Goal: Task Accomplishment & Management: Complete application form

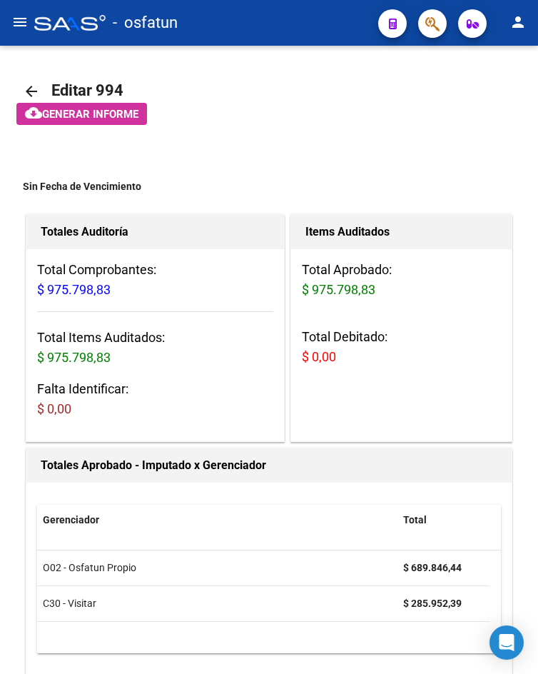
scroll to position [1312, 0]
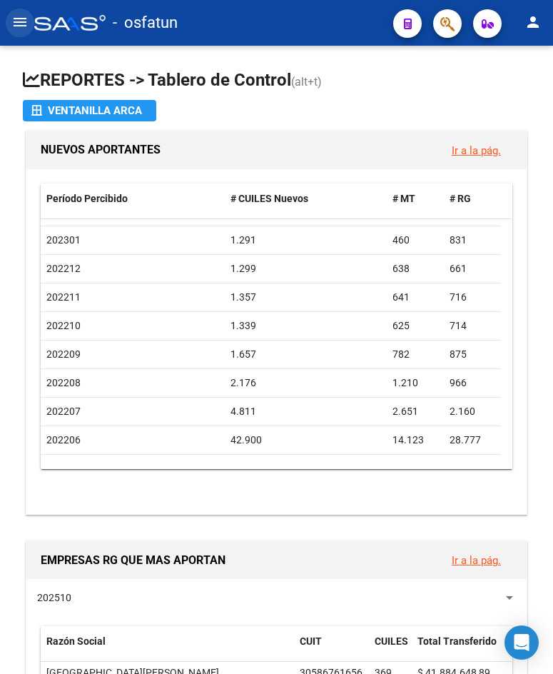
click at [16, 29] on mat-icon "menu" at bounding box center [19, 22] width 17 height 17
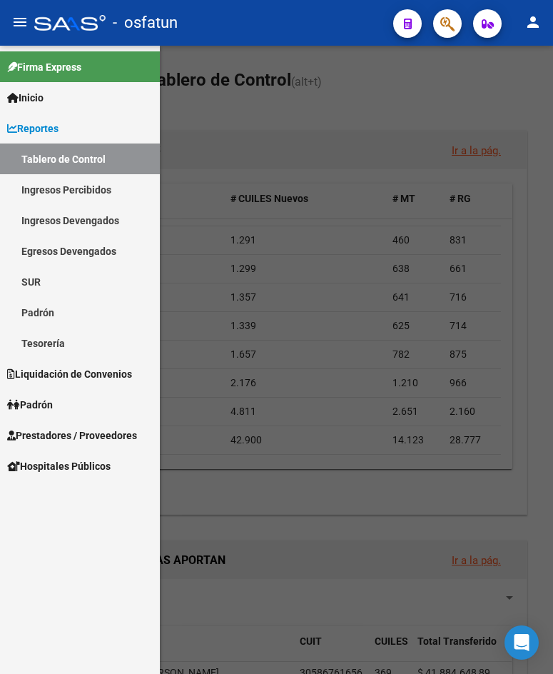
drag, startPoint x: 63, startPoint y: 129, endPoint x: 65, endPoint y: 145, distance: 15.9
click at [59, 129] on span "Reportes" at bounding box center [32, 129] width 51 height 16
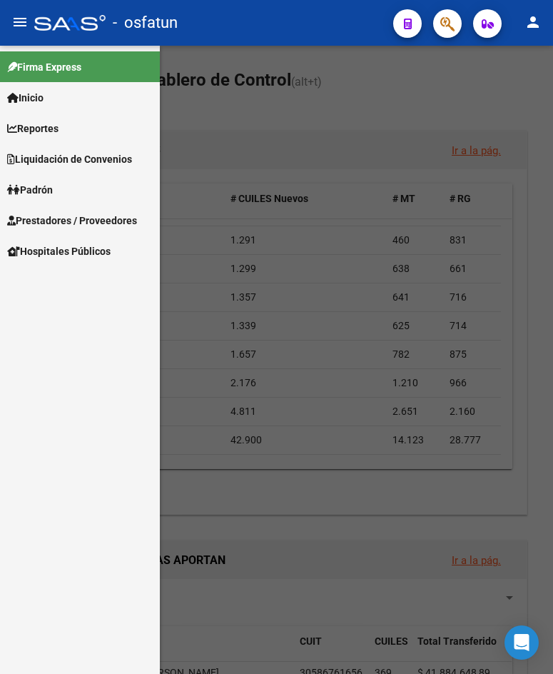
click at [86, 221] on span "Prestadores / Proveedores" at bounding box center [72, 221] width 130 height 16
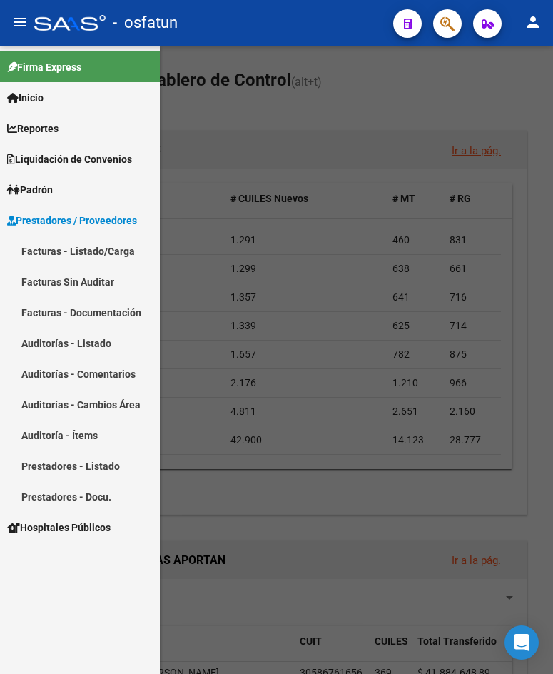
click at [86, 350] on link "Auditorías - Listado" at bounding box center [80, 343] width 160 height 31
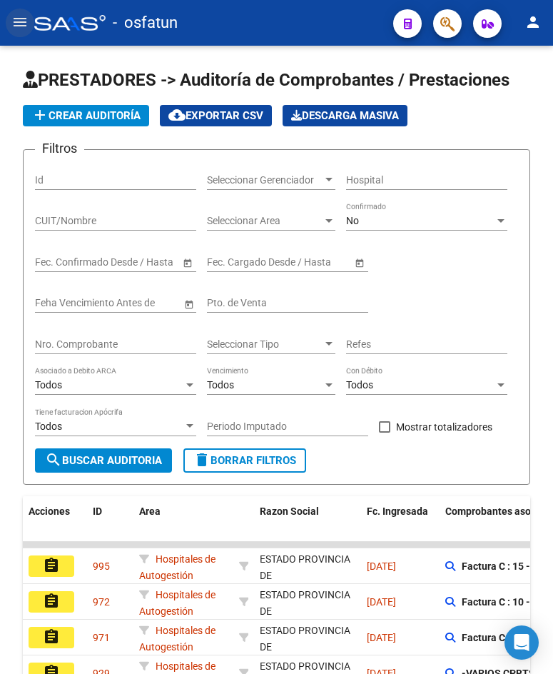
click at [24, 28] on mat-icon "menu" at bounding box center [19, 22] width 17 height 17
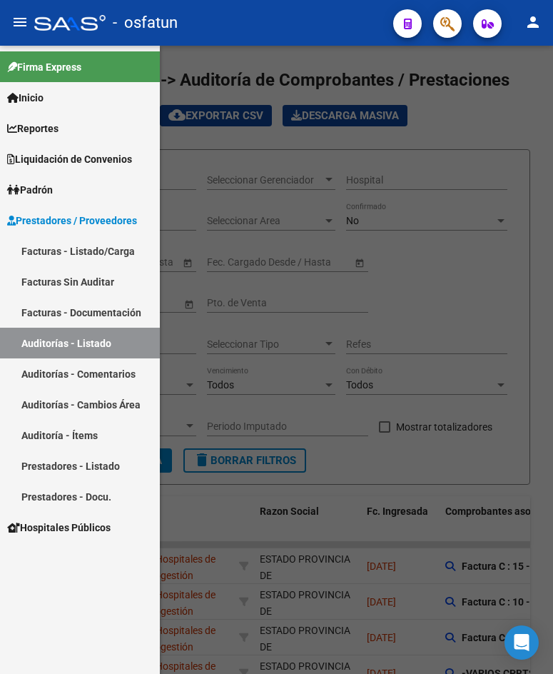
click at [296, 258] on div at bounding box center [276, 360] width 553 height 628
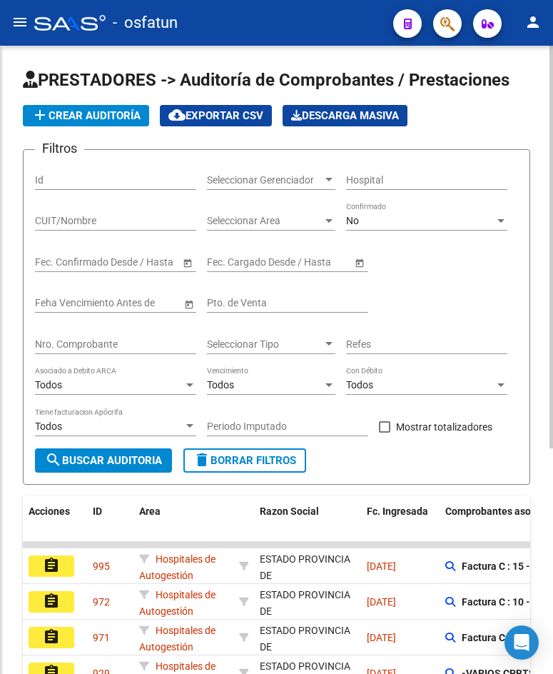
click at [416, 208] on div "No Confirmado" at bounding box center [426, 216] width 161 height 29
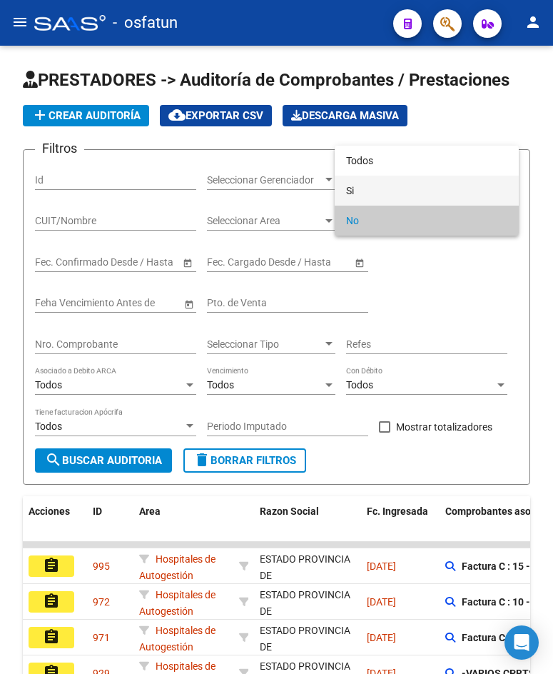
click at [408, 198] on span "Si" at bounding box center [426, 191] width 161 height 30
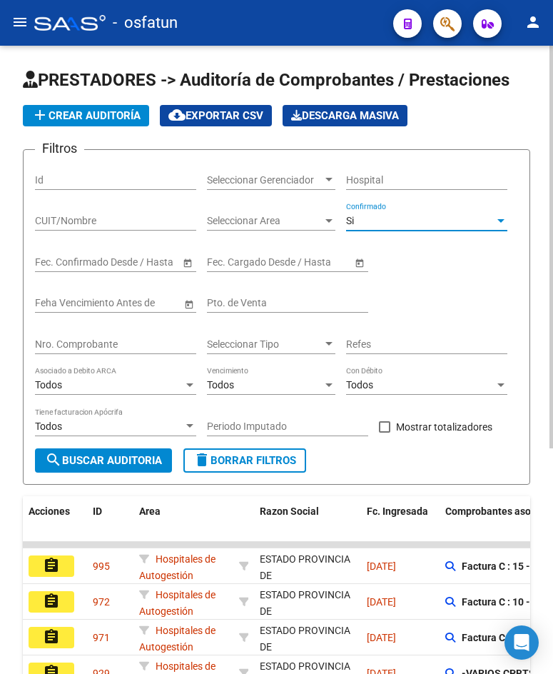
click at [159, 343] on input "Nro. Comprobante" at bounding box center [115, 344] width 161 height 12
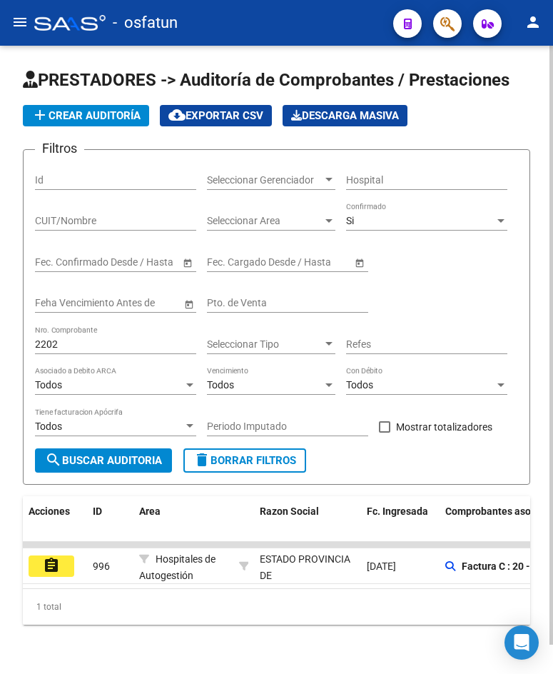
drag, startPoint x: 127, startPoint y: 601, endPoint x: 226, endPoint y: 601, distance: 99.3
click at [226, 601] on div "1 total" at bounding box center [277, 607] width 508 height 36
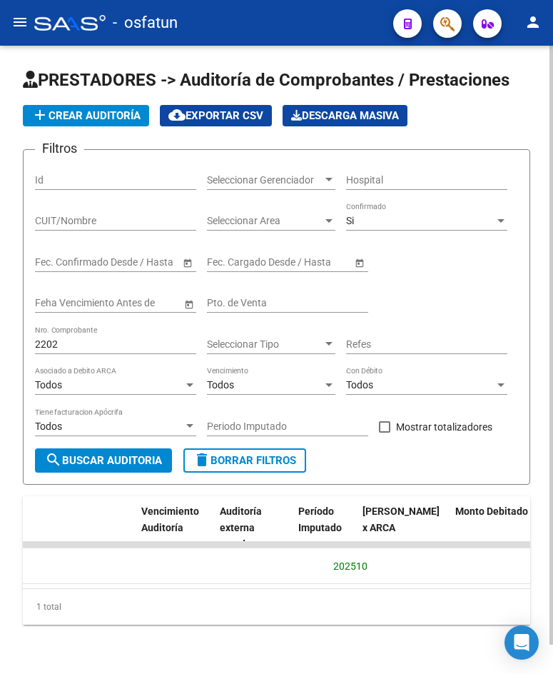
scroll to position [0, 1393]
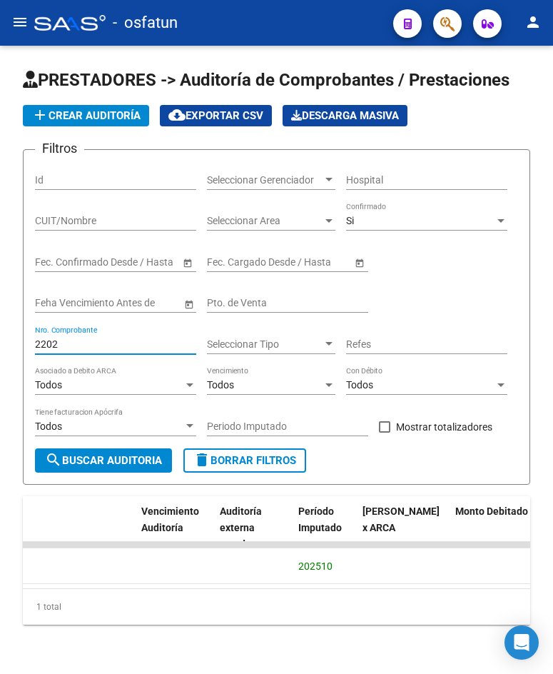
drag, startPoint x: 99, startPoint y: 348, endPoint x: -111, endPoint y: 346, distance: 209.9
click at [0, 346] on html "menu - osfatun person Firma Express Inicio Calendario SSS Instructivos Contacto…" at bounding box center [276, 337] width 553 height 674
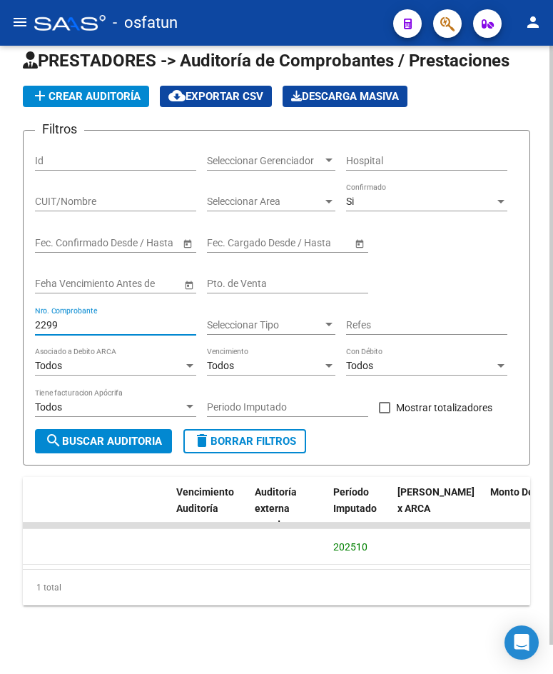
scroll to position [0, 1364]
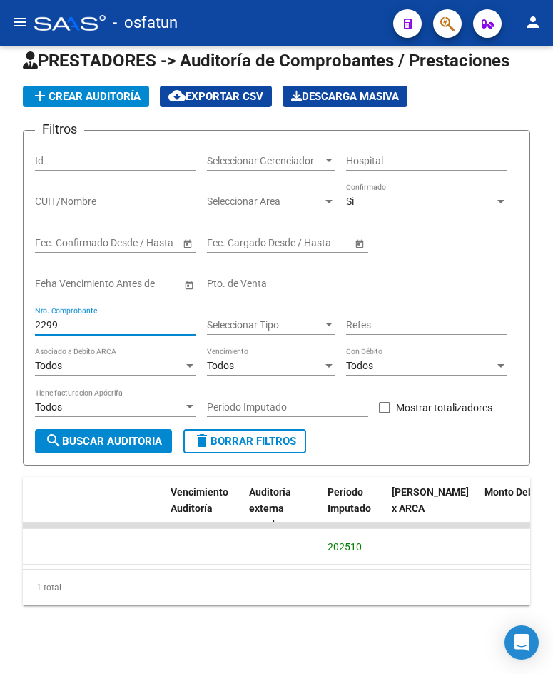
type input "2299"
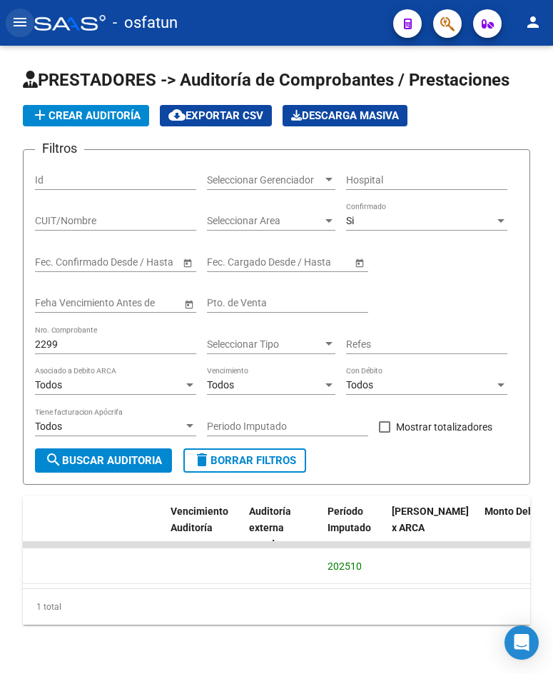
click at [19, 31] on button "menu" at bounding box center [20, 23] width 29 height 29
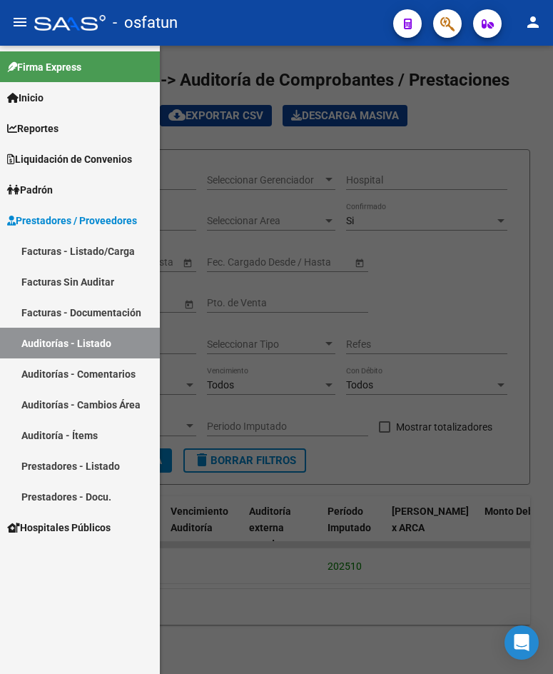
click at [83, 252] on link "Facturas - Listado/Carga" at bounding box center [80, 251] width 160 height 31
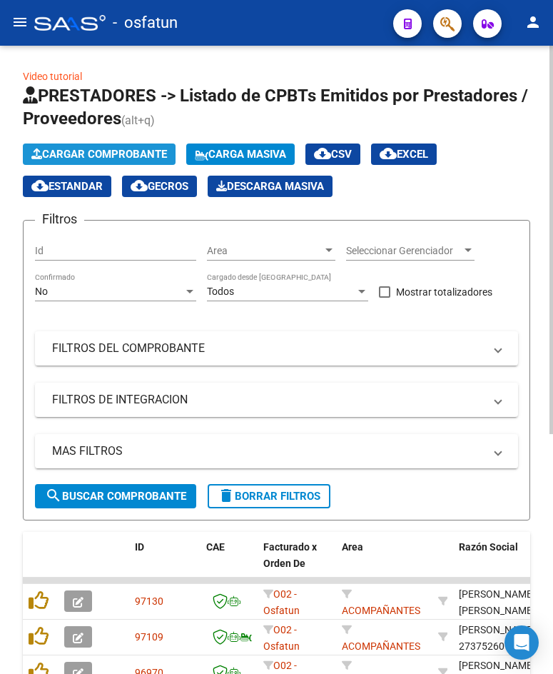
click at [95, 146] on button "Cargar Comprobante" at bounding box center [99, 154] width 153 height 21
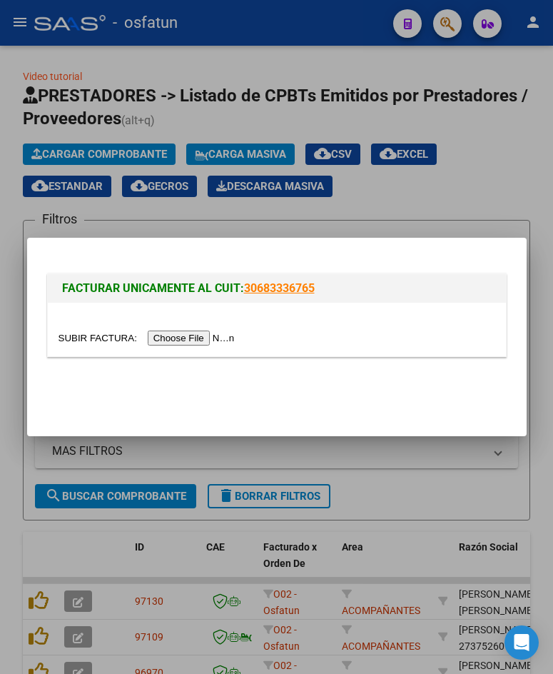
click at [194, 345] on input "file" at bounding box center [149, 338] width 181 height 15
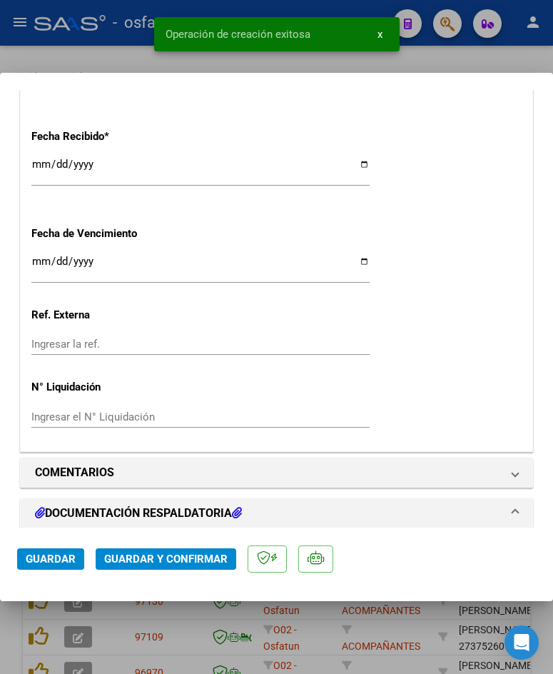
scroll to position [1539, 0]
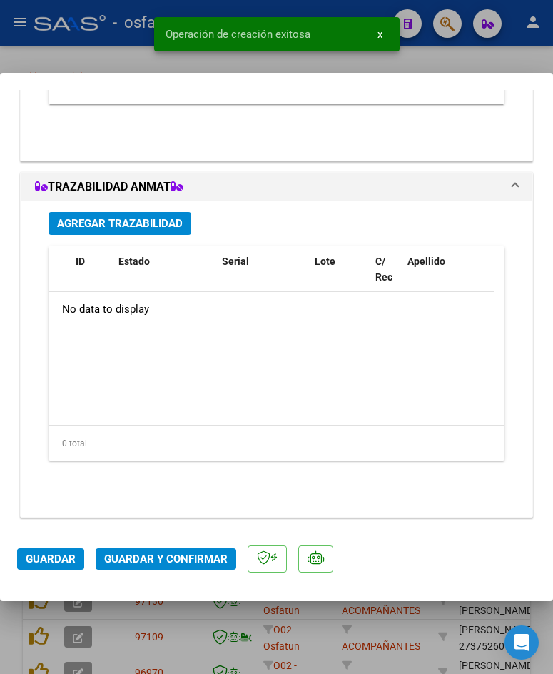
click at [167, 557] on span "Guardar y Confirmar" at bounding box center [166, 559] width 124 height 13
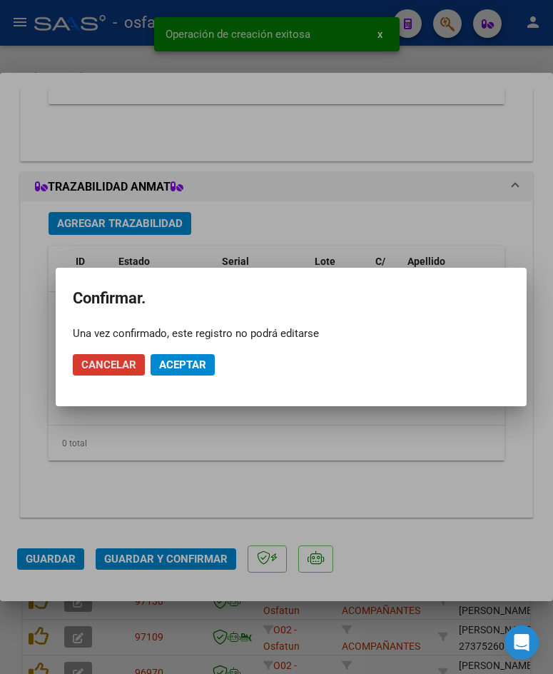
click at [188, 363] on span "Aceptar" at bounding box center [182, 364] width 47 height 13
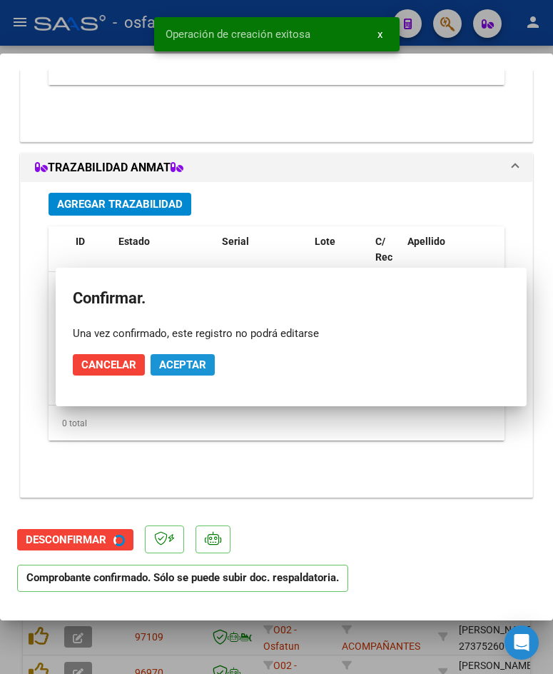
scroll to position [1498, 0]
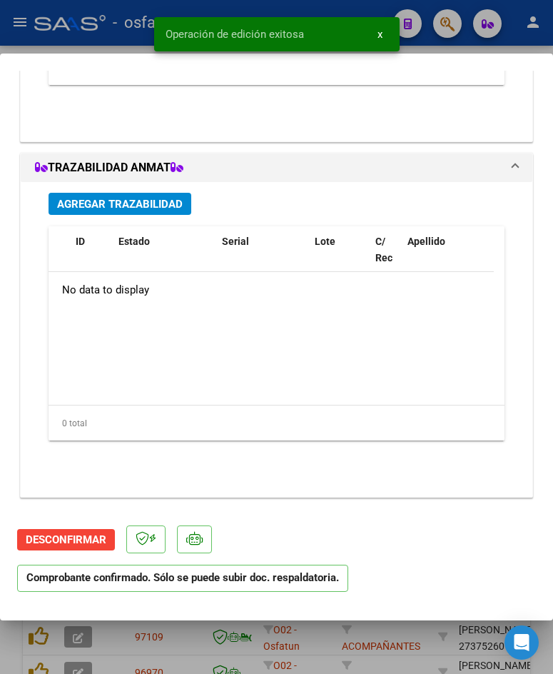
click at [113, 49] on div at bounding box center [276, 337] width 553 height 674
type input "$ 0,00"
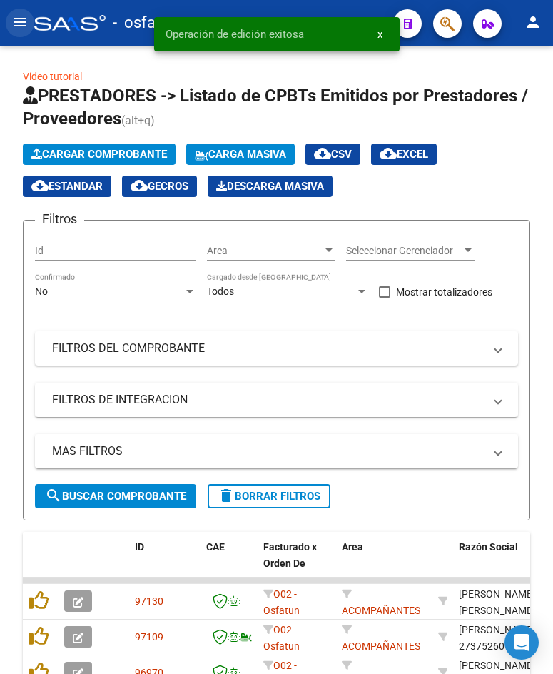
click at [15, 21] on mat-icon "menu" at bounding box center [19, 22] width 17 height 17
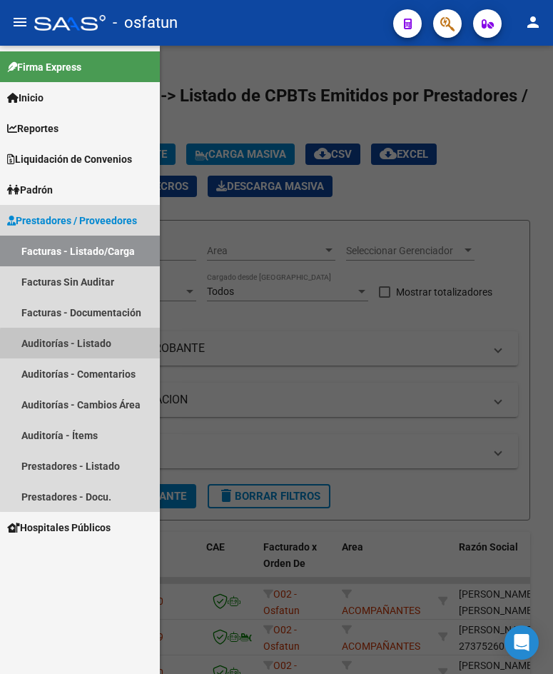
click at [116, 347] on link "Auditorías - Listado" at bounding box center [80, 343] width 160 height 31
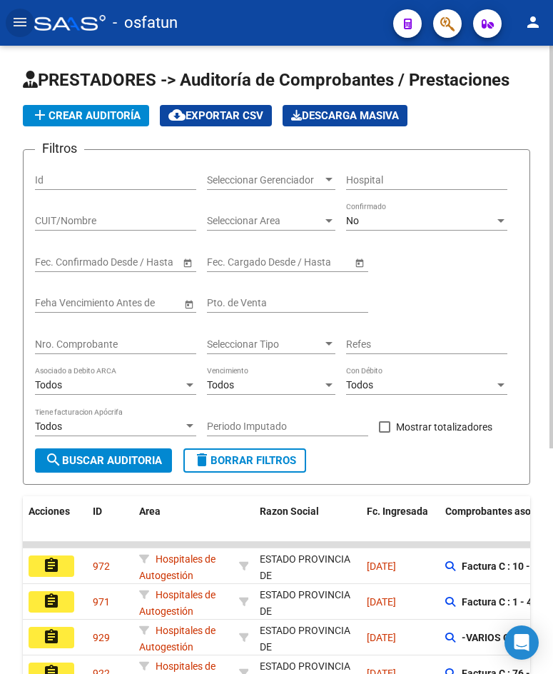
click at [103, 116] on span "add Crear Auditoría" at bounding box center [85, 115] width 109 height 13
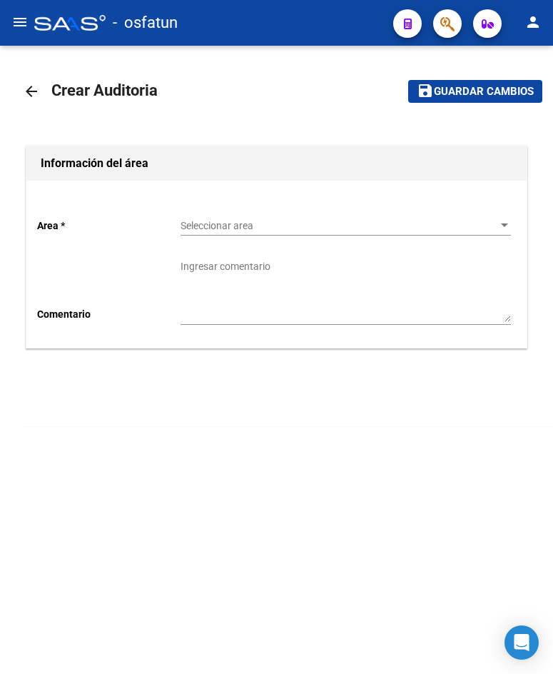
click at [343, 231] on span "Seleccionar area" at bounding box center [340, 226] width 318 height 12
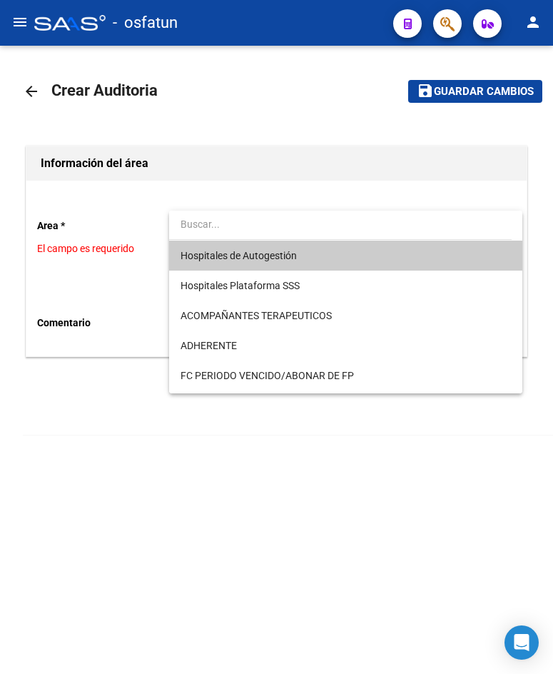
click at [336, 261] on span "Hospitales de Autogestión" at bounding box center [346, 256] width 331 height 30
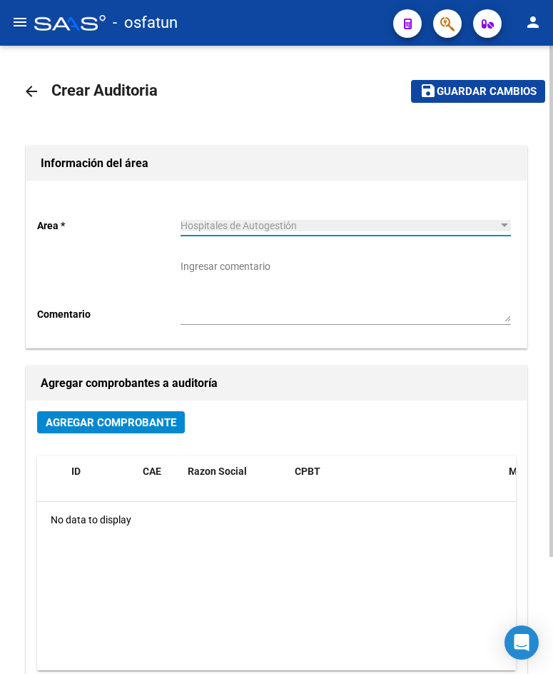
click at [118, 428] on span "Agregar Comprobante" at bounding box center [111, 422] width 131 height 13
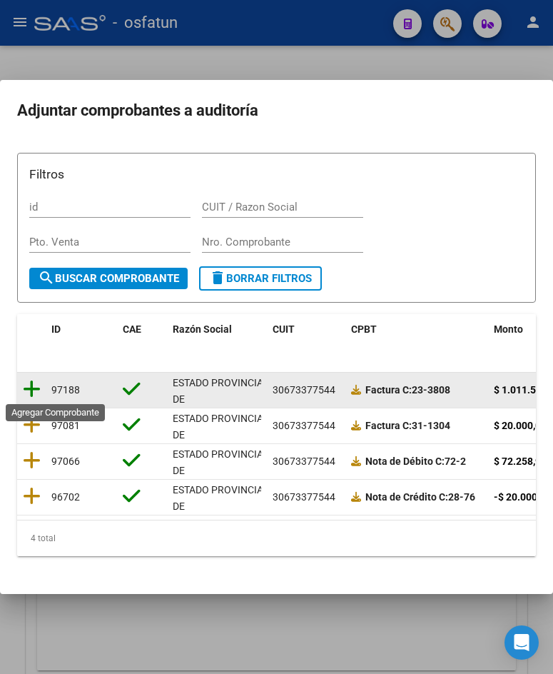
click at [35, 391] on icon at bounding box center [32, 389] width 18 height 20
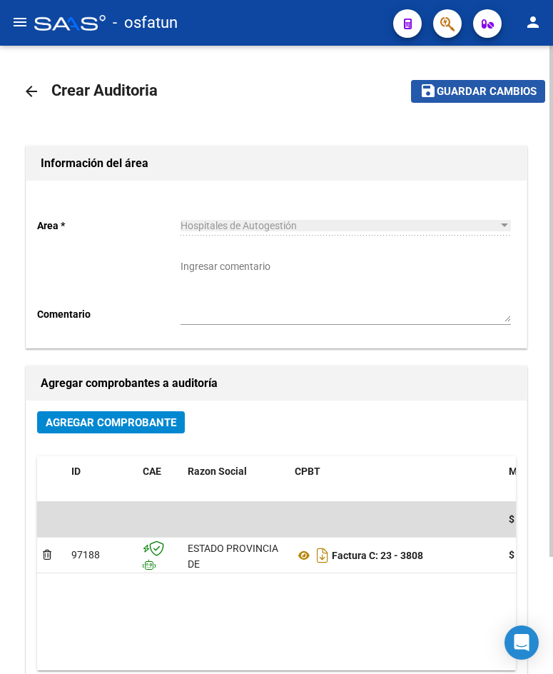
click at [496, 81] on button "save Guardar cambios" at bounding box center [478, 91] width 134 height 22
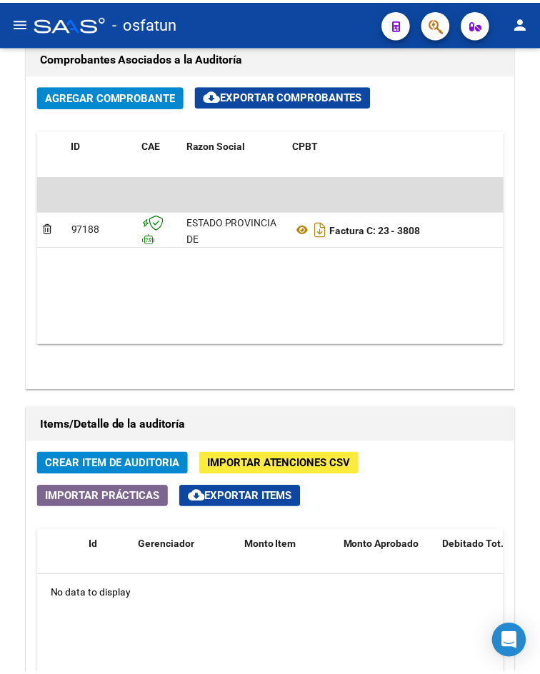
scroll to position [848, 0]
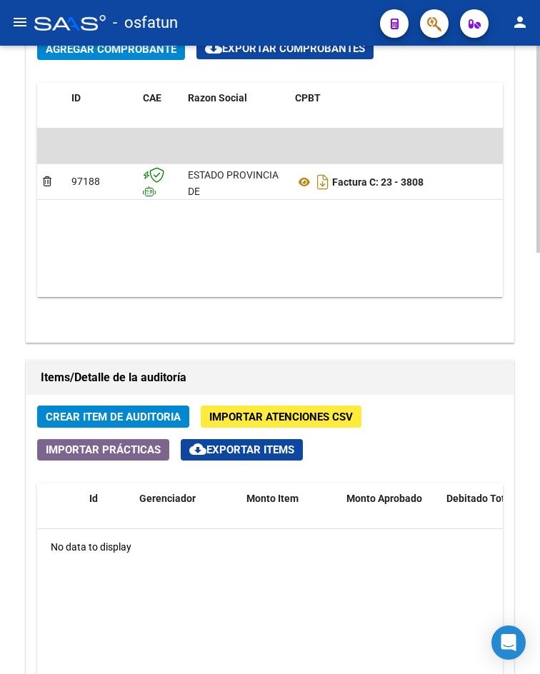
click at [96, 417] on span "Crear Item de Auditoria" at bounding box center [113, 417] width 135 height 13
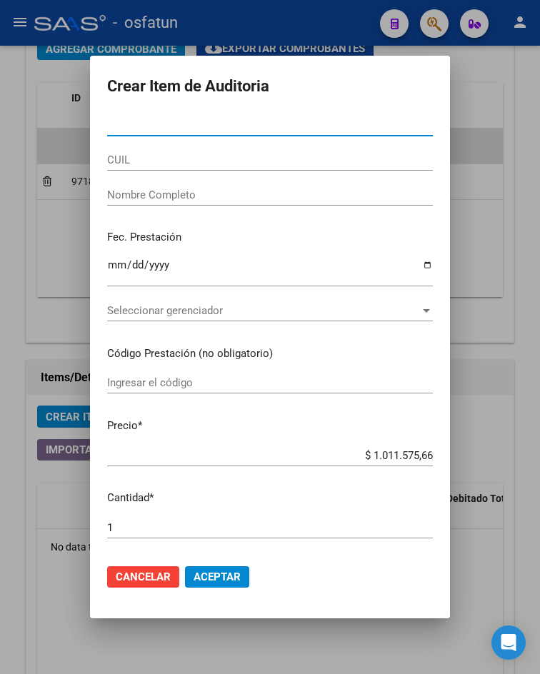
click at [124, 127] on input "Nro Documento" at bounding box center [270, 125] width 326 height 13
paste input "23066375"
type input "23066375"
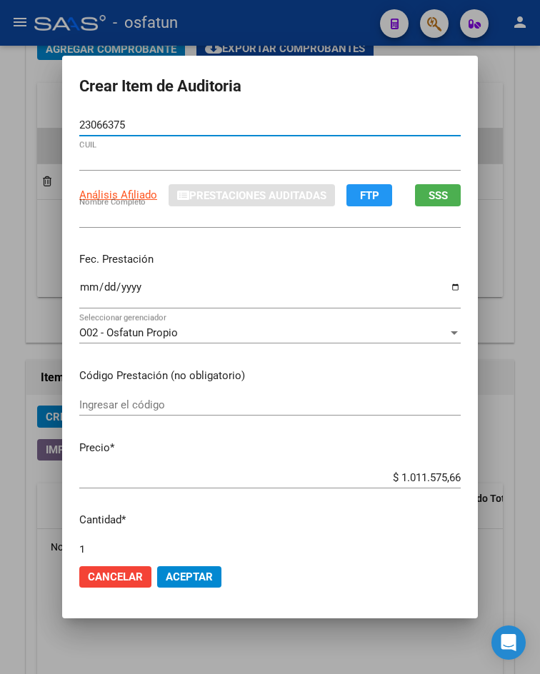
type input "20230663751"
type input "[PERSON_NAME]"
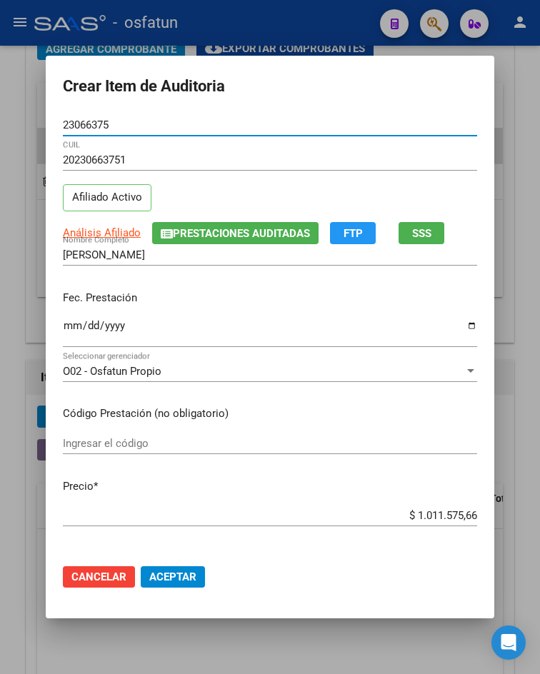
type input "23066375"
click at [64, 329] on input "Ingresar la fecha" at bounding box center [270, 331] width 414 height 23
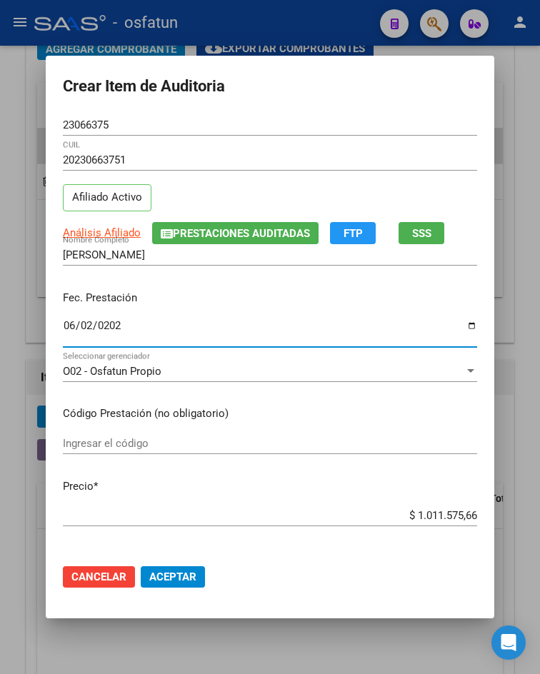
type input "[DATE]"
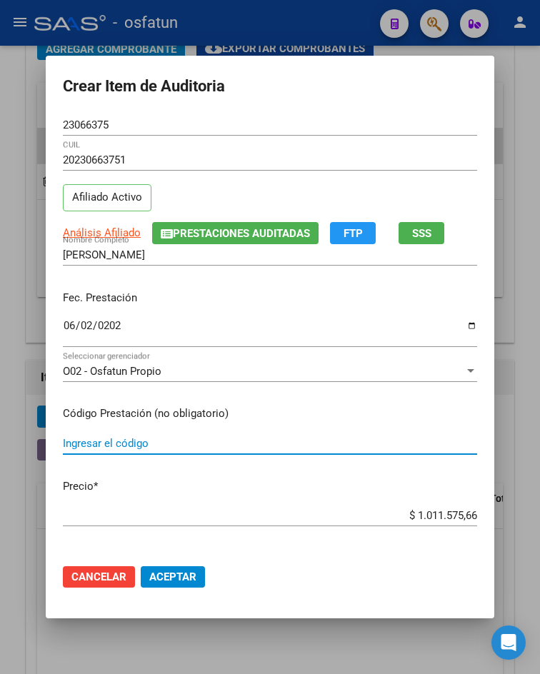
click at [144, 446] on input "Ingresar el código" at bounding box center [270, 443] width 414 height 13
type input "450102"
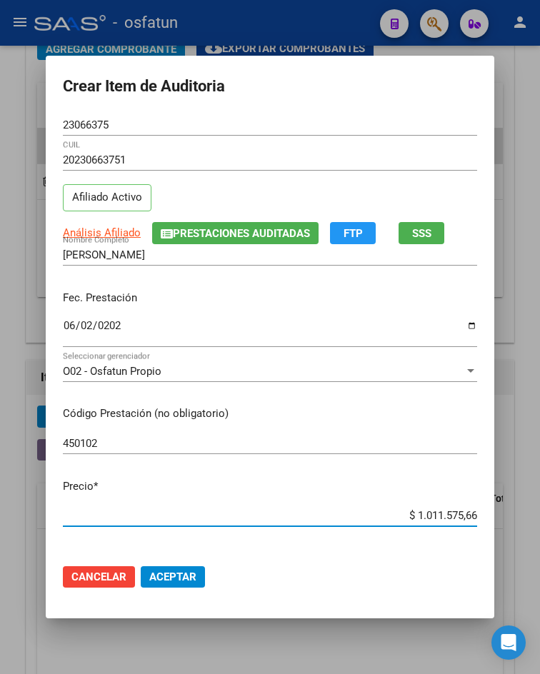
drag, startPoint x: 411, startPoint y: 518, endPoint x: 480, endPoint y: 518, distance: 69.3
click at [480, 518] on app-form-text-field "Precio * $ 1.011.575,66 Ingresar el precio" at bounding box center [276, 500] width 426 height 44
type input "$ 0,04"
type input "$ 0,48"
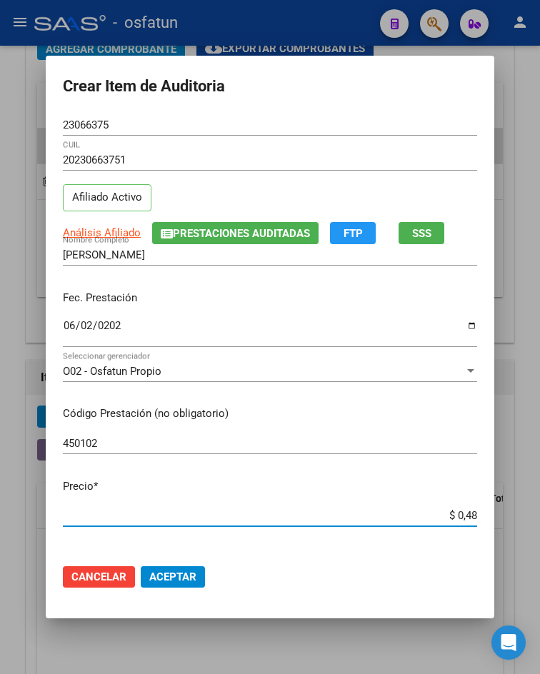
type input "$ 0,48"
type input "$ 4,86"
type input "$ 0,48"
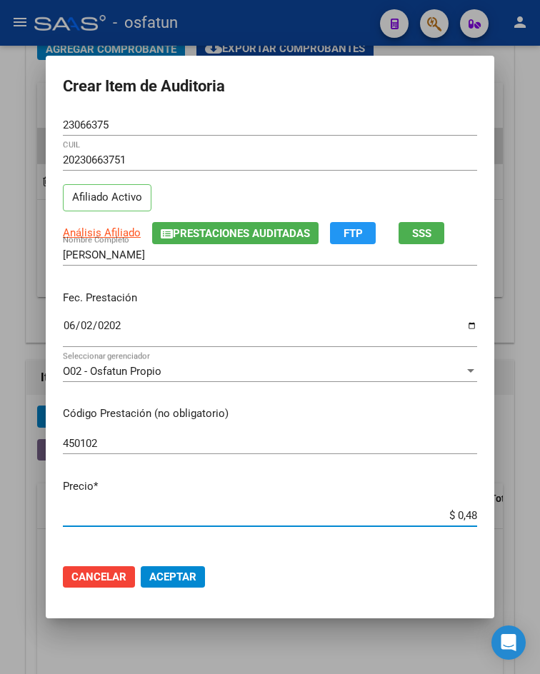
type input "$ 4,89"
type input "$ 48,96"
type input "$ 489,69"
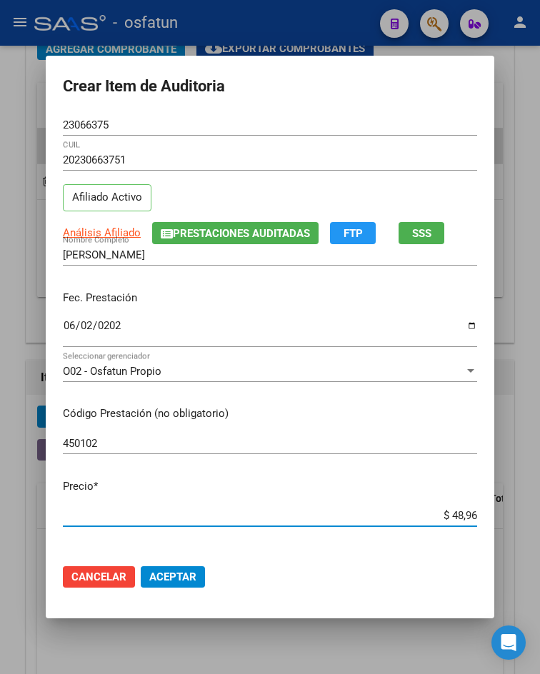
type input "$ 489,69"
type input "$ 4.896,94"
type input "$ 48.969,45"
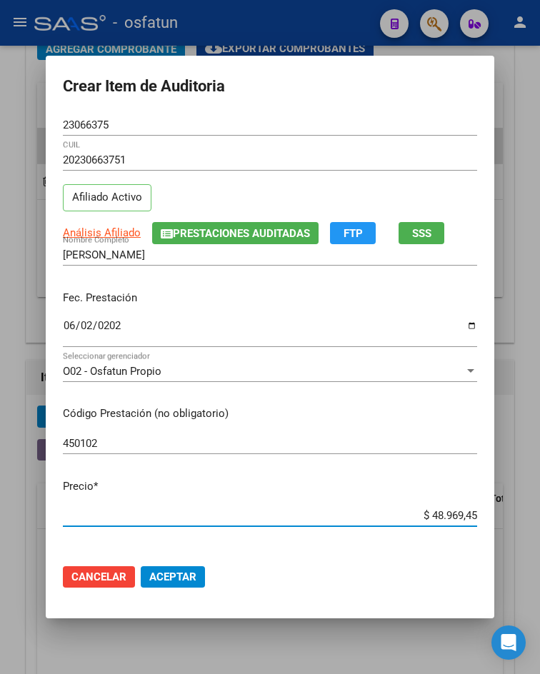
scroll to position [843, 0]
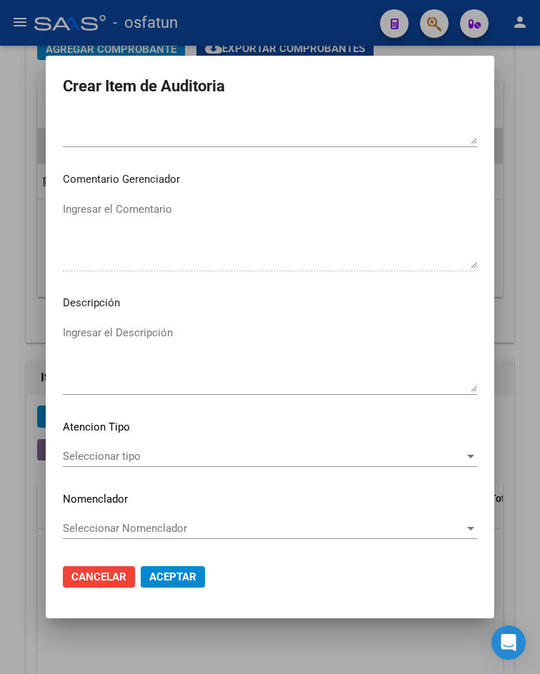
click at [161, 456] on span "Seleccionar tipo" at bounding box center [263, 456] width 401 height 13
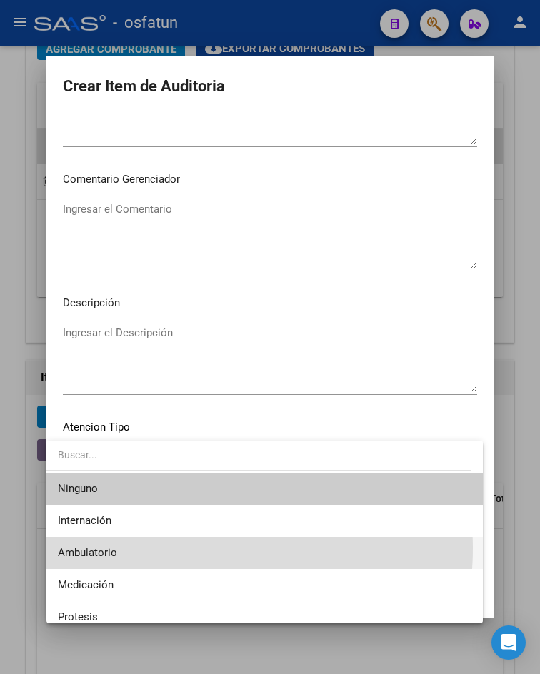
click at [124, 547] on span "Ambulatorio" at bounding box center [264, 553] width 413 height 32
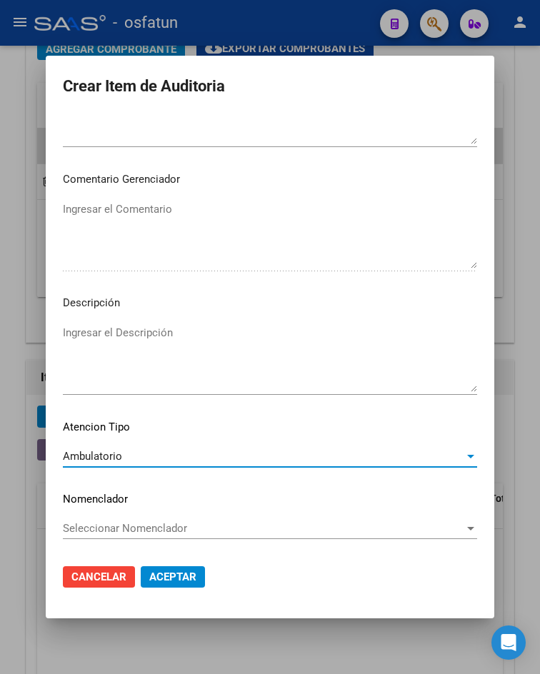
click at [153, 581] on span "Aceptar" at bounding box center [172, 577] width 47 height 13
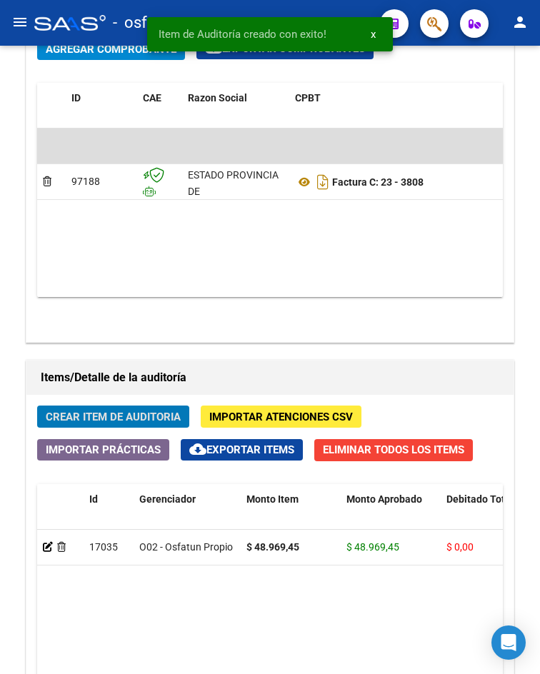
scroll to position [1043, 0]
click at [149, 416] on span "Crear Item de Auditoria" at bounding box center [113, 417] width 135 height 13
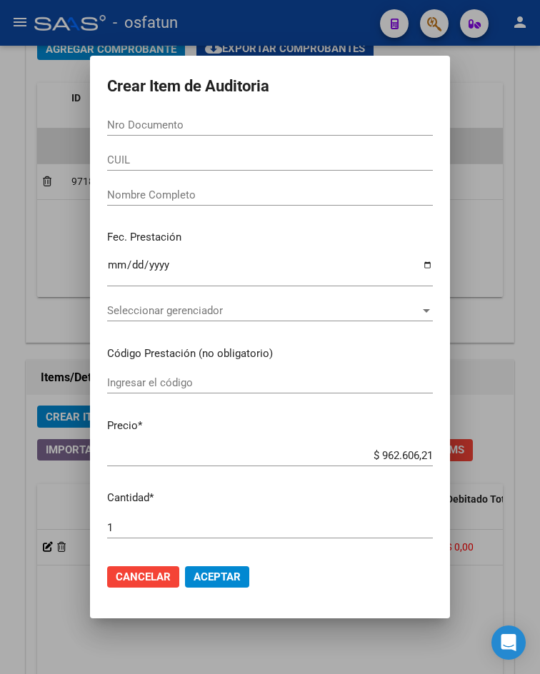
click at [154, 122] on input "Nro Documento" at bounding box center [270, 125] width 326 height 13
paste input "45474513"
type input "45474513"
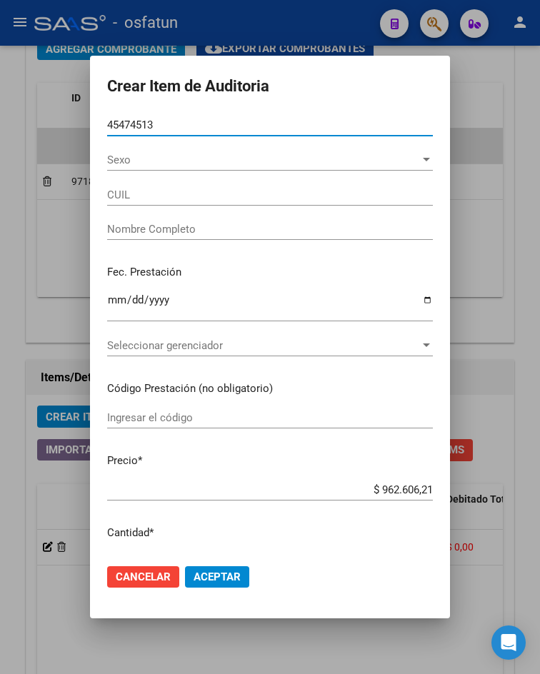
type input "20454745133"
type input "[PERSON_NAME] [PERSON_NAME]"
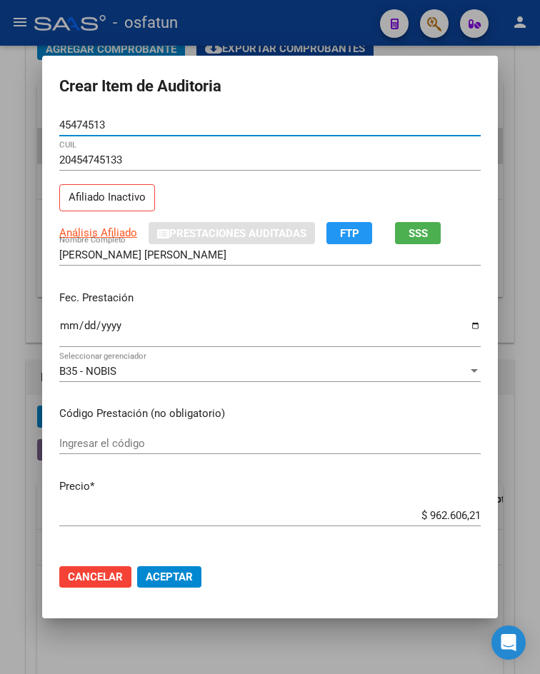
type input "45474513"
click at [61, 326] on input "Ingresar la fecha" at bounding box center [269, 331] width 421 height 23
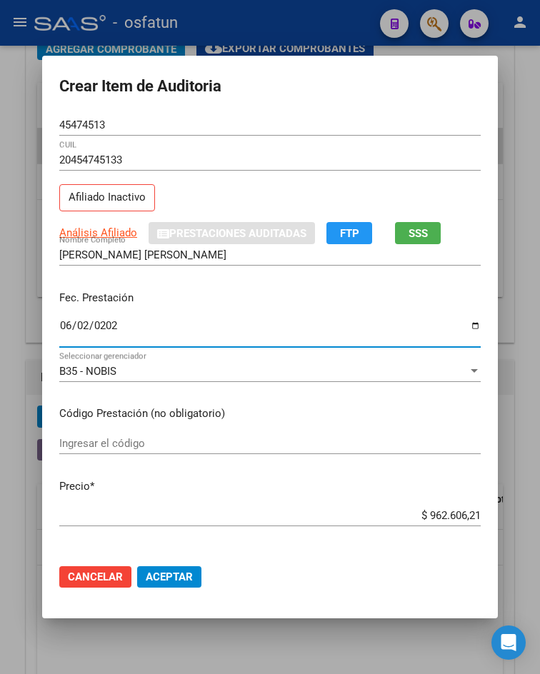
type input "[DATE]"
click at [81, 443] on input "Ingresar el código" at bounding box center [269, 443] width 421 height 13
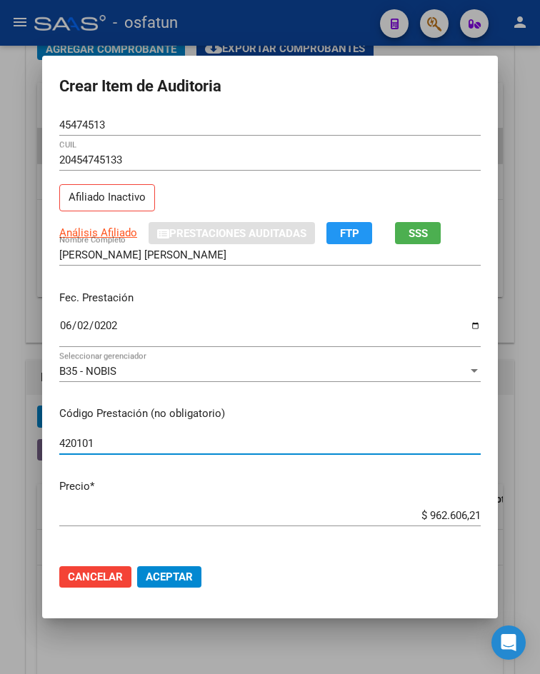
type input "420101"
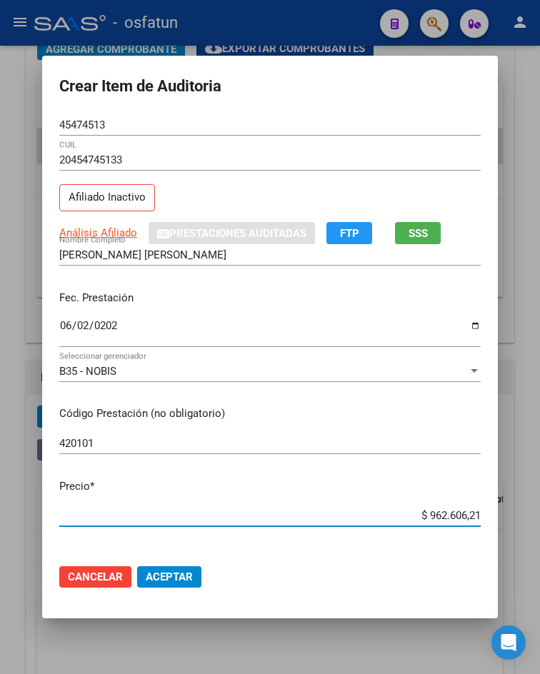
drag, startPoint x: 421, startPoint y: 520, endPoint x: 507, endPoint y: 518, distance: 86.4
click at [507, 518] on div "Crear Item de Auditoria 45474513 Nro Documento 20454745133 CUIL Afiliado Inacti…" at bounding box center [270, 337] width 540 height 674
type input "$ 0,02"
type input "$ 0,20"
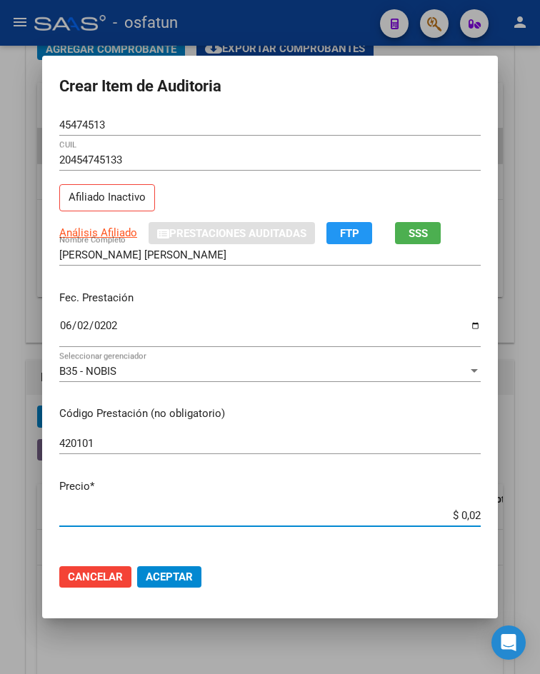
type input "$ 0,20"
type input "$ 2,00"
type input "$ 20,00"
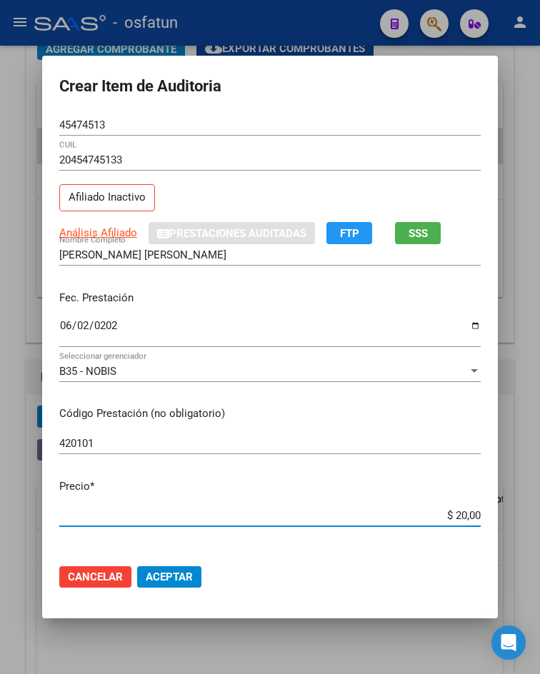
type input "$ 200,00"
type input "$ 2.000,00"
type input "$ 20.000,00"
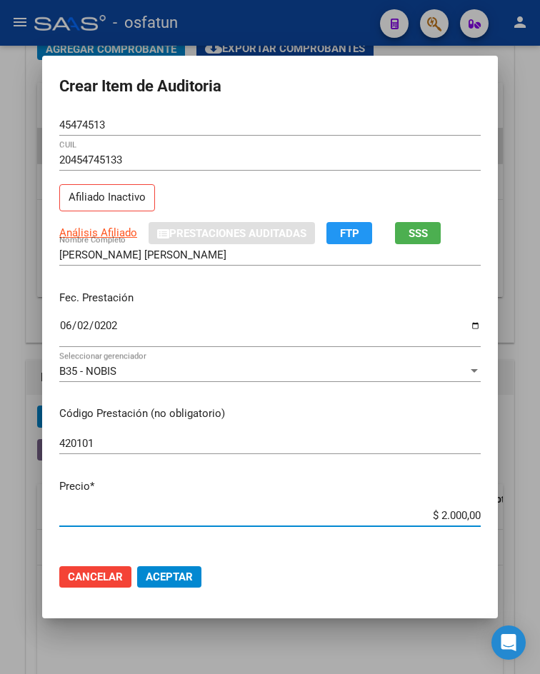
type input "$ 20.000,00"
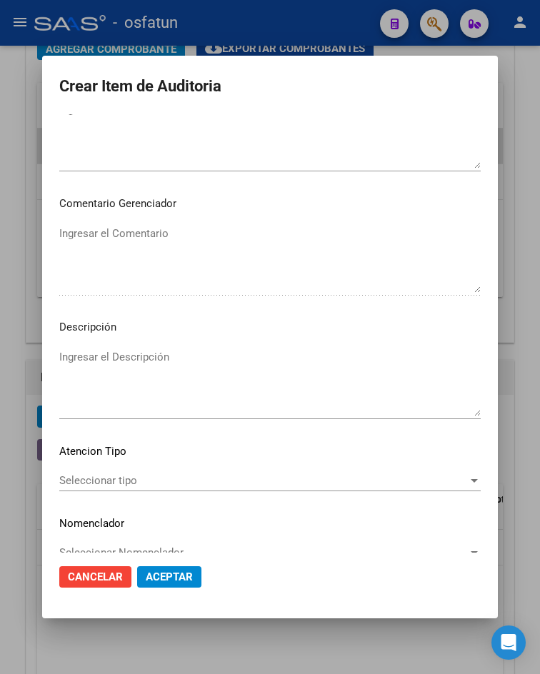
scroll to position [843, 0]
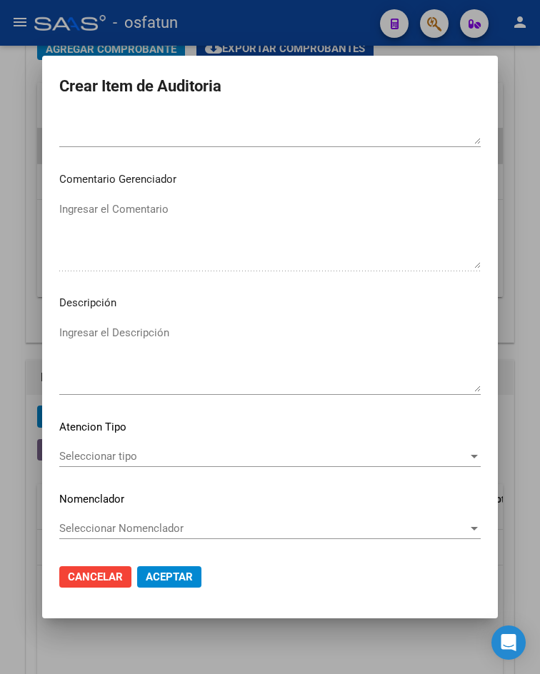
click at [145, 459] on span "Seleccionar tipo" at bounding box center [263, 456] width 408 height 13
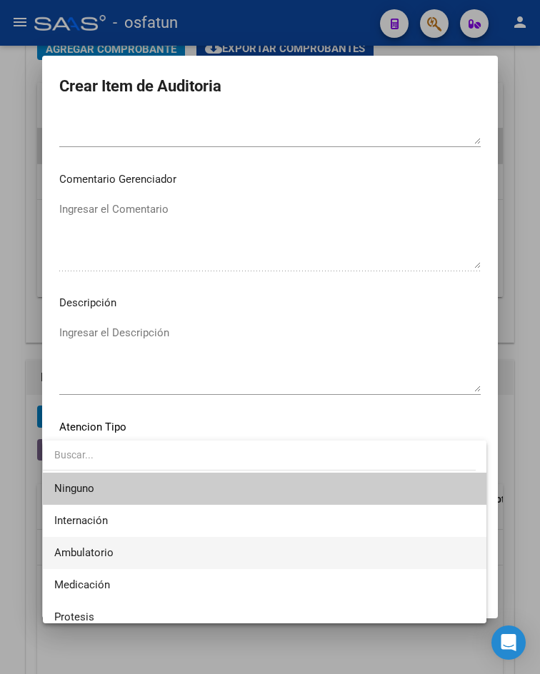
click at [149, 553] on span "Ambulatorio" at bounding box center [264, 553] width 421 height 32
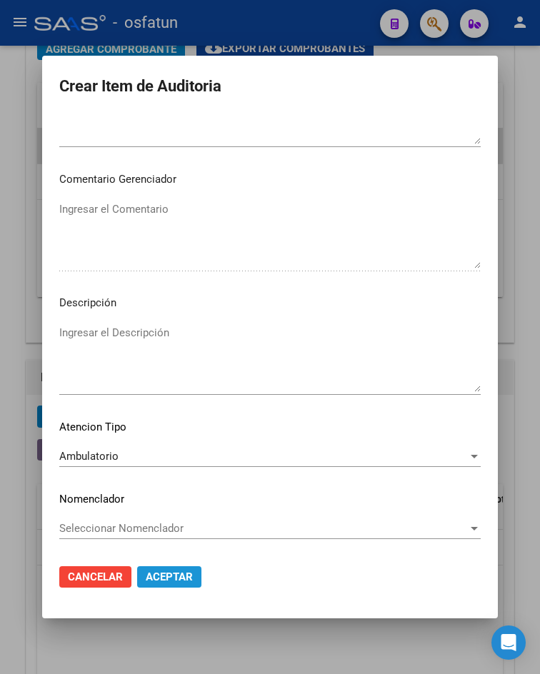
click at [161, 573] on span "Aceptar" at bounding box center [169, 577] width 47 height 13
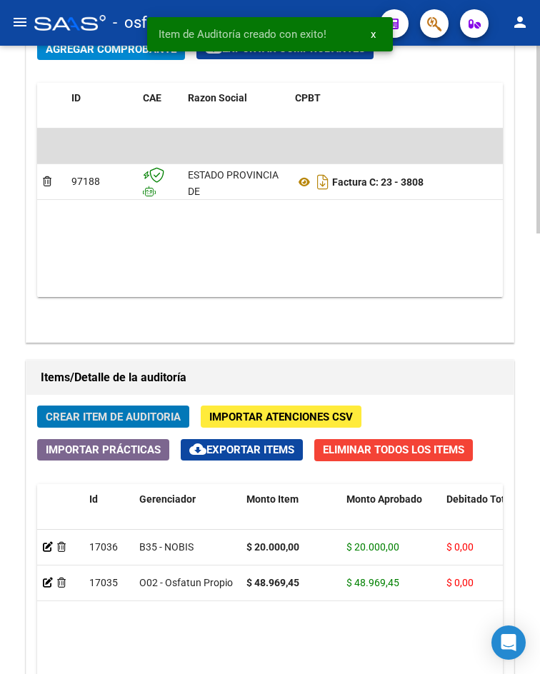
click at [106, 411] on span "Crear Item de Auditoria" at bounding box center [113, 417] width 135 height 13
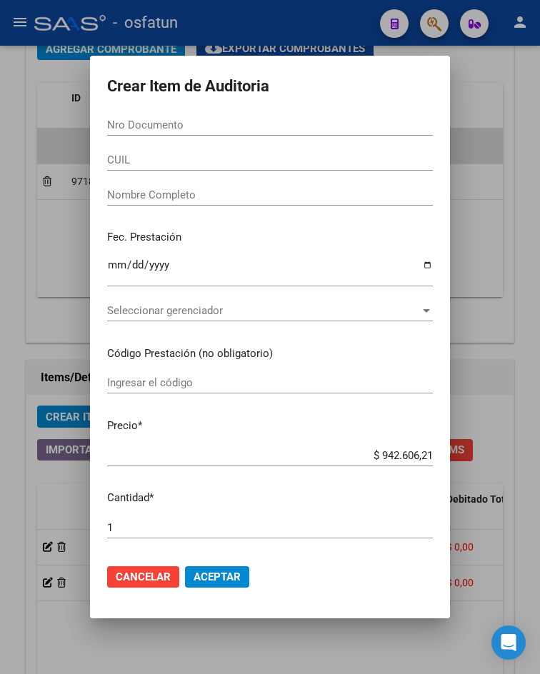
click at [191, 134] on div "Nro Documento" at bounding box center [270, 124] width 326 height 21
paste input "39797667"
type input "39797667"
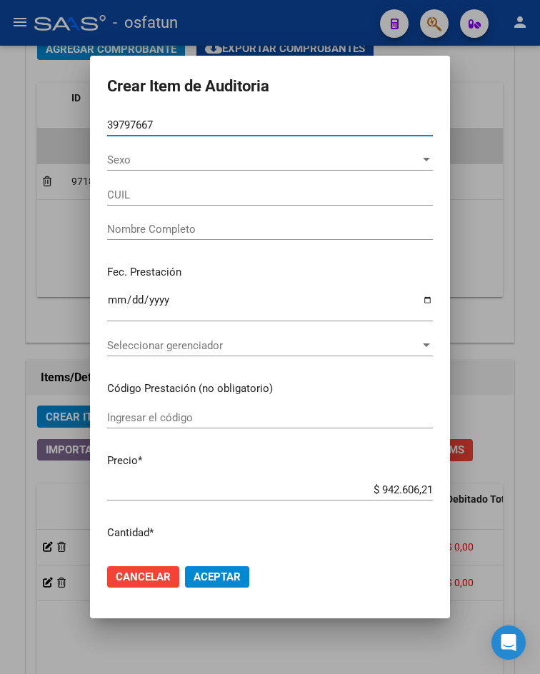
type input "27397976675"
type input "[PERSON_NAME]"
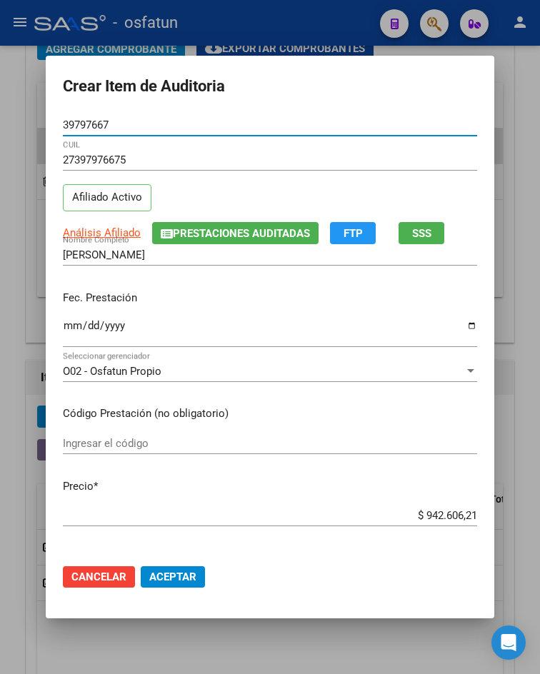
type input "39797667"
click at [69, 325] on input "Ingresar la fecha" at bounding box center [270, 331] width 414 height 23
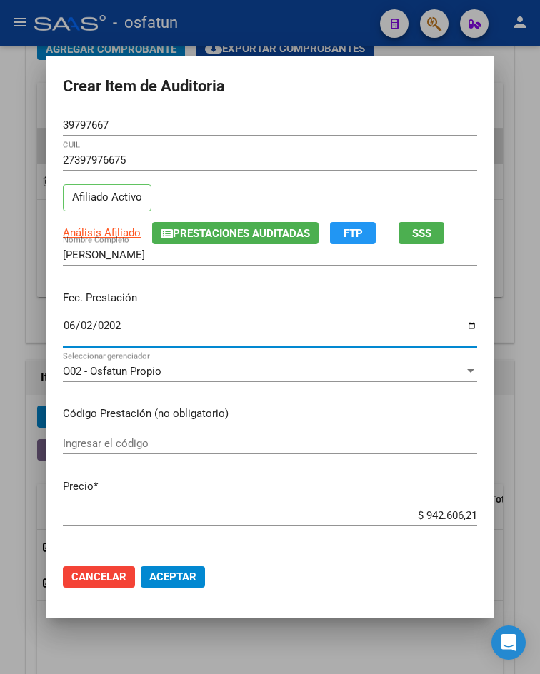
type input "[DATE]"
click at [171, 437] on input "Ingresar el código" at bounding box center [270, 443] width 414 height 13
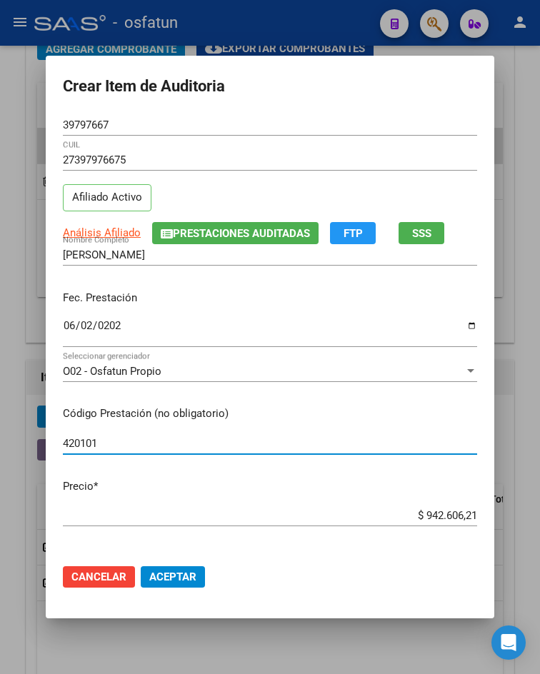
type input "420101"
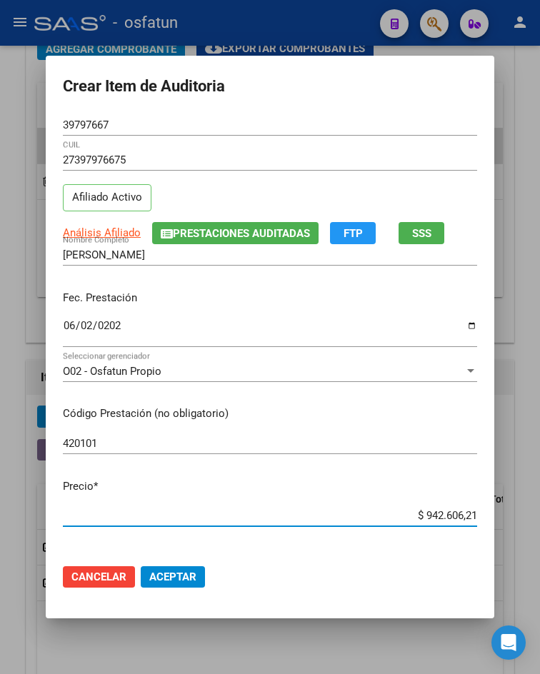
drag, startPoint x: 418, startPoint y: 513, endPoint x: 540, endPoint y: 517, distance: 122.2
click at [540, 517] on html "menu - osfatun person Firma Express Inicio Calendario SSS Instructivos Contacto…" at bounding box center [270, 337] width 540 height 674
type input "$ 0,02"
type input "$ 0,20"
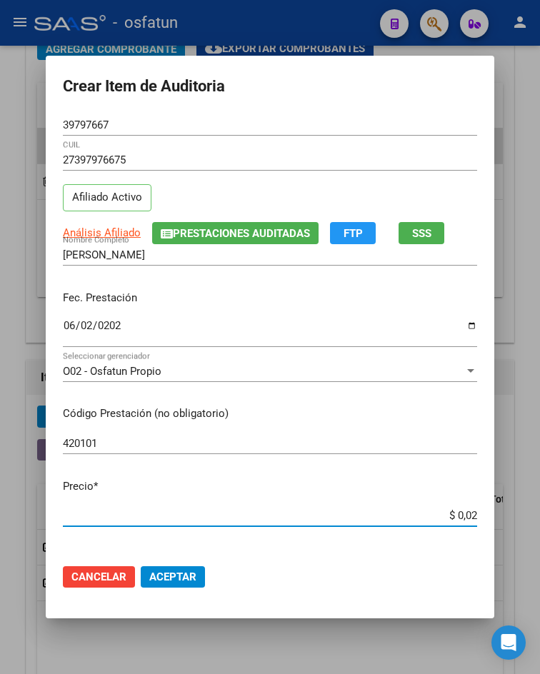
type input "$ 0,20"
type input "$ 2,00"
type input "$ 20,00"
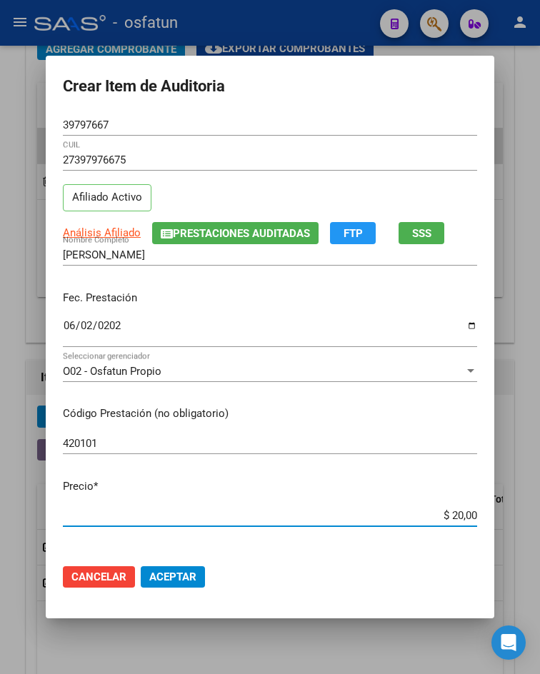
type input "$ 200,00"
type input "$ 2.000,00"
type input "$ 20.000,00"
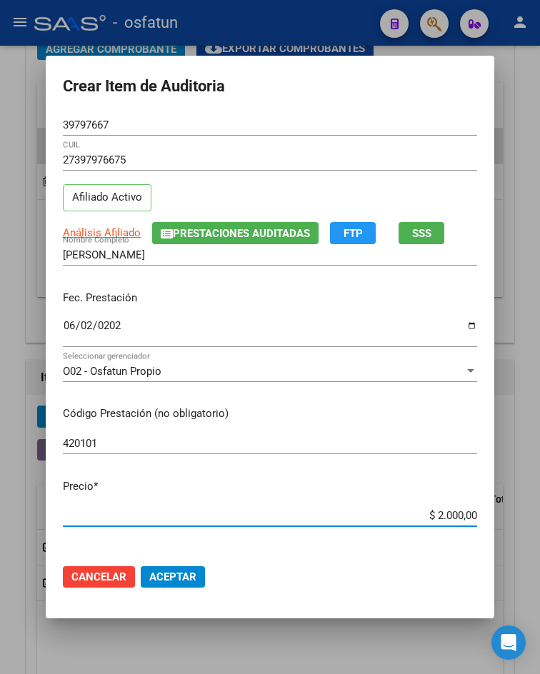
type input "$ 20.000,00"
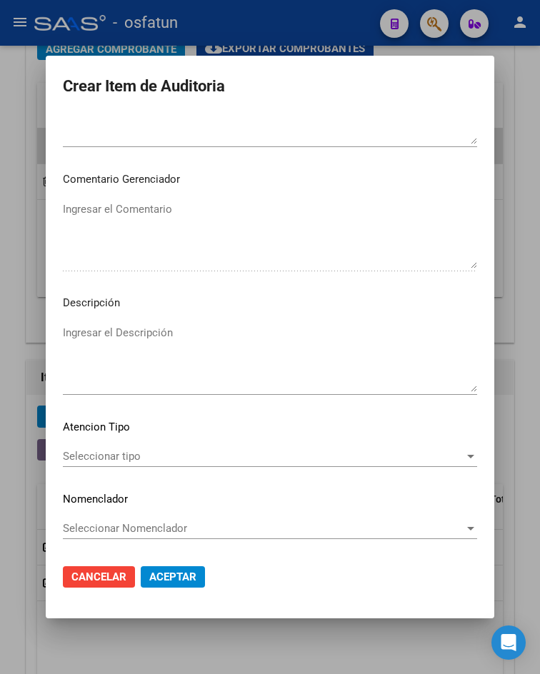
click at [231, 456] on span "Seleccionar tipo" at bounding box center [263, 456] width 401 height 13
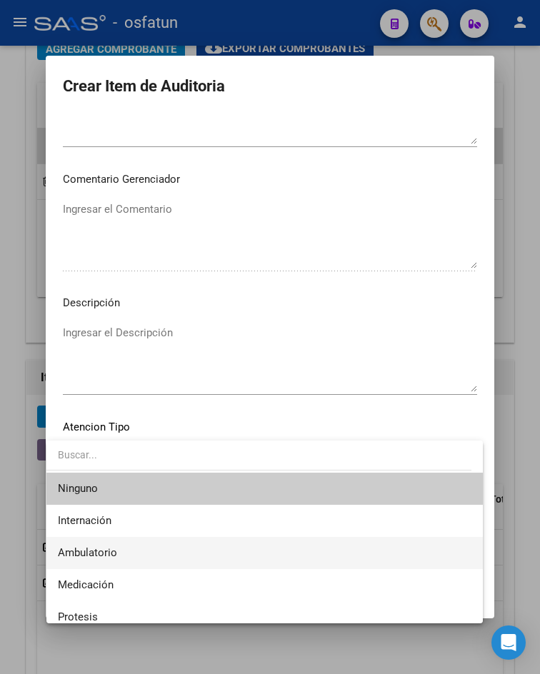
click at [134, 553] on span "Ambulatorio" at bounding box center [264, 553] width 413 height 32
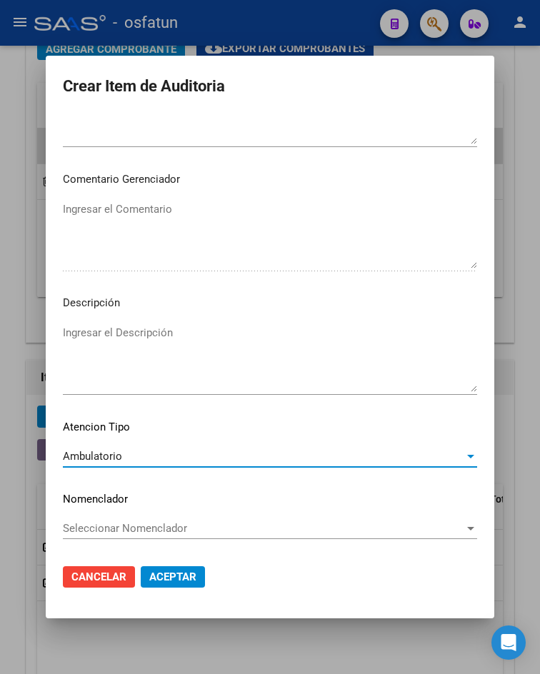
click at [176, 576] on span "Aceptar" at bounding box center [172, 577] width 47 height 13
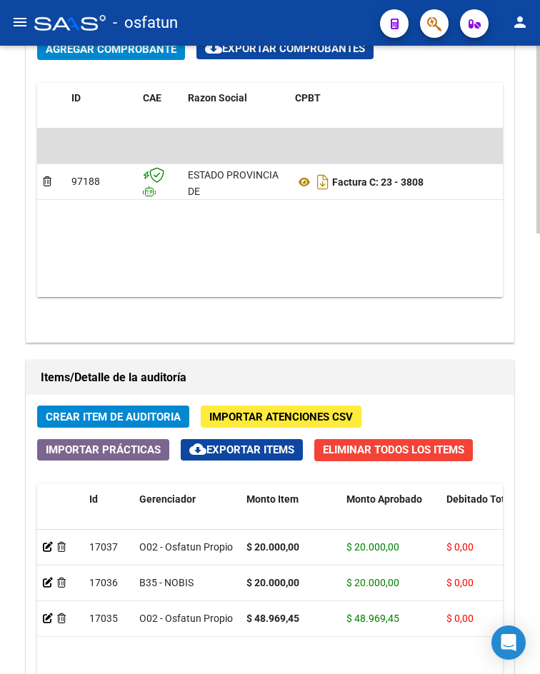
click at [176, 423] on span "Crear Item de Auditoria" at bounding box center [113, 417] width 135 height 13
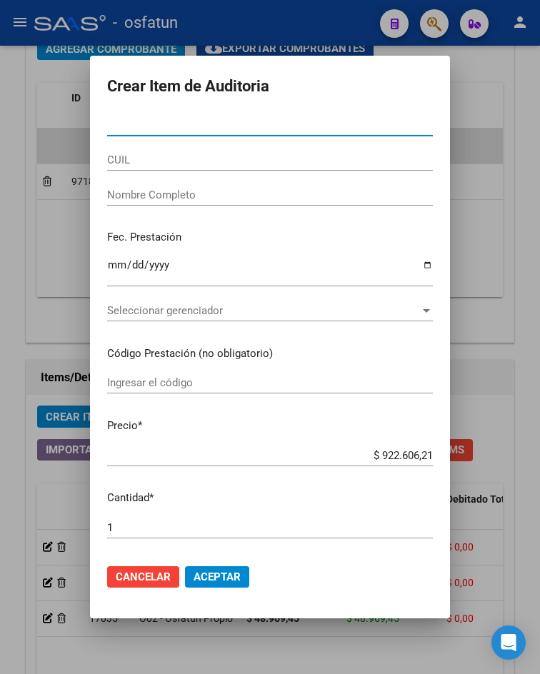
paste input "39797667"
type input "39797667"
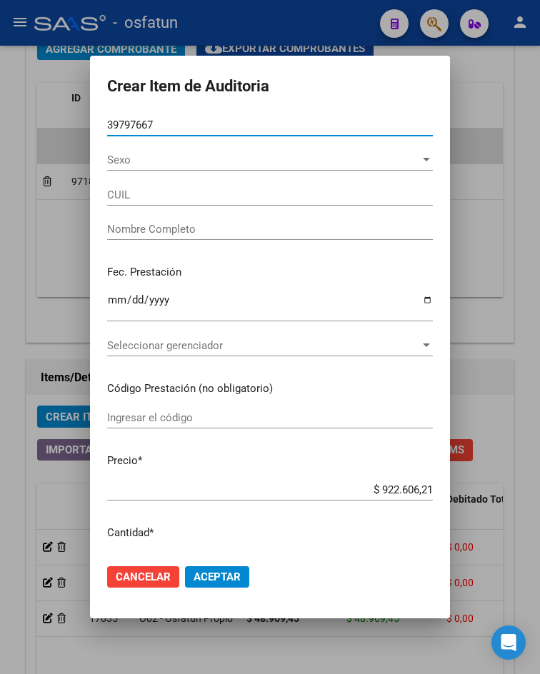
type input "27397976675"
type input "[PERSON_NAME]"
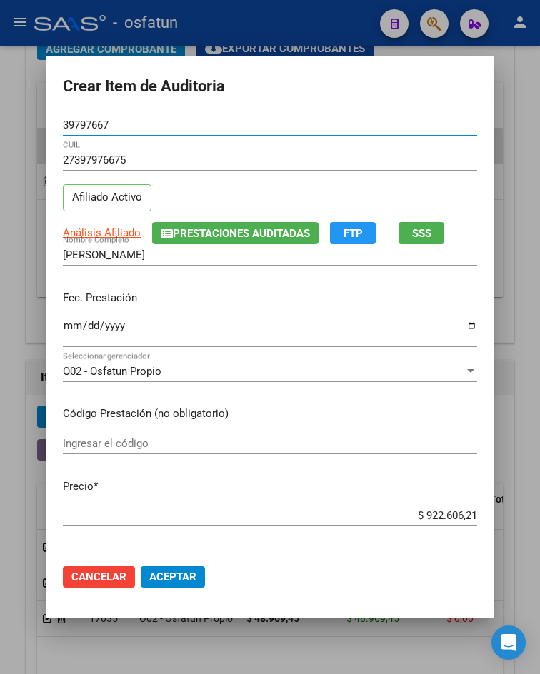
type input "39797667"
click at [68, 326] on input "Ingresar la fecha" at bounding box center [270, 331] width 414 height 23
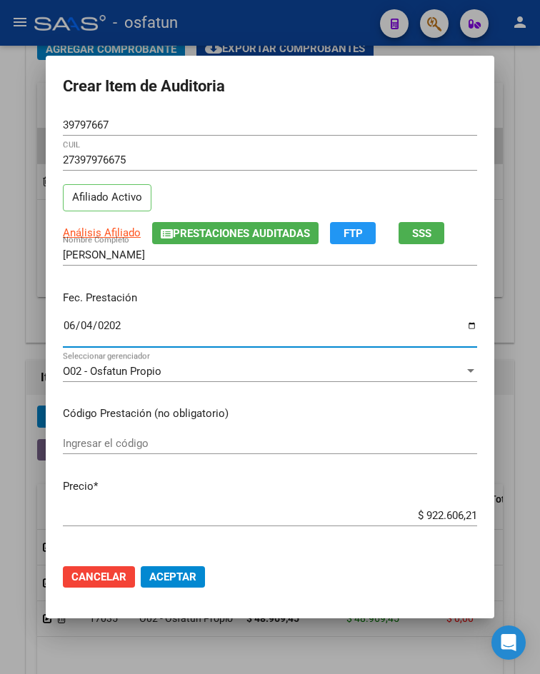
type input "[DATE]"
click at [121, 433] on div "Ingresar el código" at bounding box center [270, 443] width 414 height 21
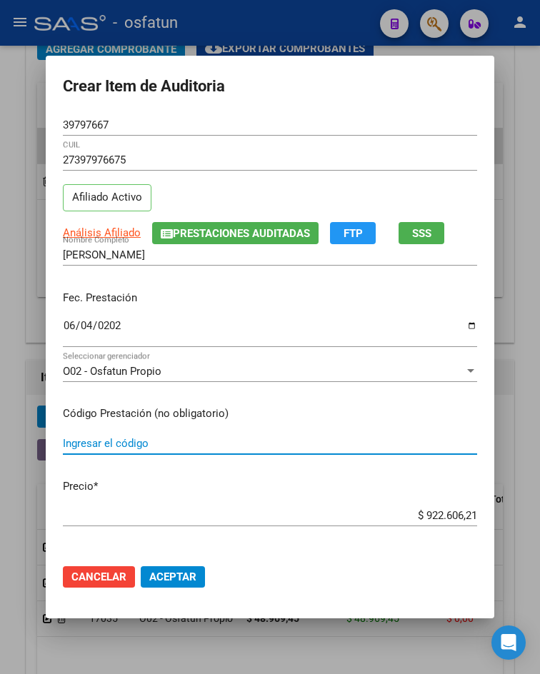
click at [128, 443] on input "Ingresar el código" at bounding box center [270, 443] width 414 height 13
type input "laboratorio"
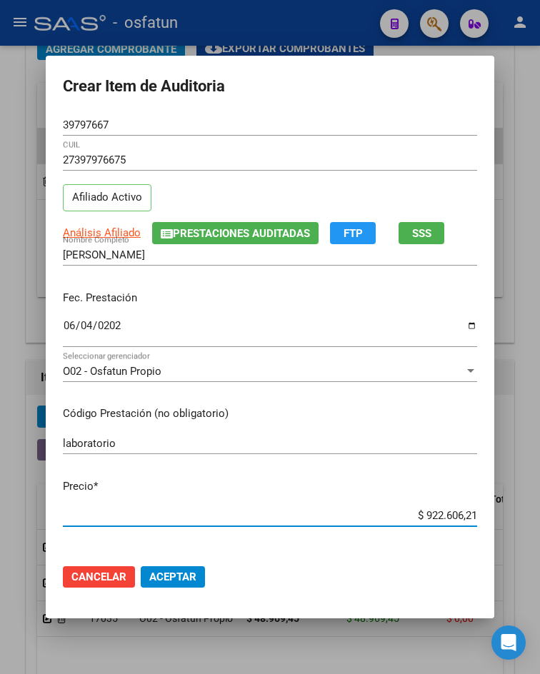
drag, startPoint x: 419, startPoint y: 516, endPoint x: 480, endPoint y: 515, distance: 60.7
click at [480, 515] on app-form-text-field "Precio * $ 922.606,21 Ingresar el precio" at bounding box center [276, 500] width 426 height 44
type input "$ 0,01"
type input "$ 0,12"
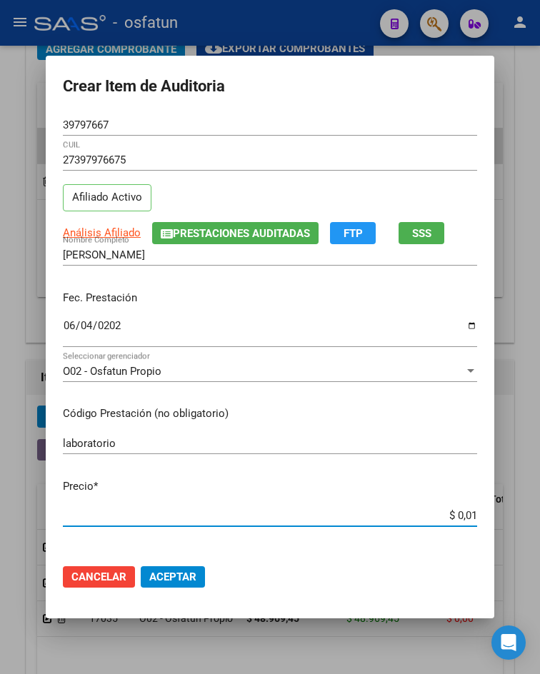
type input "$ 0,12"
type input "$ 1,23"
type input "$ 12,38"
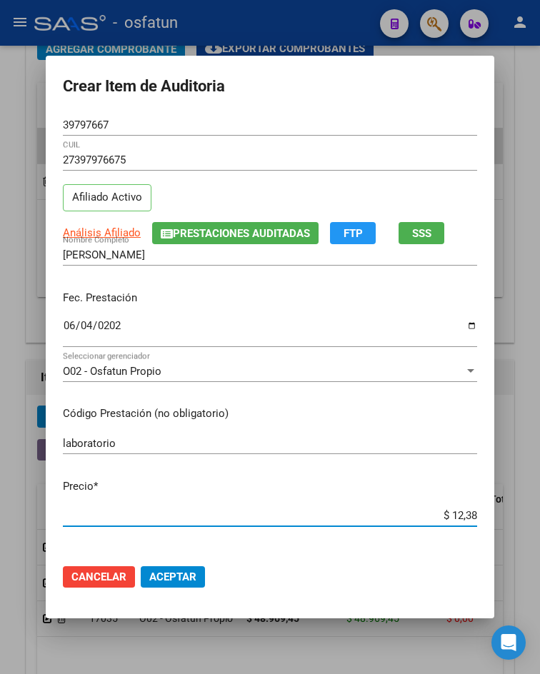
type input "$ 123,82"
type input "$ 1.238,24"
type input "$ 12.382,47"
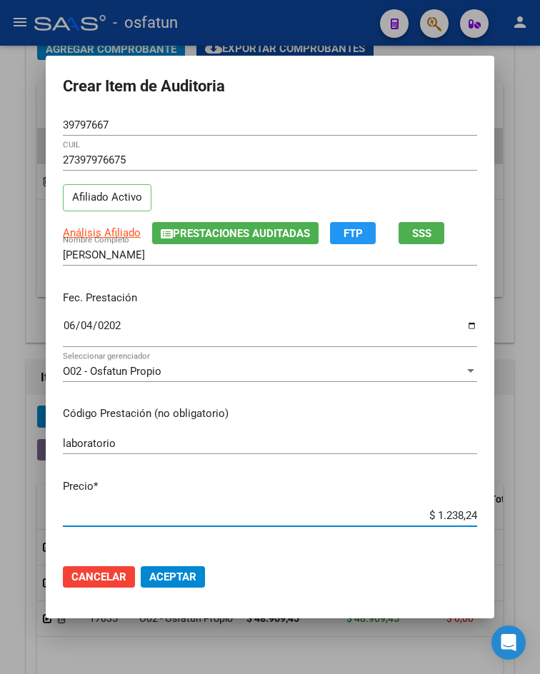
type input "$ 12.382,47"
type input "$ 123.824,72"
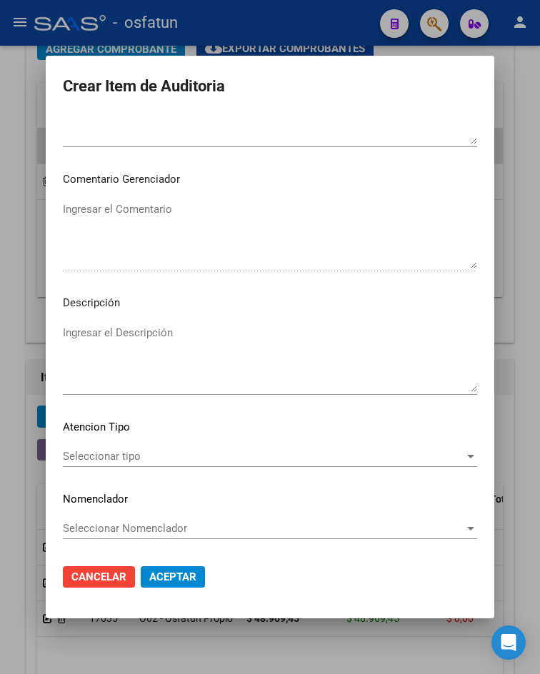
click at [196, 456] on span "Seleccionar tipo" at bounding box center [263, 456] width 401 height 13
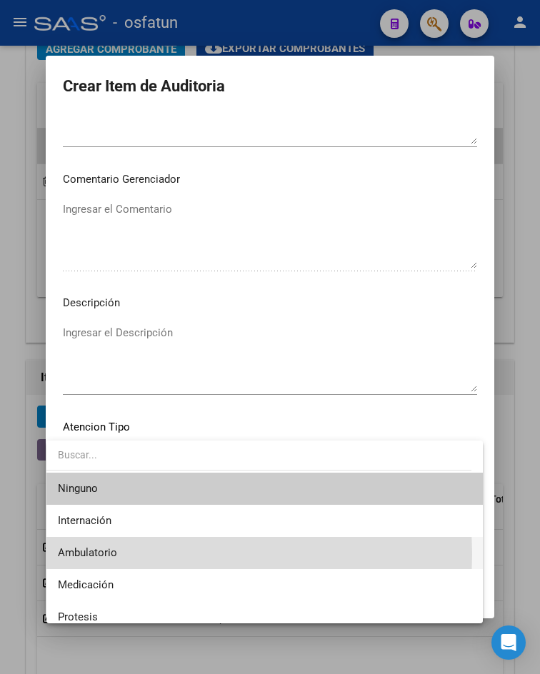
click at [174, 554] on span "Ambulatorio" at bounding box center [264, 553] width 413 height 32
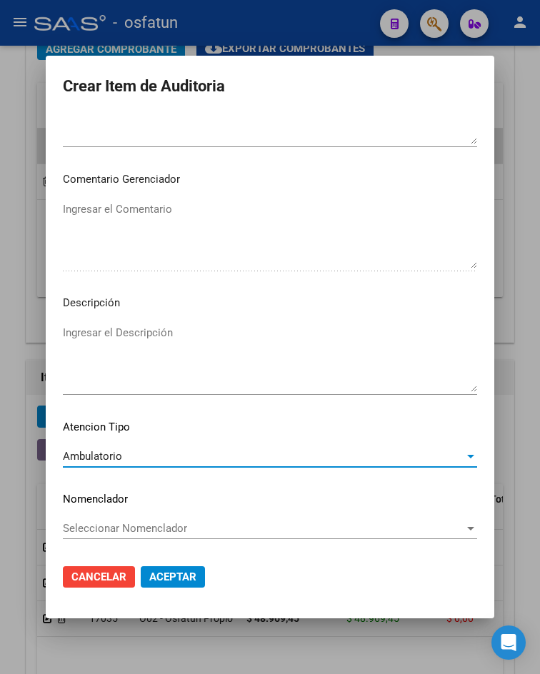
click at [149, 581] on span "Aceptar" at bounding box center [172, 577] width 47 height 13
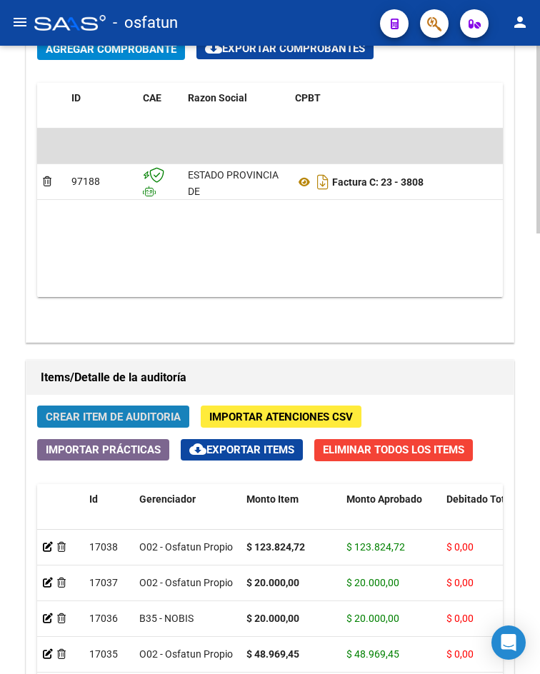
click at [174, 423] on span "Crear Item de Auditoria" at bounding box center [113, 417] width 135 height 13
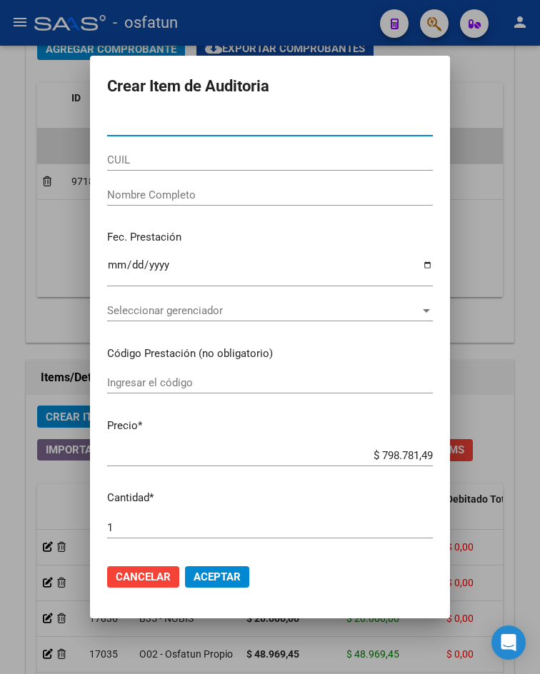
type input "17683672"
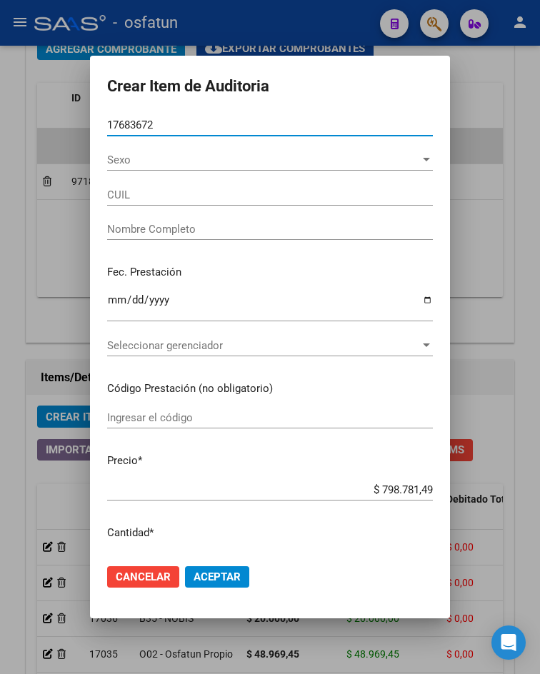
type input "20176836726"
type input "[PERSON_NAME] [PERSON_NAME]"
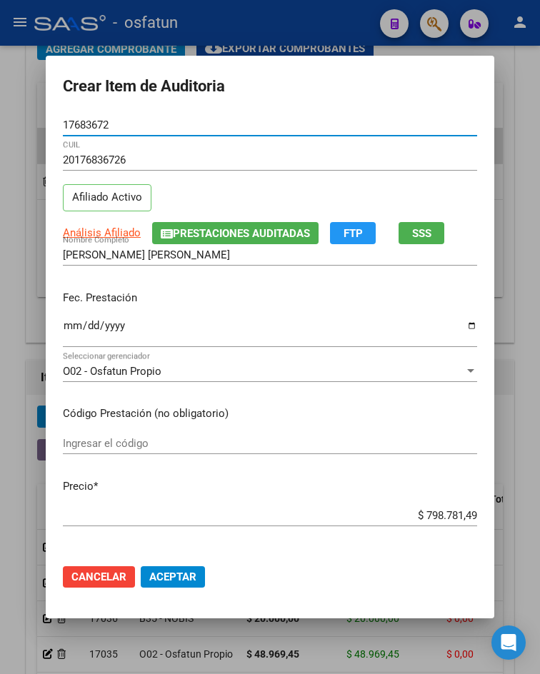
type input "17683672"
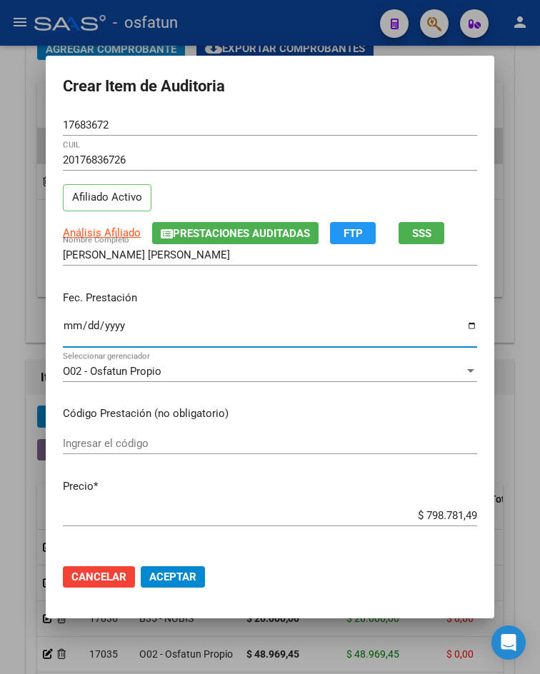
click at [63, 324] on input "Ingresar la fecha" at bounding box center [270, 331] width 414 height 23
type input "[DATE]"
click at [81, 444] on input "Ingresar el código" at bounding box center [270, 443] width 414 height 13
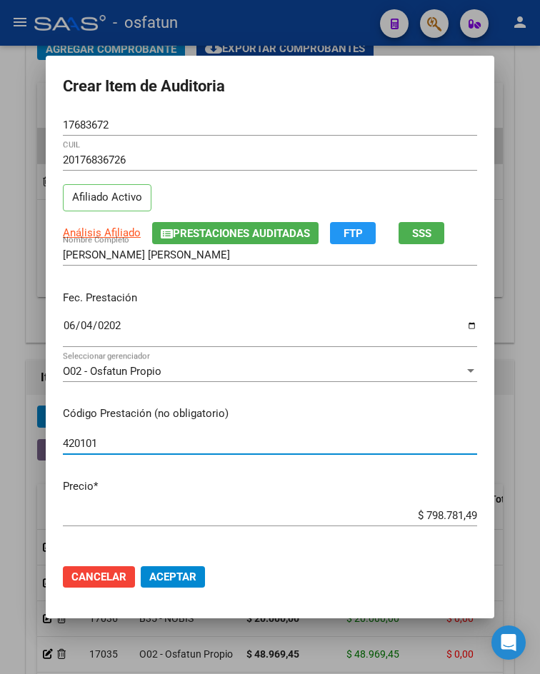
type input "420101"
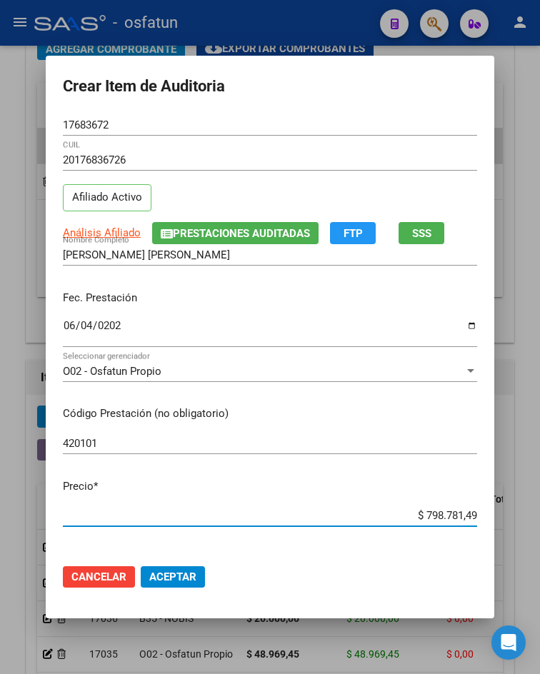
drag, startPoint x: 414, startPoint y: 519, endPoint x: 540, endPoint y: 517, distance: 125.7
click at [540, 517] on html "menu - osfatun person Firma Express Inicio Calendario SSS Instructivos Contacto…" at bounding box center [270, 337] width 540 height 674
type input "$ 0,02"
type input "$ 0,20"
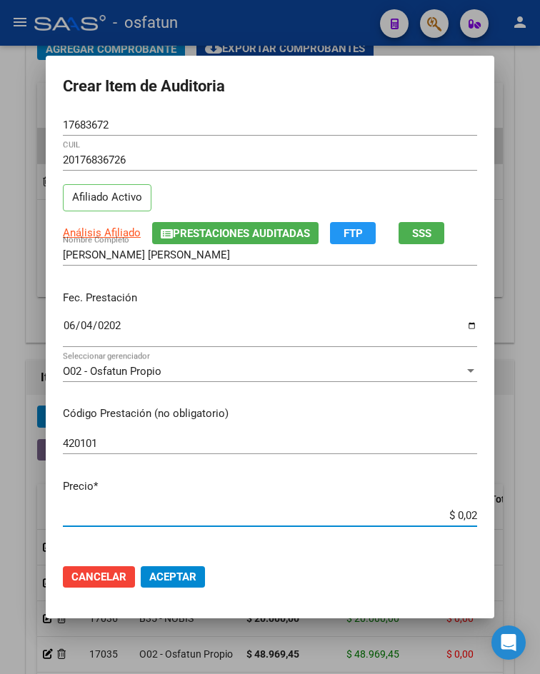
type input "$ 0,20"
type input "$ 2,00"
type input "$ 20,00"
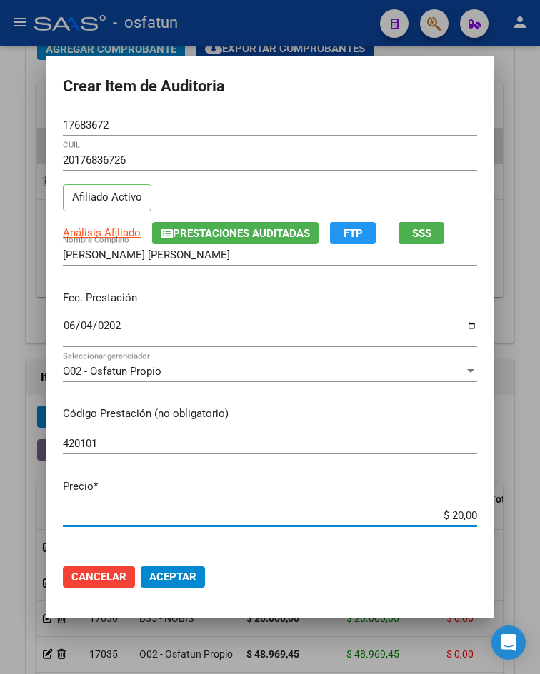
type input "$ 200,00"
type input "$ 2.000,00"
type input "$ 20.000,00"
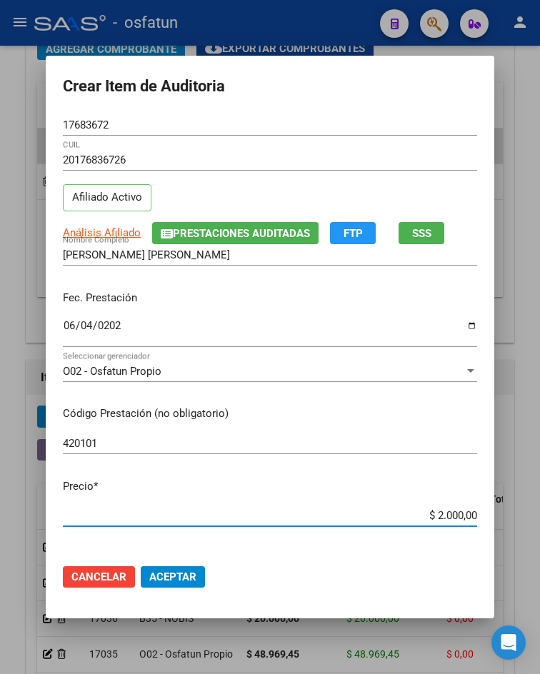
type input "$ 20.000,00"
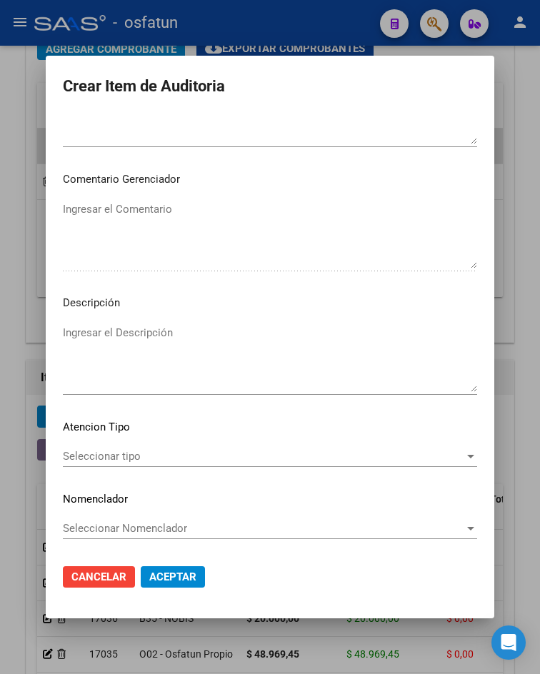
click at [168, 462] on span "Seleccionar tipo" at bounding box center [263, 456] width 401 height 13
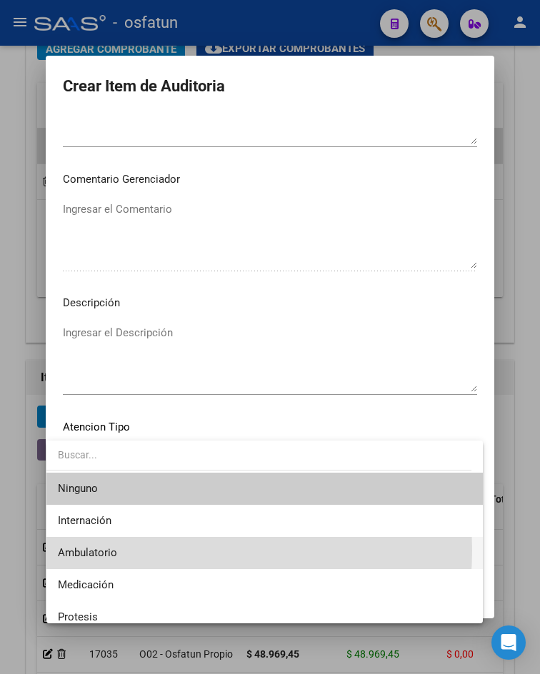
click at [166, 551] on span "Ambulatorio" at bounding box center [264, 553] width 413 height 32
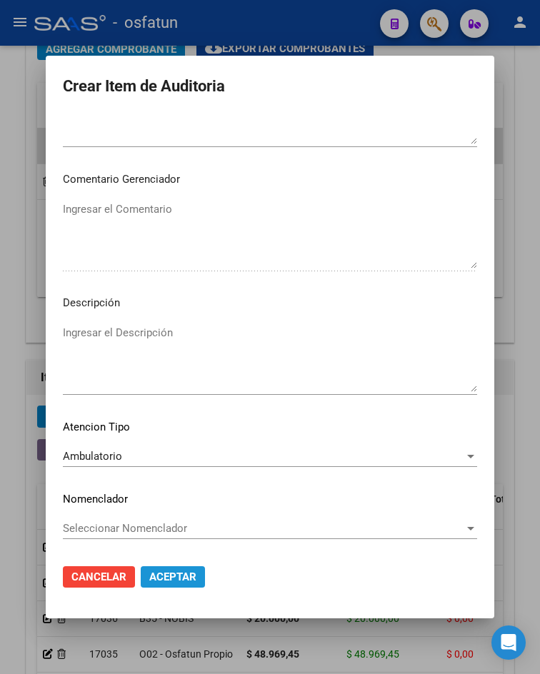
click at [169, 581] on span "Aceptar" at bounding box center [172, 577] width 47 height 13
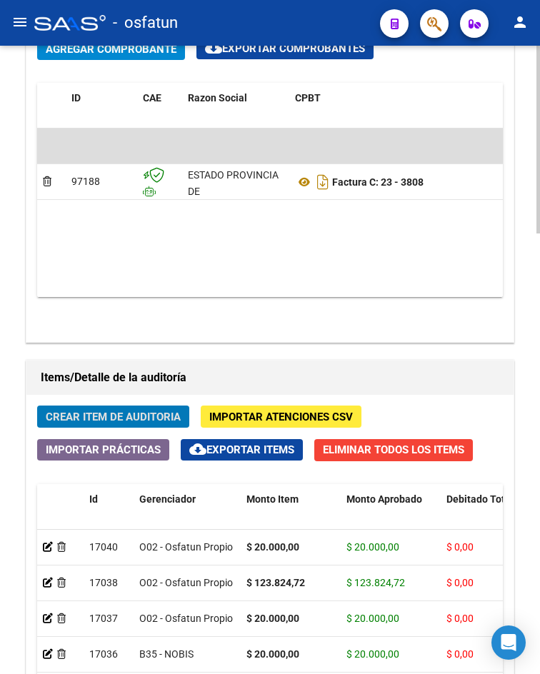
click at [139, 420] on span "Crear Item de Auditoria" at bounding box center [113, 417] width 135 height 13
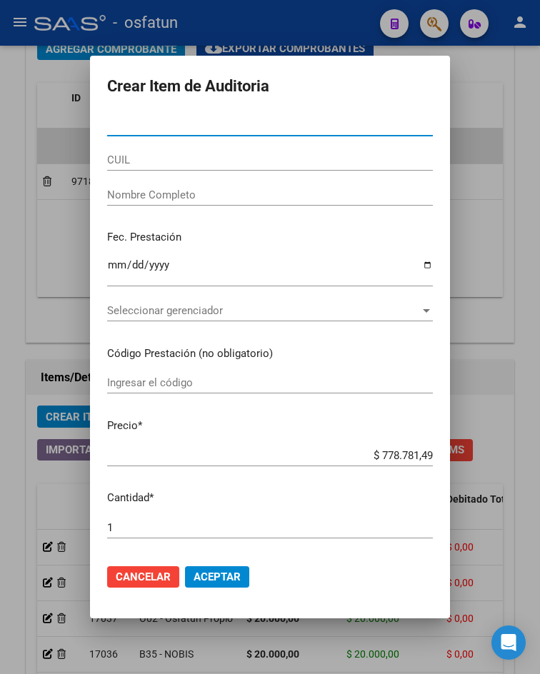
click at [141, 126] on input "Nro Documento" at bounding box center [270, 125] width 326 height 13
paste input "94210714"
type input "94210714"
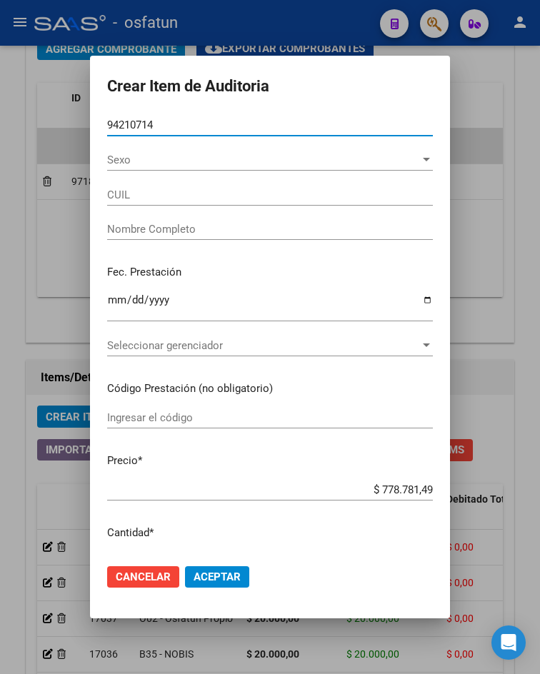
type input "20942107146"
type input "[PERSON_NAME]"
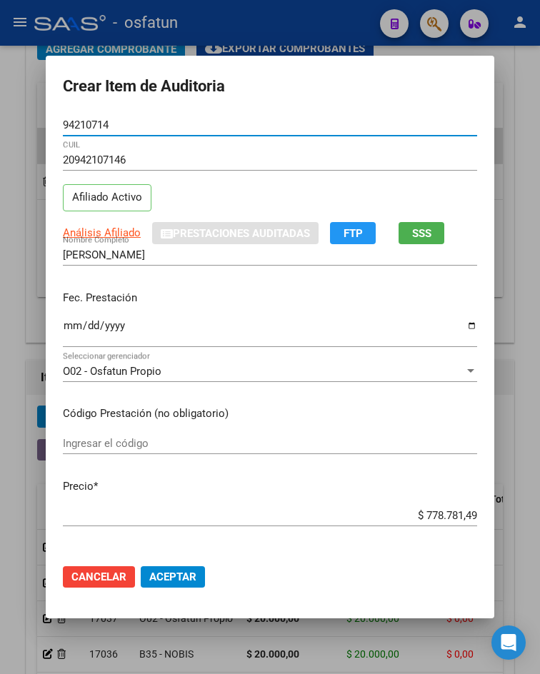
type input "94210714"
click at [66, 326] on input "Ingresar la fecha" at bounding box center [270, 331] width 414 height 23
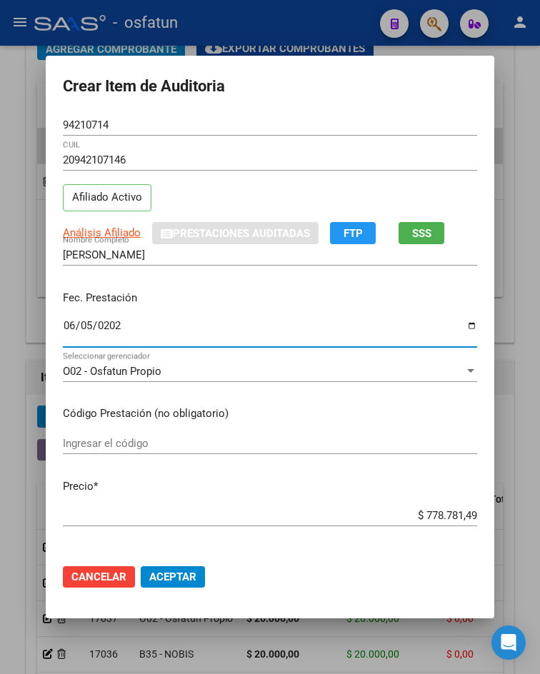
type input "[DATE]"
click at [121, 451] on div "Ingresar el código" at bounding box center [270, 443] width 414 height 21
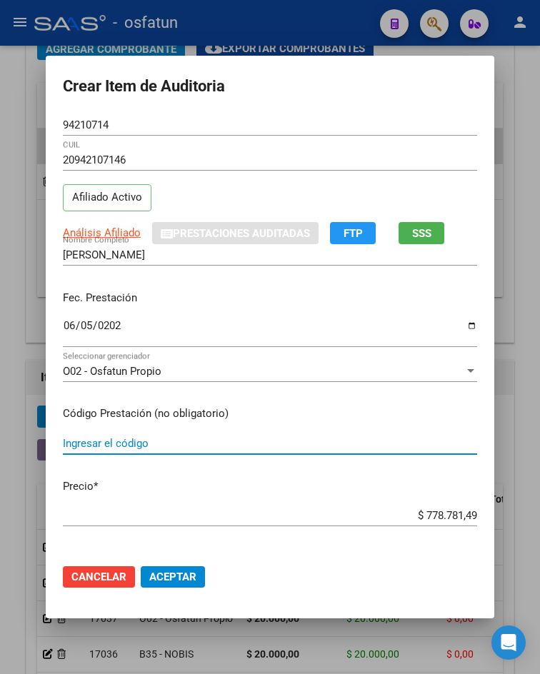
click at [121, 450] on div "Ingresar el código" at bounding box center [270, 443] width 414 height 21
type input "0101/0216"
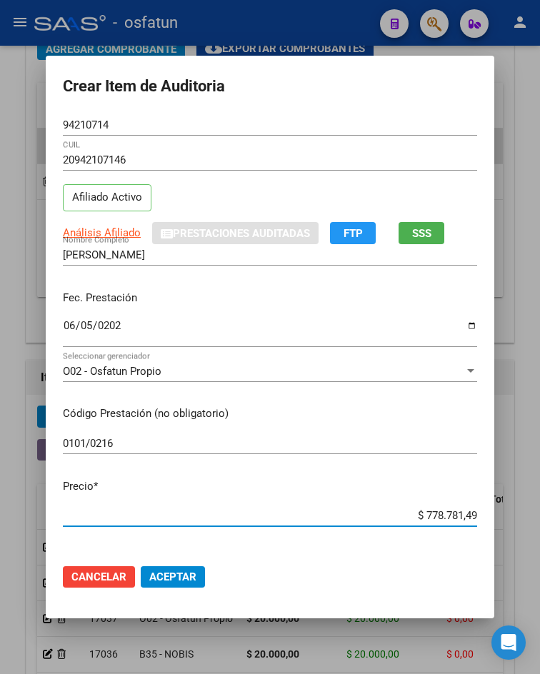
drag, startPoint x: 418, startPoint y: 521, endPoint x: 502, endPoint y: 514, distance: 83.8
click at [502, 514] on div "Crear Item de Auditoria 94210714 Nro Documento 20942107146 CUIL Afiliado Activo…" at bounding box center [270, 337] width 540 height 674
type input "$ 0,05"
type input "$ 0,51"
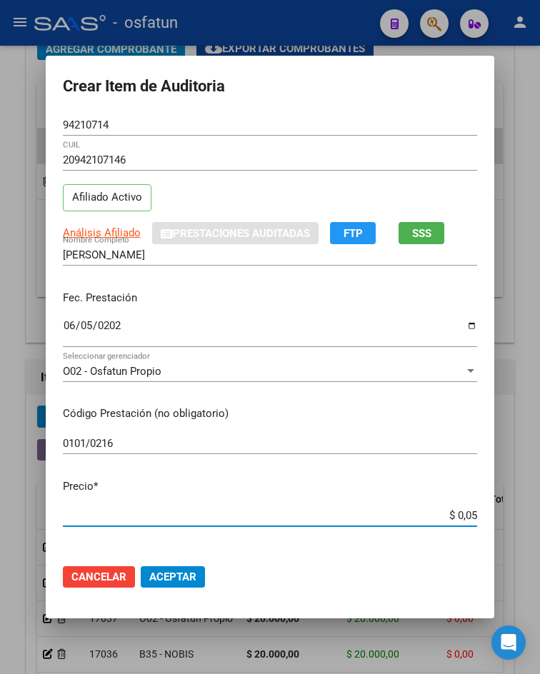
type input "$ 0,51"
type input "$ 5,15"
type input "$ 51,58"
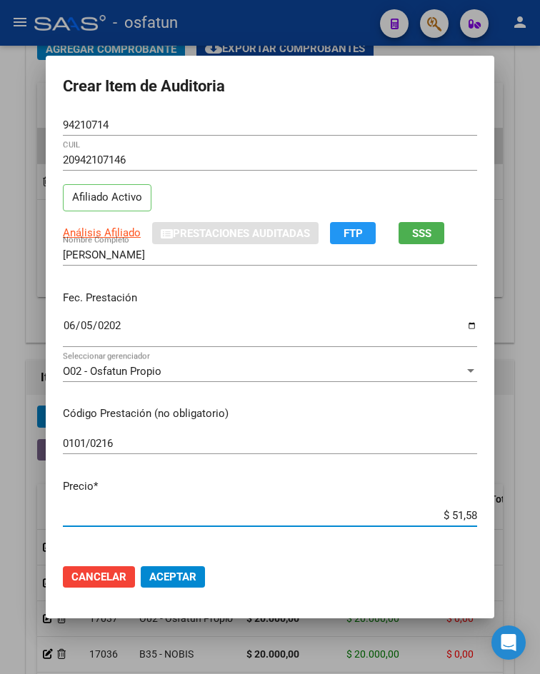
type input "$ 515,89"
type input "$ 5.158,90"
type input "$ 51.589,00"
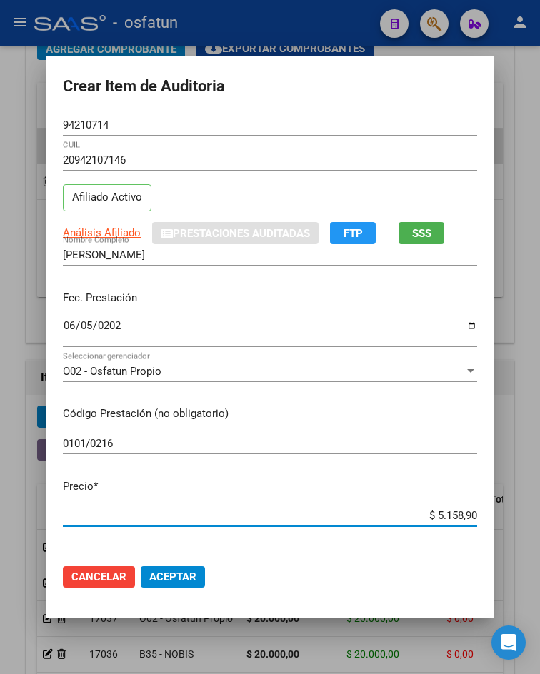
type input "$ 51.589,00"
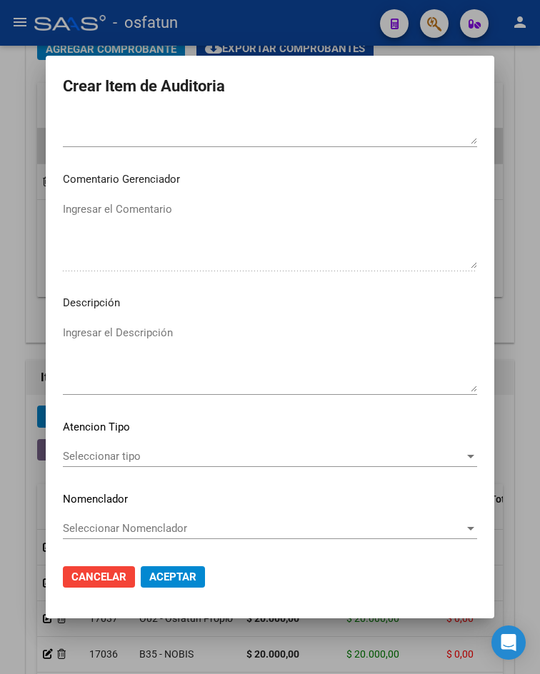
click at [160, 471] on div "Seleccionar tipo Seleccionar tipo" at bounding box center [270, 463] width 414 height 35
click at [169, 468] on div "Seleccionar tipo Seleccionar tipo" at bounding box center [270, 463] width 414 height 35
click at [173, 461] on span "Seleccionar tipo" at bounding box center [263, 456] width 401 height 13
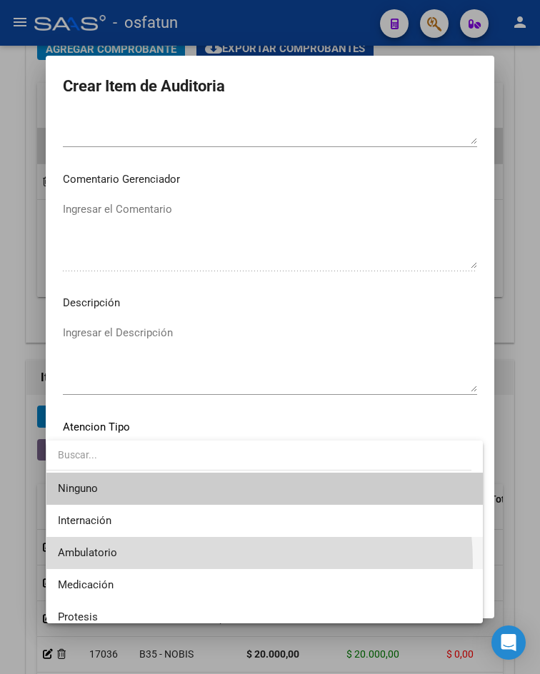
click at [156, 564] on span "Ambulatorio" at bounding box center [264, 553] width 413 height 32
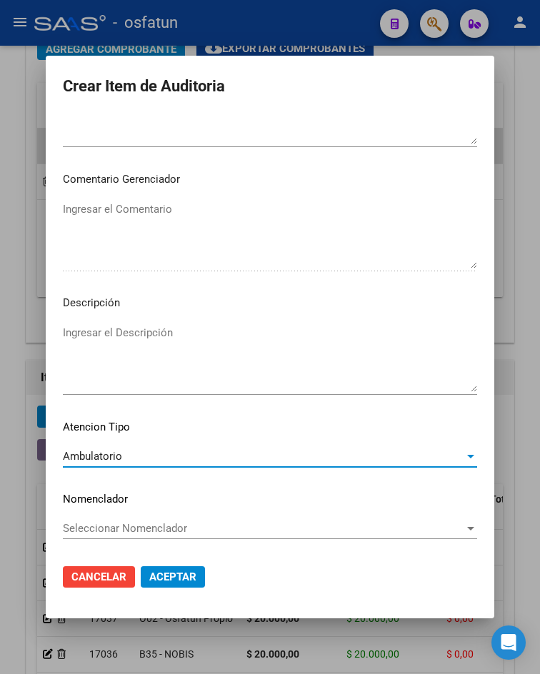
click at [178, 578] on span "Aceptar" at bounding box center [172, 577] width 47 height 13
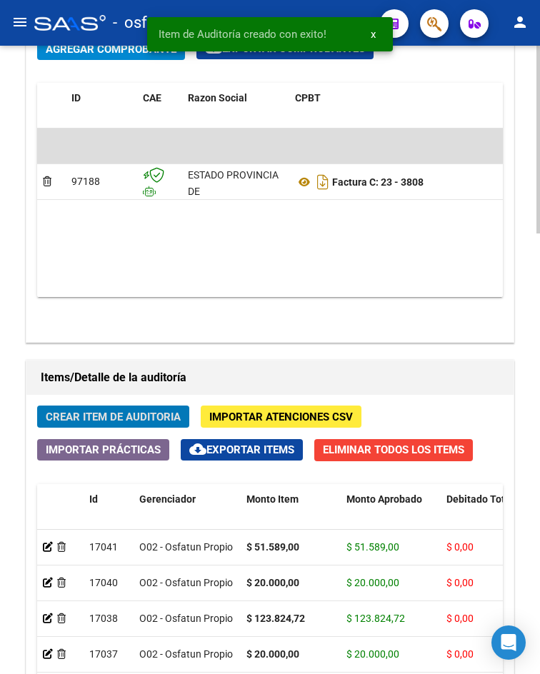
click at [146, 418] on span "Crear Item de Auditoria" at bounding box center [113, 417] width 135 height 13
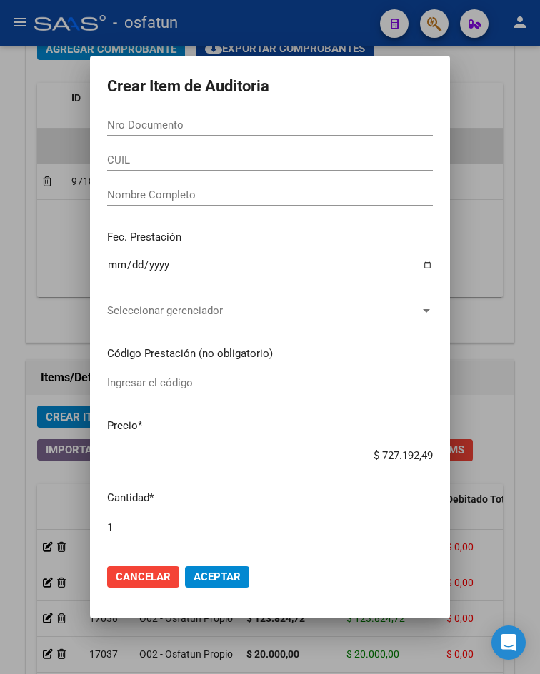
click at [221, 129] on input "Nro Documento" at bounding box center [270, 125] width 326 height 13
paste input "48865710"
type input "48865710"
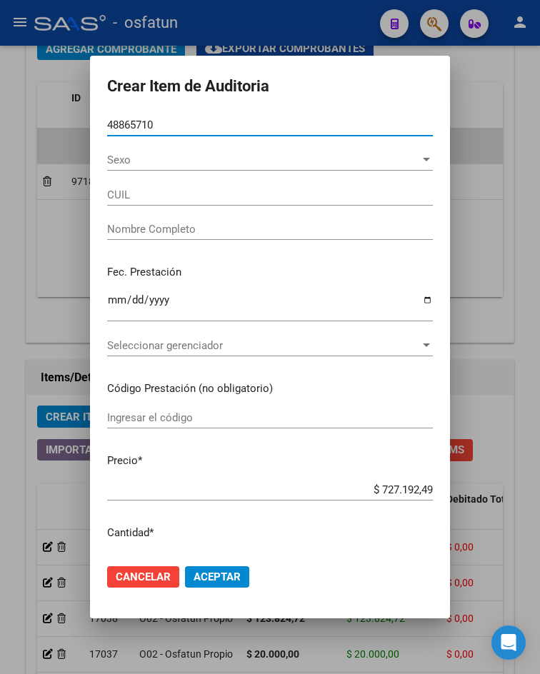
type input "27488657106"
type input "[PERSON_NAME] POLIZA"
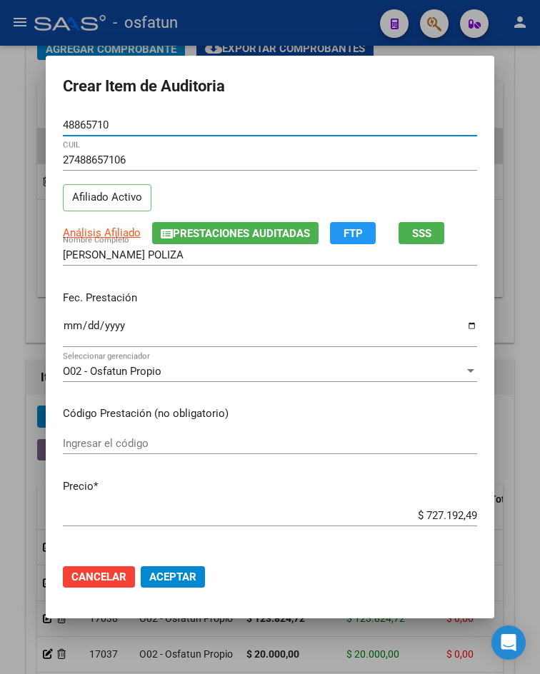
type input "48865710"
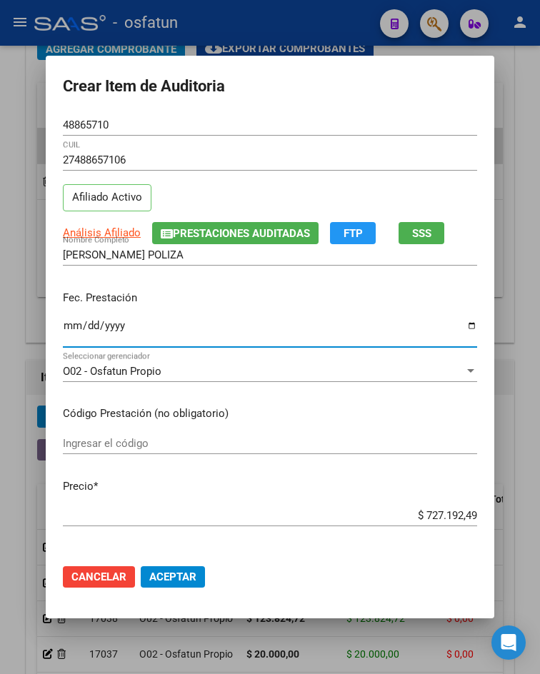
click at [64, 322] on input "Ingresar la fecha" at bounding box center [270, 331] width 414 height 23
type input "[DATE]"
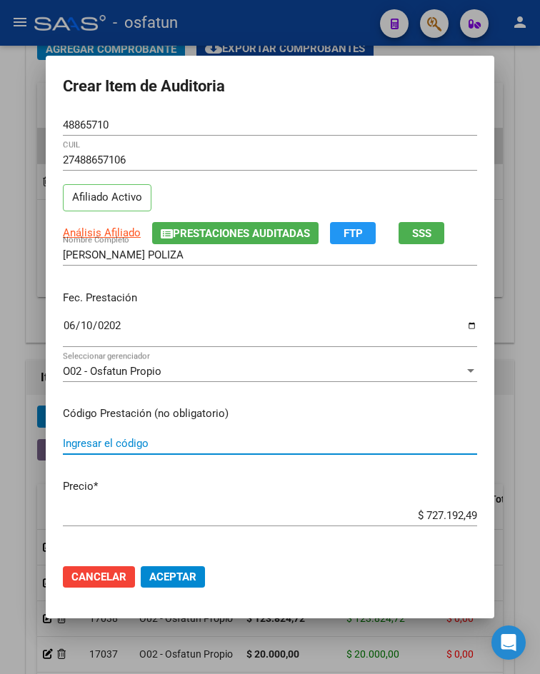
click at [117, 447] on input "Ingresar el código" at bounding box center [270, 443] width 414 height 13
type input "laboratorio"
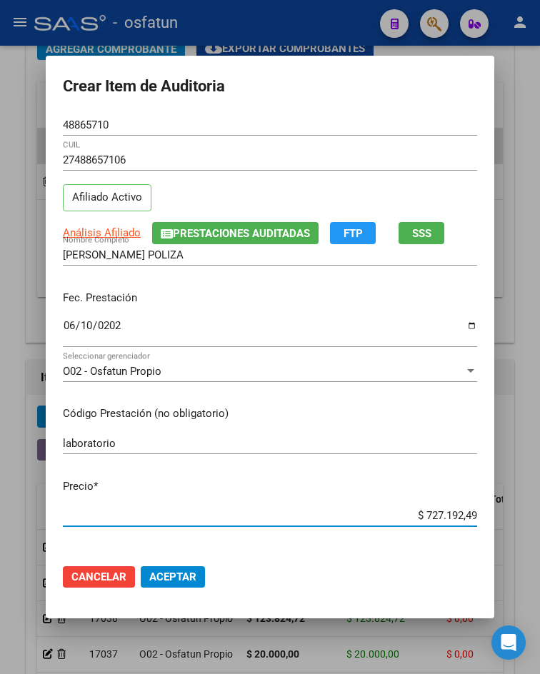
drag, startPoint x: 415, startPoint y: 521, endPoint x: 501, endPoint y: 506, distance: 87.1
click at [501, 506] on div "Crear Item de Auditoria 48865710 Nro Documento 27488657106 CUIL Afiliado Activo…" at bounding box center [270, 337] width 540 height 674
type input "$ 0,03"
type input "$ 0,32"
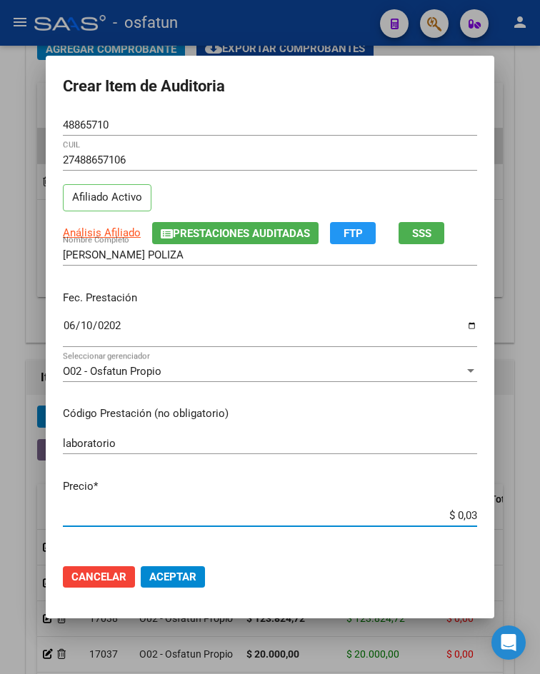
type input "$ 0,32"
type input "$ 3,28"
type input "$ 32,85"
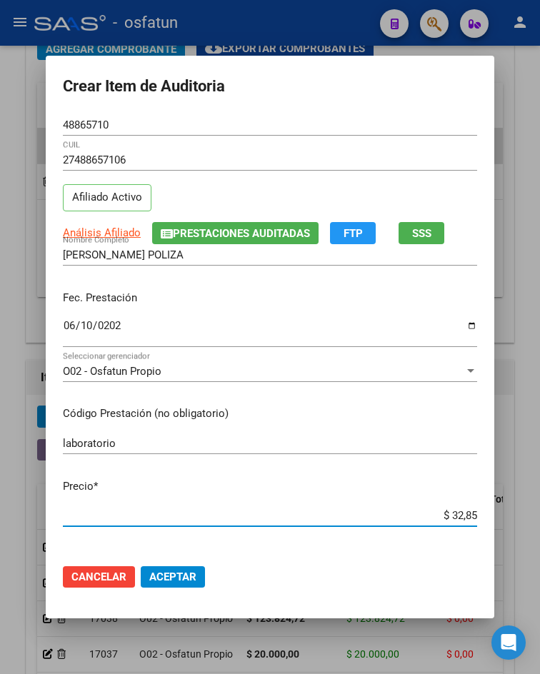
type input "$ 328,51"
type input "$ 3.285,14"
type input "$ 32.851,43"
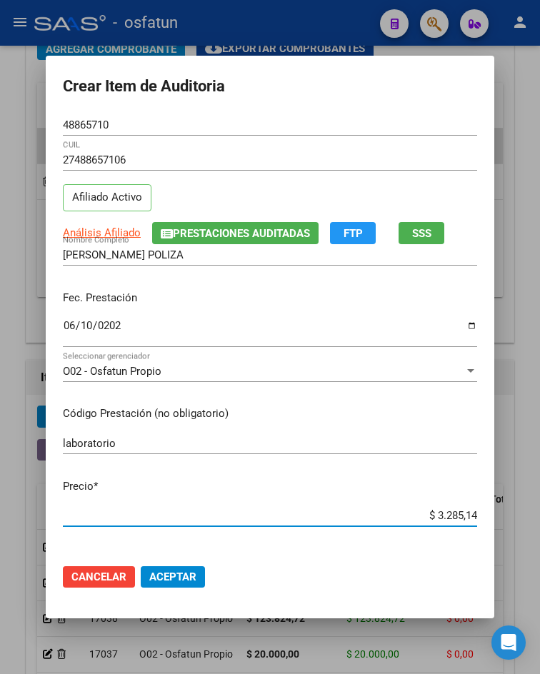
type input "$ 32.851,43"
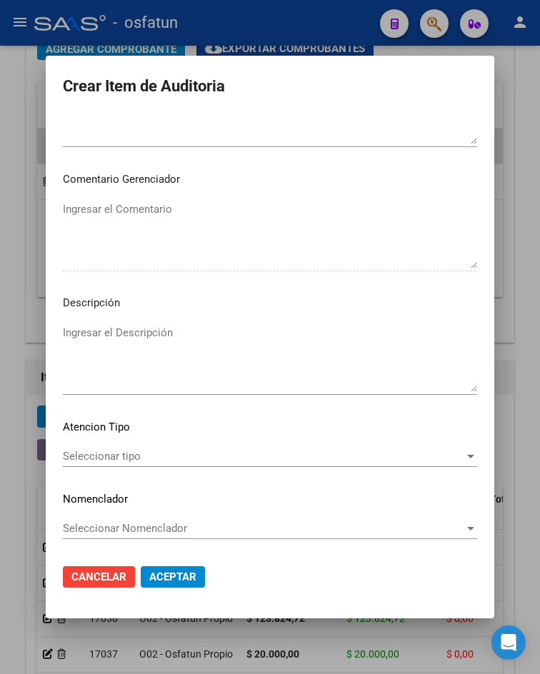
click at [164, 458] on span "Seleccionar tipo" at bounding box center [263, 456] width 401 height 13
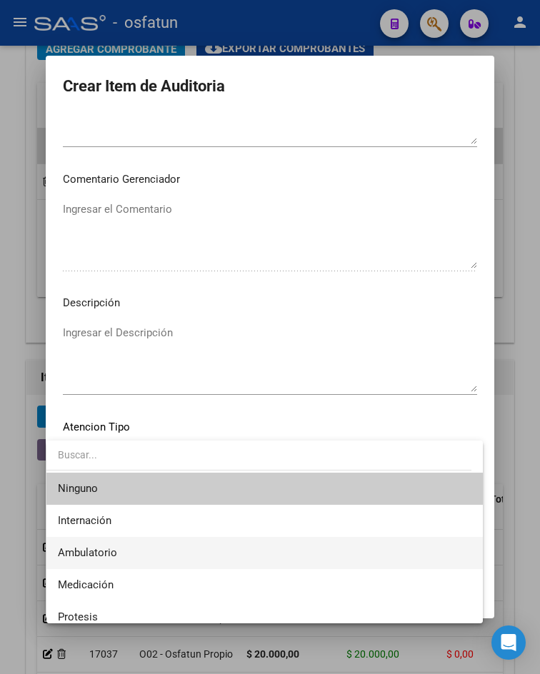
click at [152, 549] on span "Ambulatorio" at bounding box center [264, 553] width 413 height 32
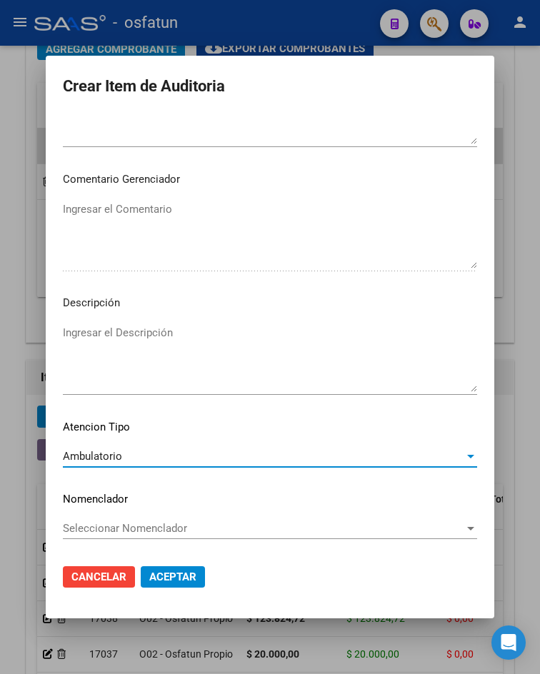
click at [166, 580] on span "Aceptar" at bounding box center [172, 577] width 47 height 13
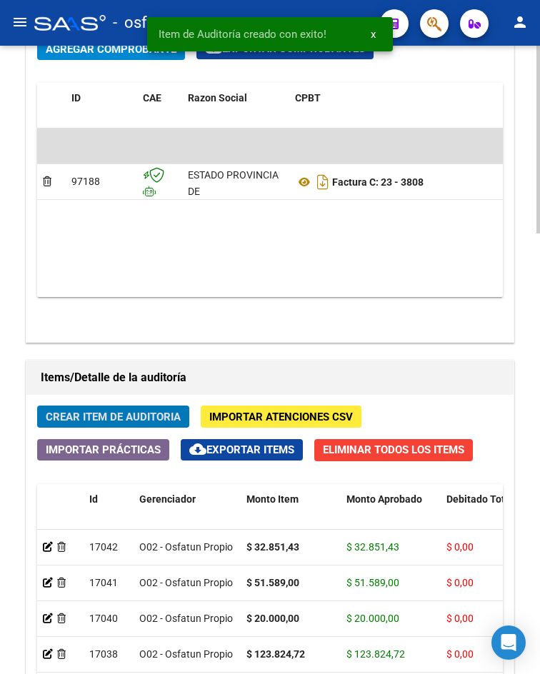
click at [146, 418] on span "Crear Item de Auditoria" at bounding box center [113, 417] width 135 height 13
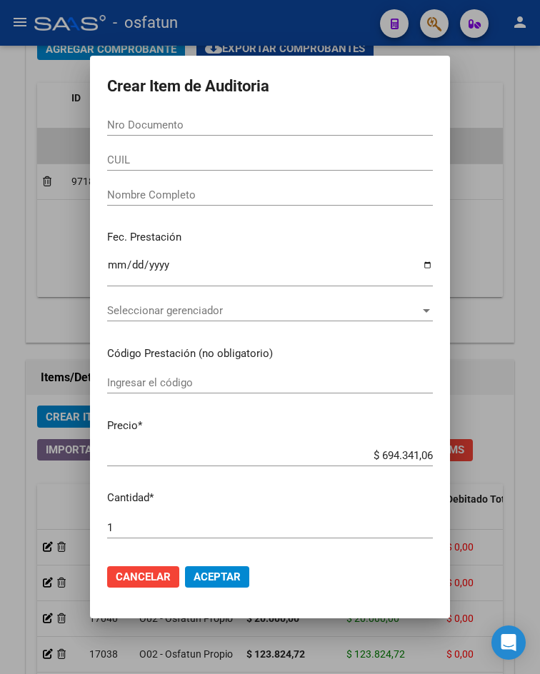
drag, startPoint x: 162, startPoint y: 107, endPoint x: 160, endPoint y: 135, distance: 27.9
click at [162, 107] on form "Crear Item de Auditoria Nro Documento CUIL Nombre Completo Fec. Prestación Ingr…" at bounding box center [270, 337] width 326 height 528
click at [159, 135] on div "Nro Documento" at bounding box center [270, 124] width 326 height 21
click at [158, 134] on div "Nro Documento" at bounding box center [270, 124] width 326 height 21
paste input "27953747"
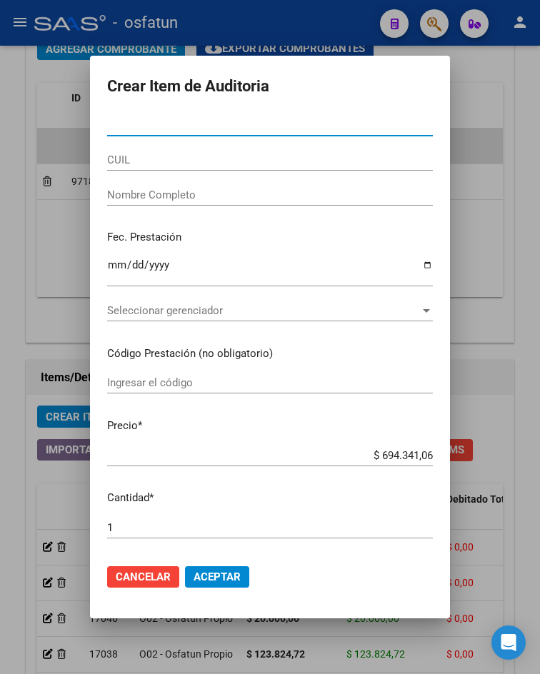
type input "27953747"
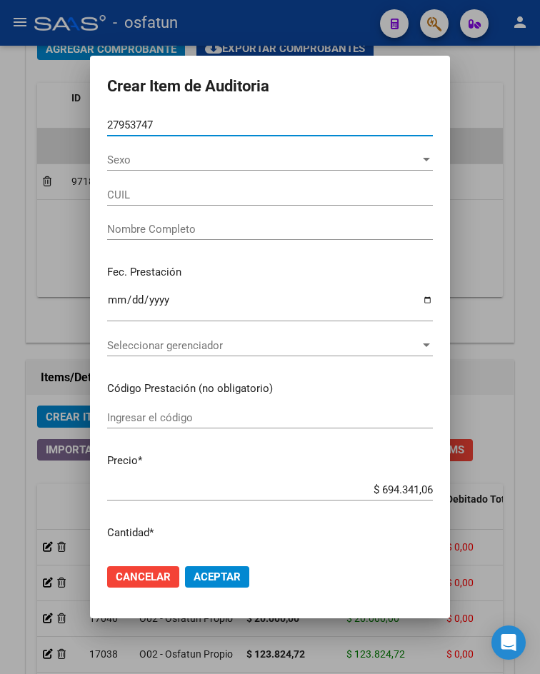
type input "20279537476"
type input "[PERSON_NAME]"
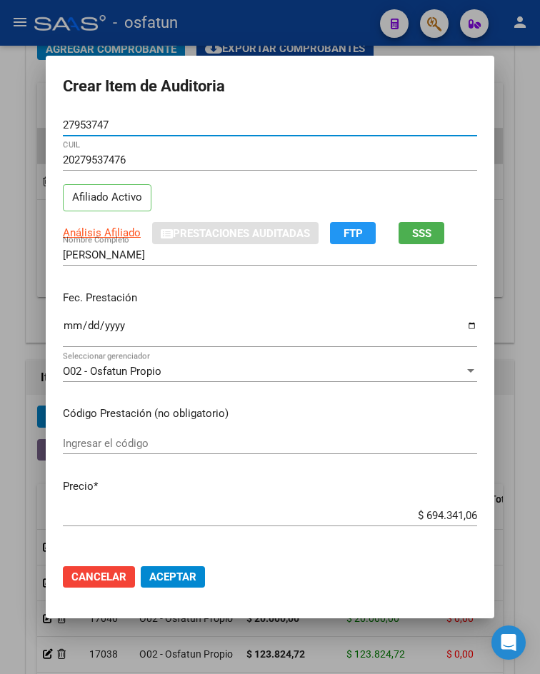
type input "27953747"
click at [67, 328] on input "Ingresar la fecha" at bounding box center [270, 331] width 414 height 23
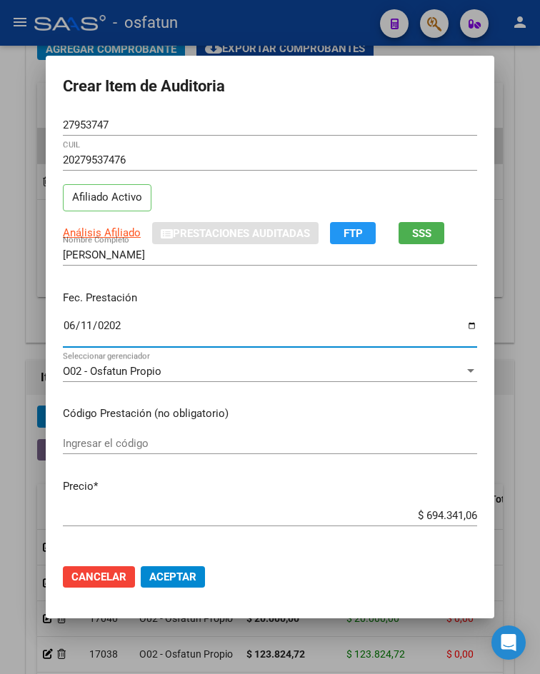
type input "[DATE]"
click at [76, 441] on input "Ingresar el código" at bounding box center [270, 443] width 414 height 13
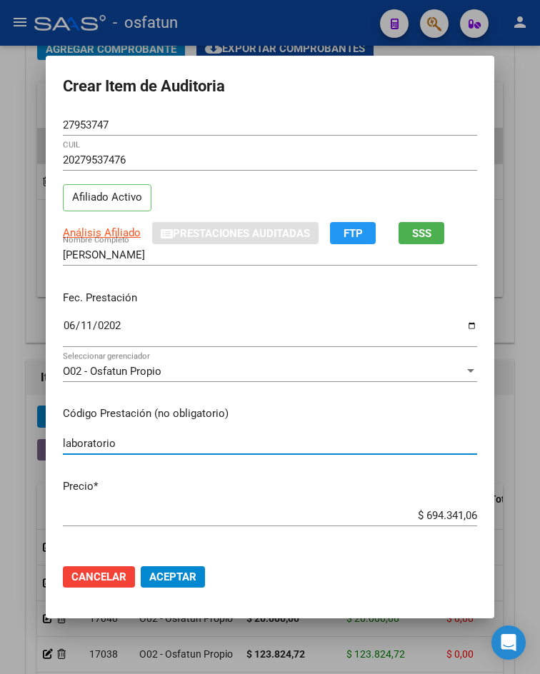
type input "laboratorio"
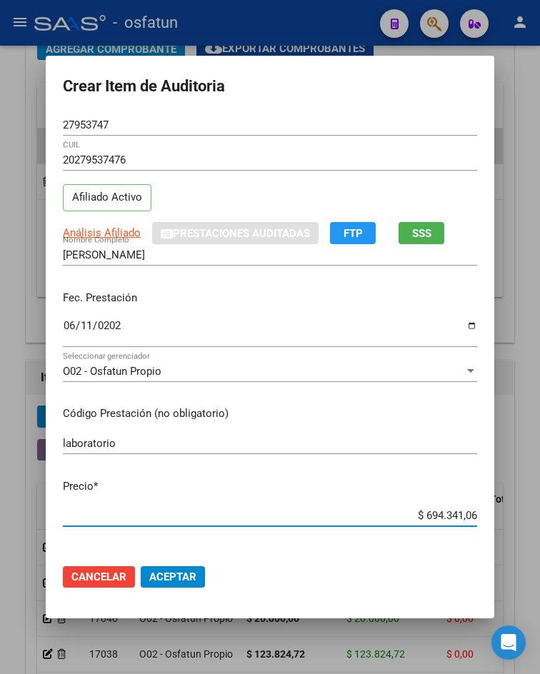
drag, startPoint x: 413, startPoint y: 514, endPoint x: 478, endPoint y: 516, distance: 65.7
click at [478, 516] on app-form-text-field "Precio * $ 694.341,06 Ingresar el precio" at bounding box center [276, 500] width 426 height 44
type input "$ 0,03"
type input "$ 0,38"
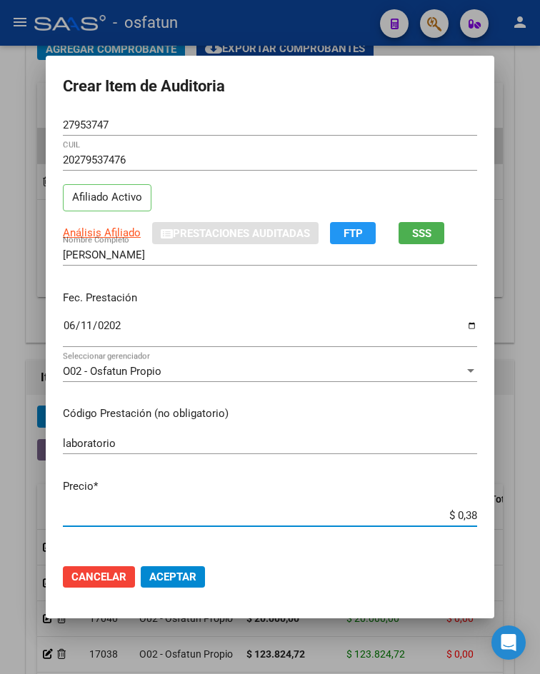
type input "$ 0,38"
type input "$ 3,89"
type input "$ 38,90"
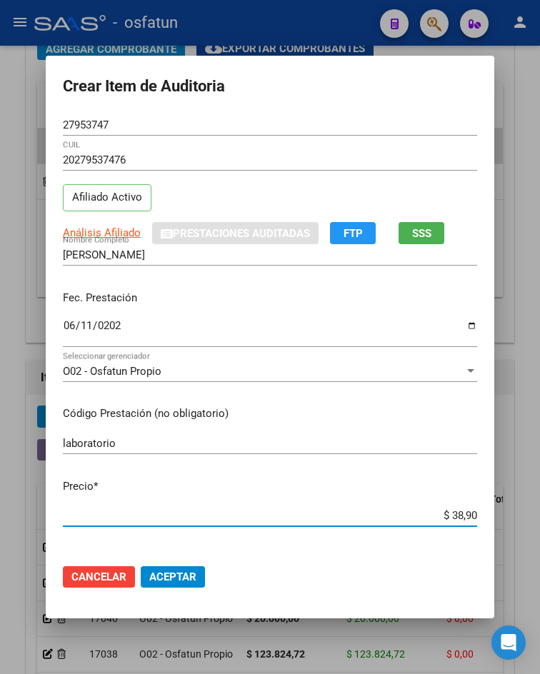
type input "$ 389,04"
type input "$ 3.890,45"
type input "$ 38.904,53"
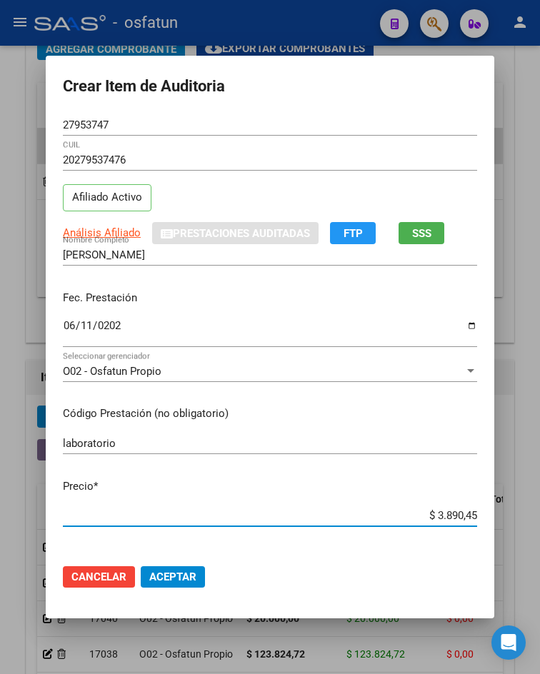
type input "$ 38.904,53"
type input "$ 389.045,31"
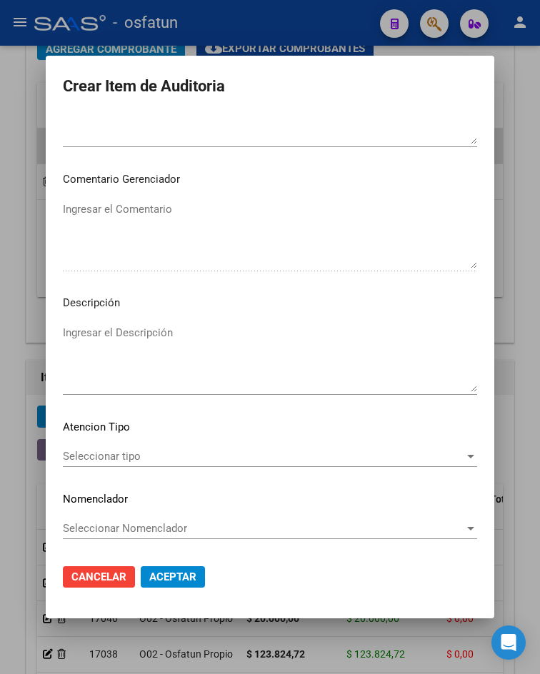
click at [160, 473] on div "Seleccionar tipo Seleccionar tipo" at bounding box center [270, 463] width 414 height 35
click at [159, 458] on span "Seleccionar tipo" at bounding box center [263, 456] width 401 height 13
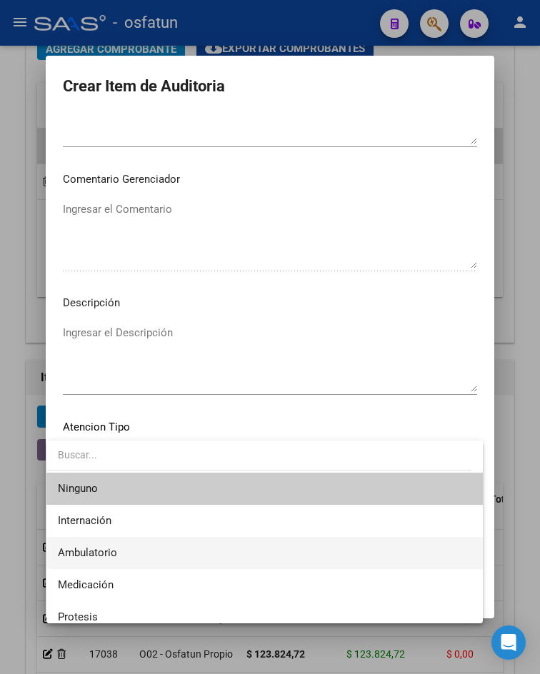
click at [157, 553] on span "Ambulatorio" at bounding box center [264, 553] width 413 height 32
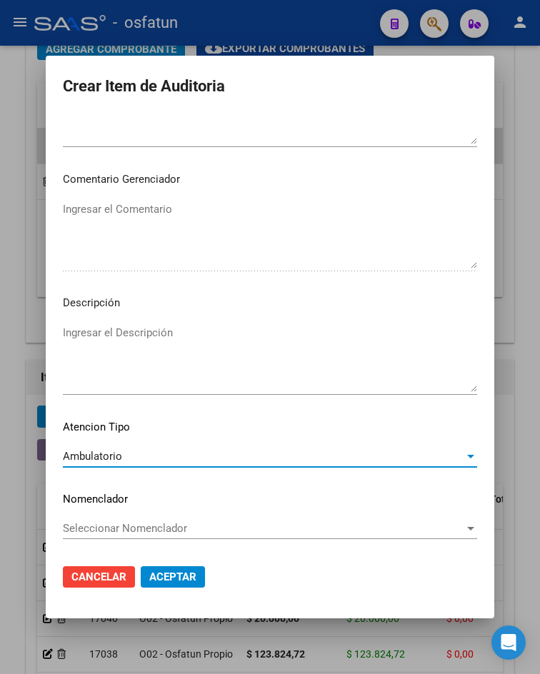
click at [164, 573] on span "Aceptar" at bounding box center [172, 577] width 47 height 13
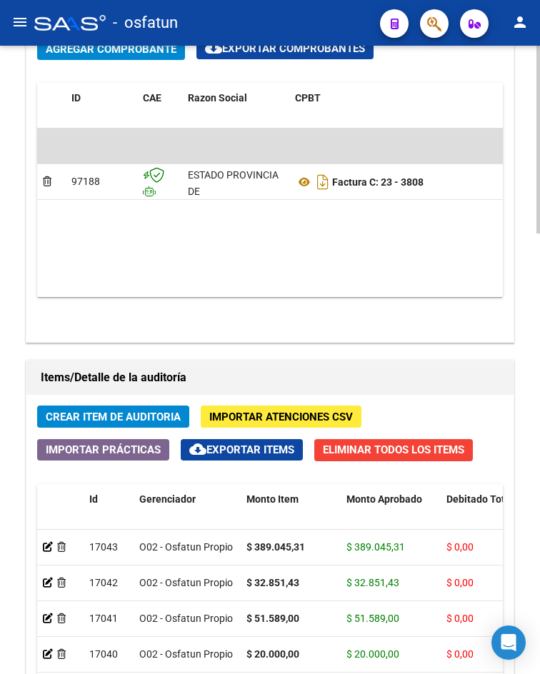
click at [162, 414] on span "Crear Item de Auditoria" at bounding box center [113, 417] width 135 height 13
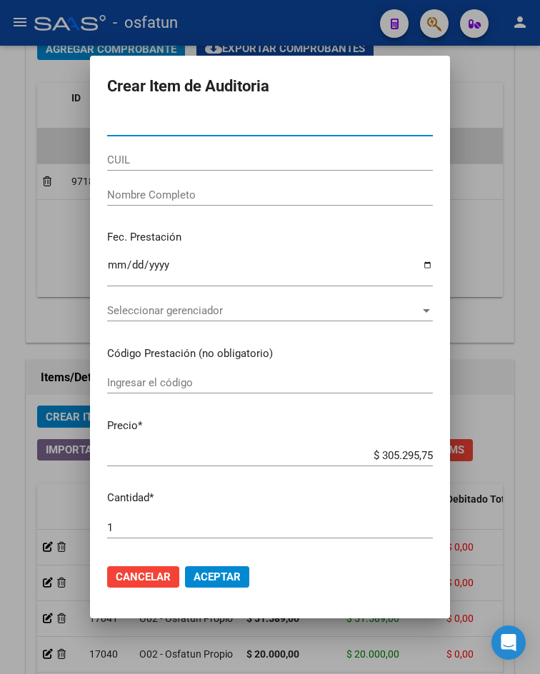
paste input "28598552"
type input "28598552"
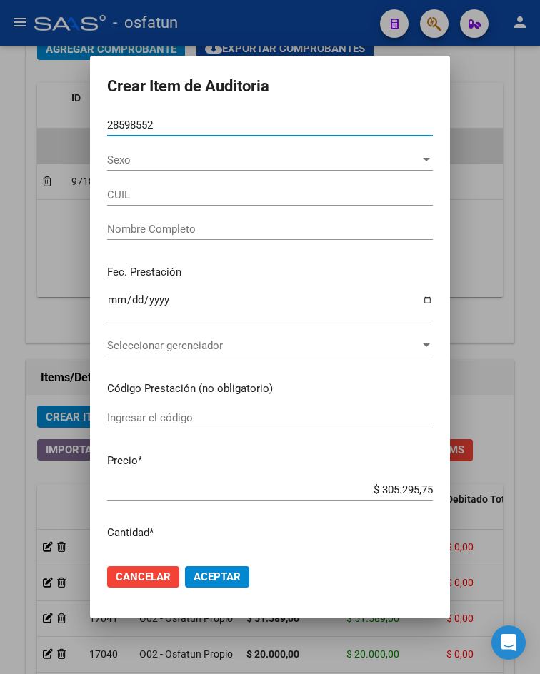
type input "27285985523"
type input "[PERSON_NAME] [PERSON_NAME]"
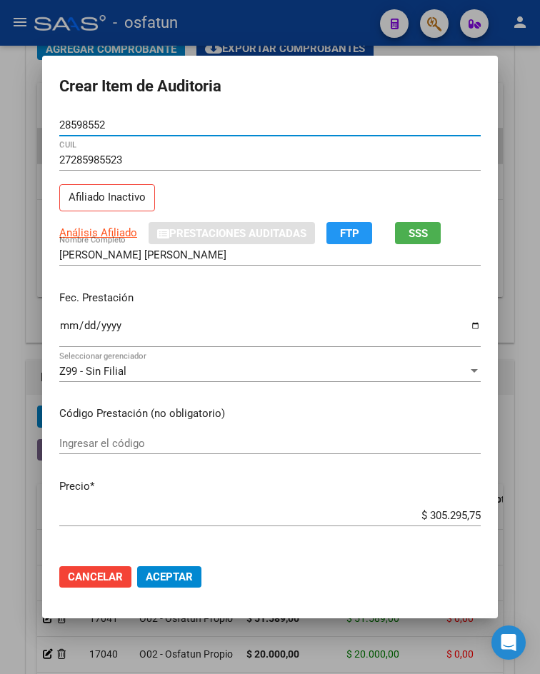
type input "28598552"
click at [59, 325] on input "Ingresar la fecha" at bounding box center [269, 331] width 421 height 23
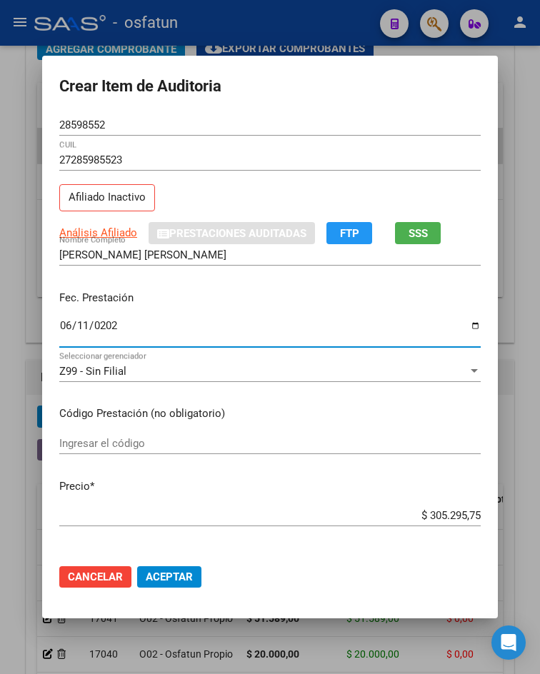
type input "[DATE]"
click at [131, 450] on div "Ingresar el código" at bounding box center [269, 443] width 421 height 21
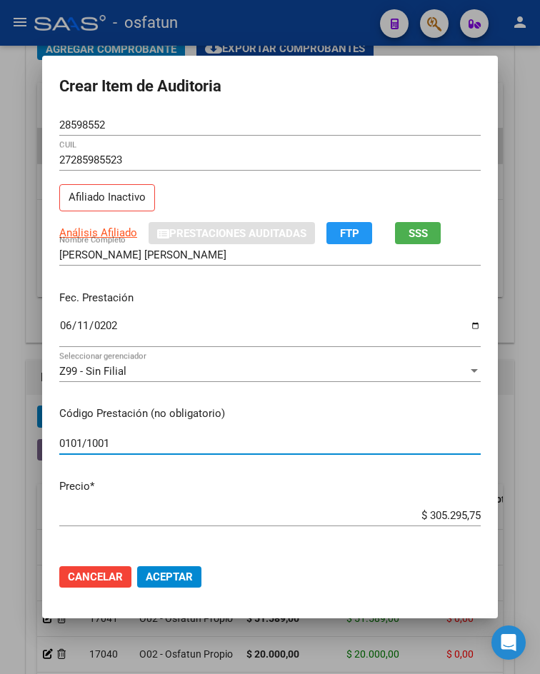
type input "0101/1001"
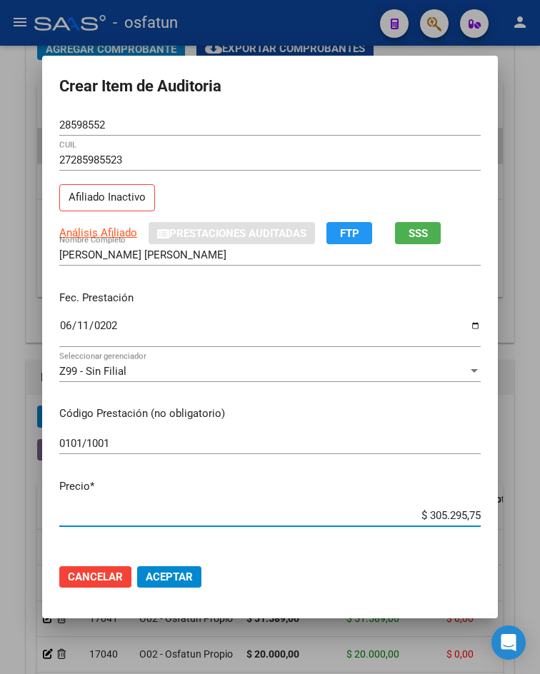
drag, startPoint x: 413, startPoint y: 516, endPoint x: 476, endPoint y: 515, distance: 63.6
click at [476, 515] on app-form-text-field "Precio * $ 305.295,75 Ingresar el precio" at bounding box center [275, 500] width 433 height 44
type input "$ 0,02"
type input "$ 0,29"
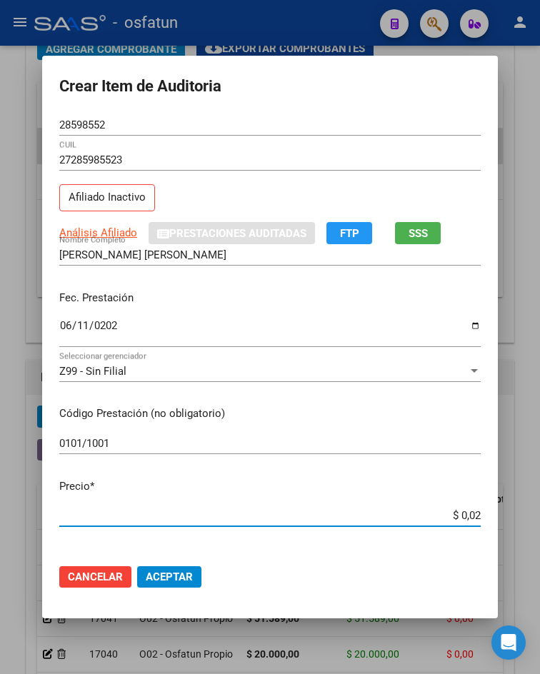
type input "$ 0,29"
type input "$ 2,94"
type input "$ 29,47"
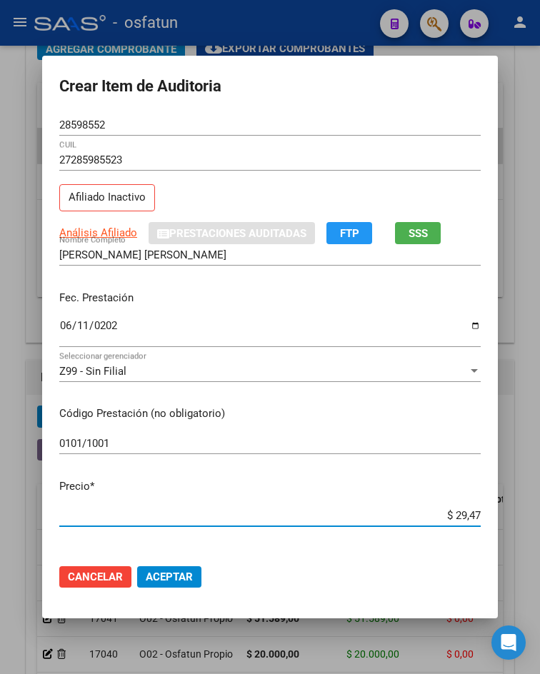
type input "$ 294,79"
type input "$ 2.947,94"
type input "$ 29.479,43"
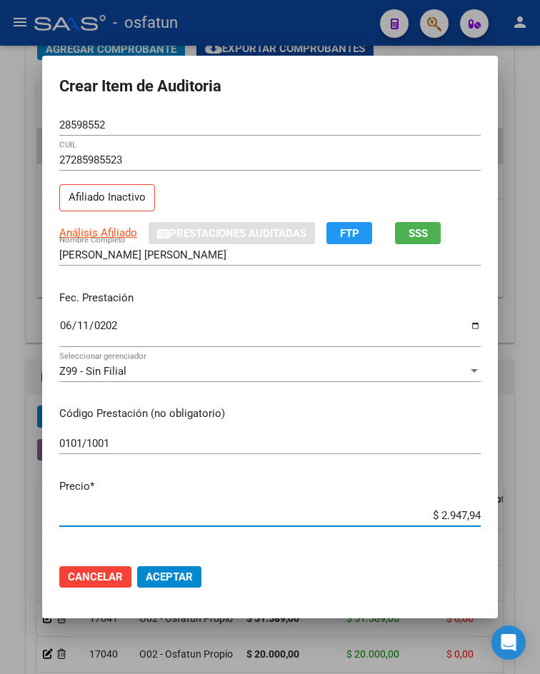
type input "$ 29.479,43"
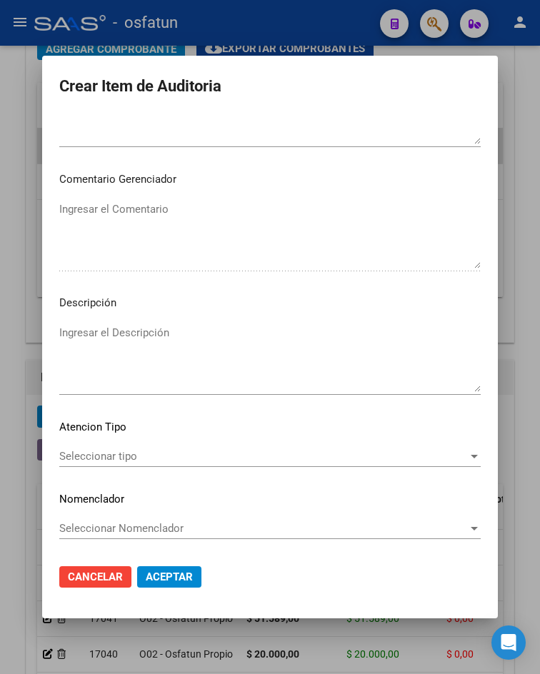
click at [95, 461] on span "Seleccionar tipo" at bounding box center [263, 456] width 408 height 13
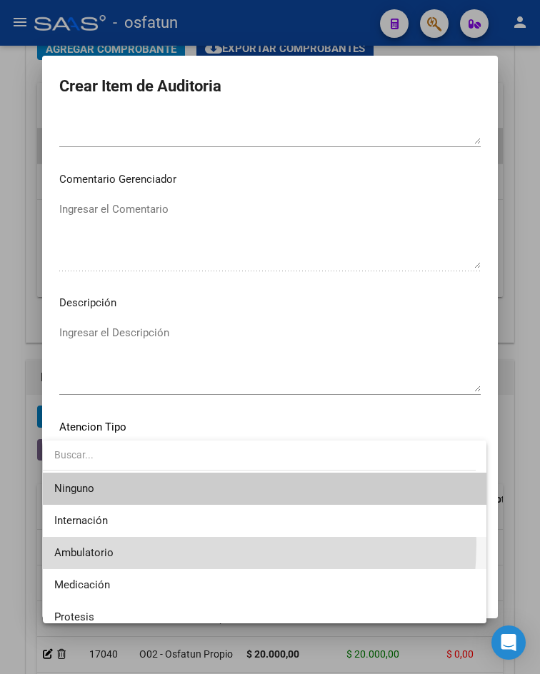
click at [116, 542] on span "Ambulatorio" at bounding box center [264, 553] width 421 height 32
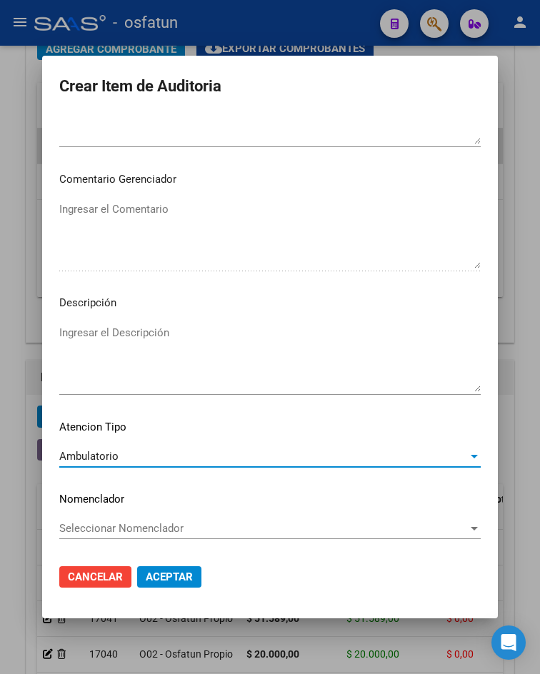
click at [171, 572] on span "Aceptar" at bounding box center [169, 577] width 47 height 13
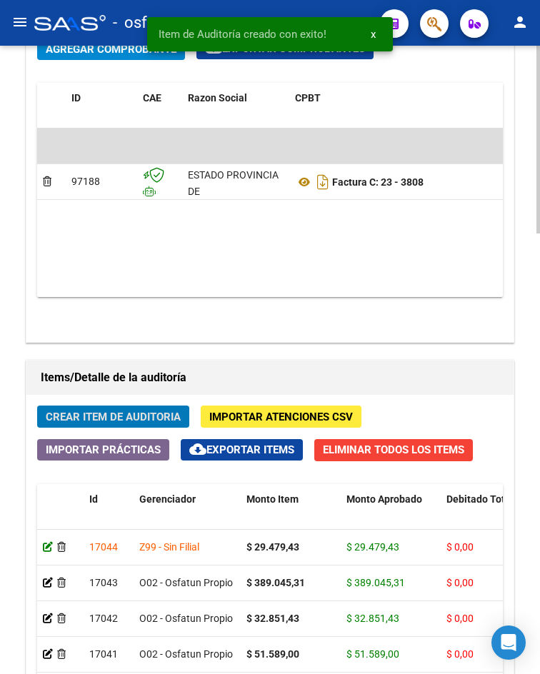
click at [49, 546] on icon at bounding box center [48, 547] width 10 height 10
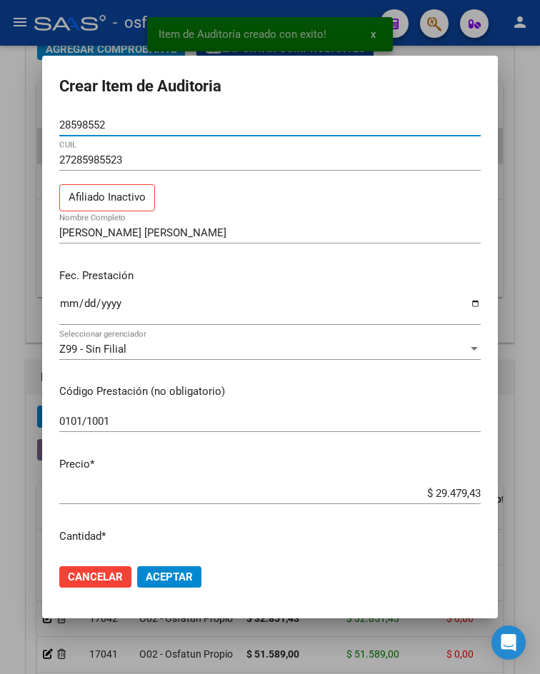
click at [165, 338] on div "Z99 - Sin Filial Seleccionar gerenciador" at bounding box center [269, 348] width 421 height 21
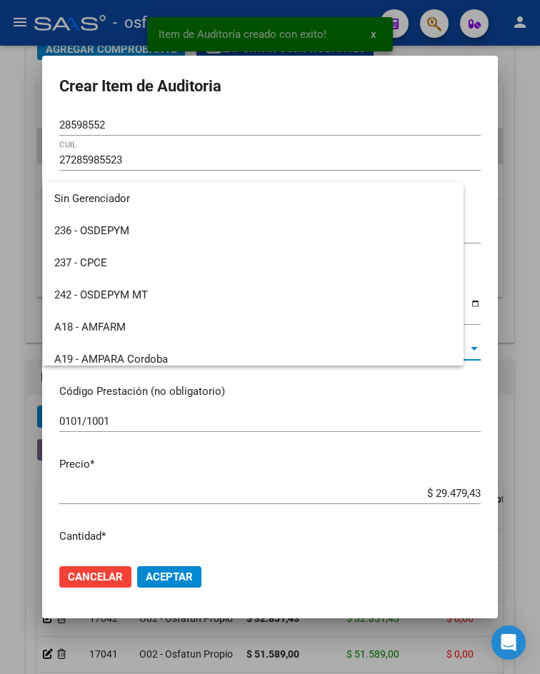
scroll to position [717, 0]
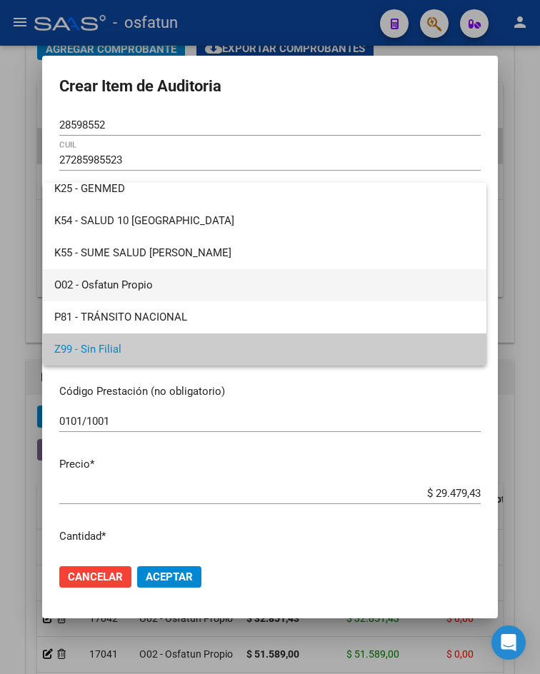
click at [151, 288] on span "O02 - Osfatun Propio" at bounding box center [264, 285] width 421 height 32
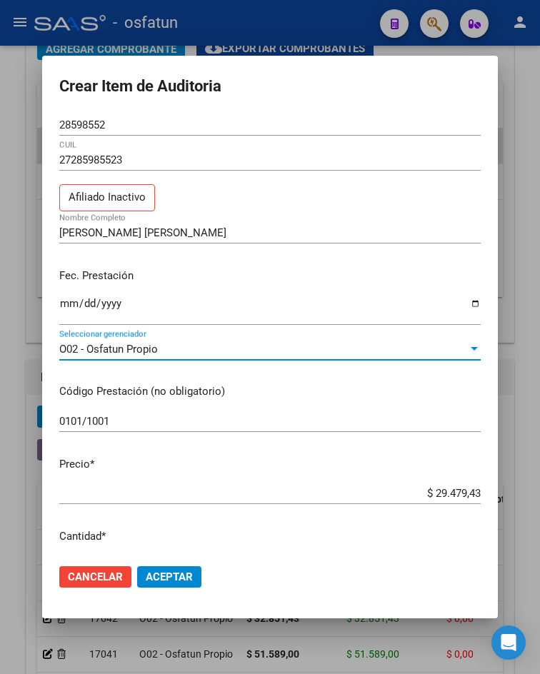
click at [159, 576] on span "Aceptar" at bounding box center [169, 577] width 47 height 13
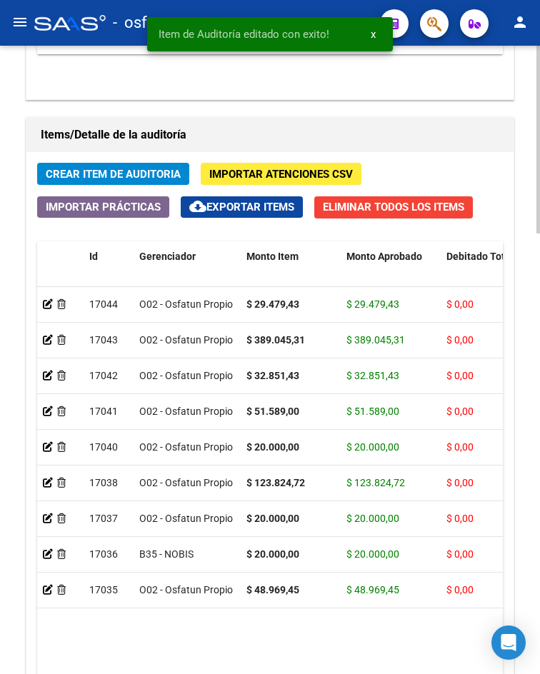
scroll to position [857, 0]
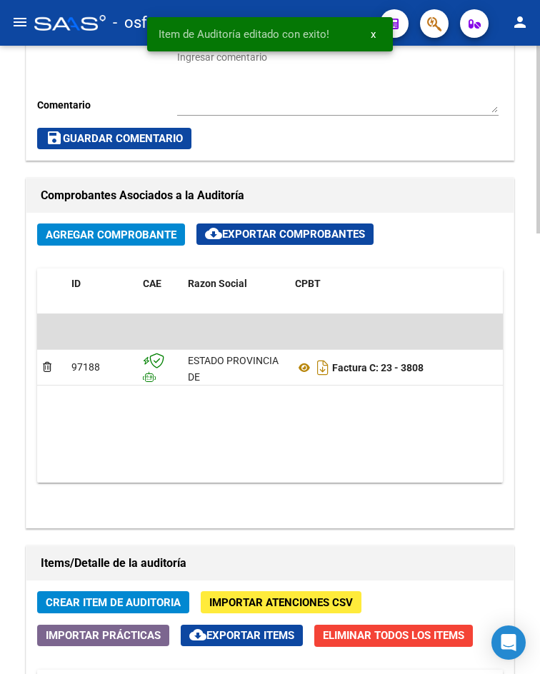
click at [142, 609] on span "Crear Item de Auditoria" at bounding box center [113, 602] width 135 height 13
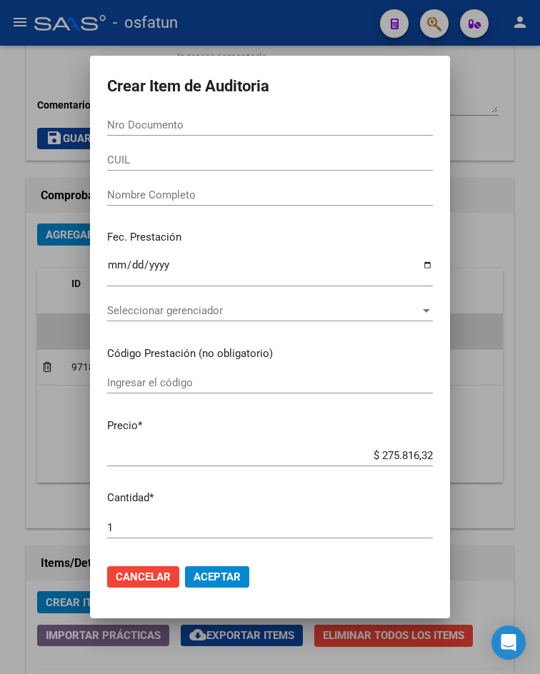
click at [220, 129] on input "Nro Documento" at bounding box center [270, 125] width 326 height 13
paste input "28598552"
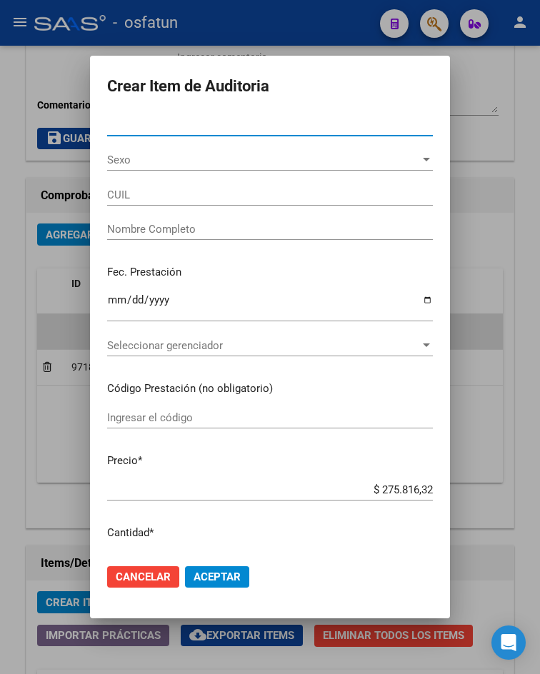
type input "28598552"
type input "27285985523"
type input "[PERSON_NAME] [PERSON_NAME]"
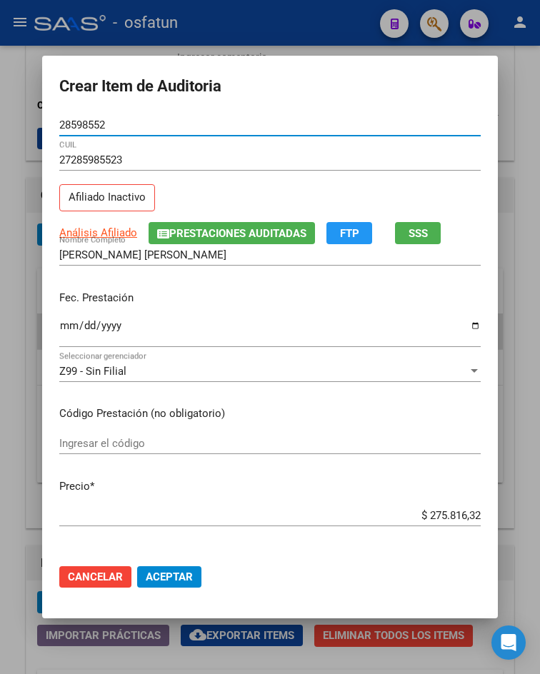
type input "28598552"
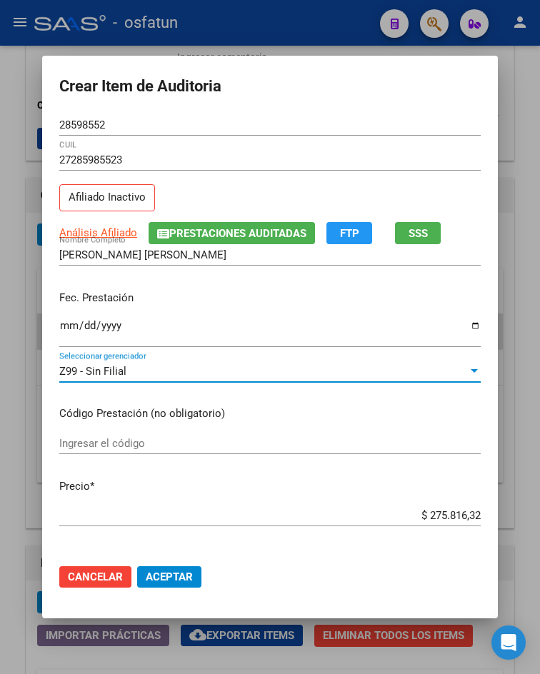
click at [125, 373] on div "Z99 - Sin Filial" at bounding box center [263, 371] width 408 height 13
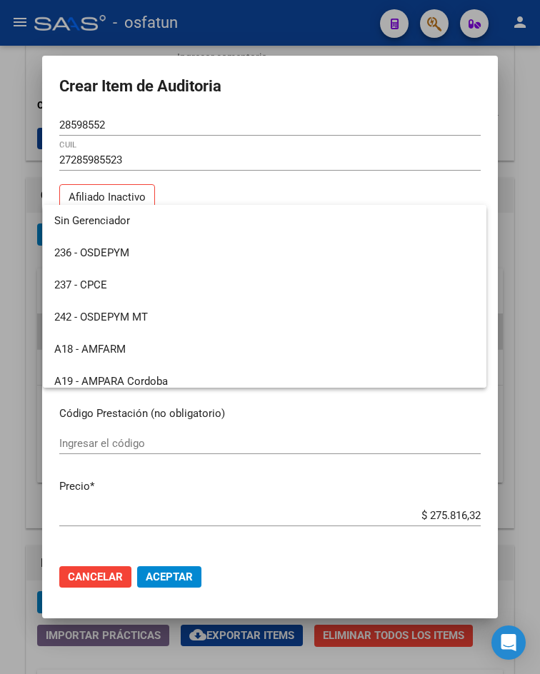
scroll to position [717, 0]
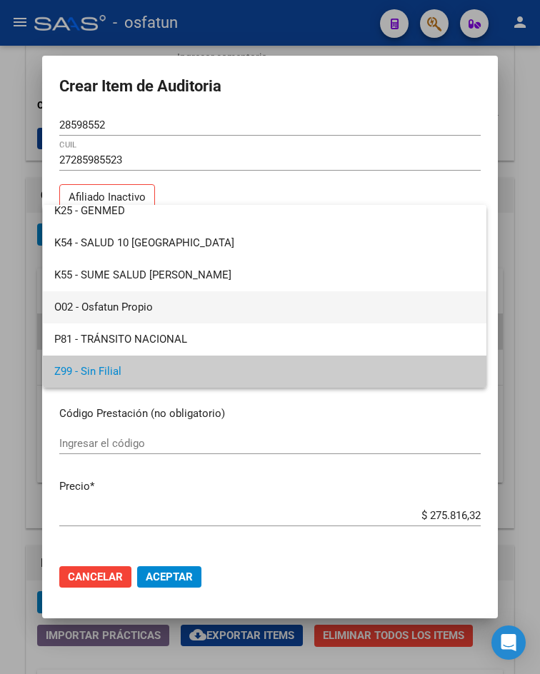
click at [136, 310] on span "O02 - Osfatun Propio" at bounding box center [264, 307] width 421 height 32
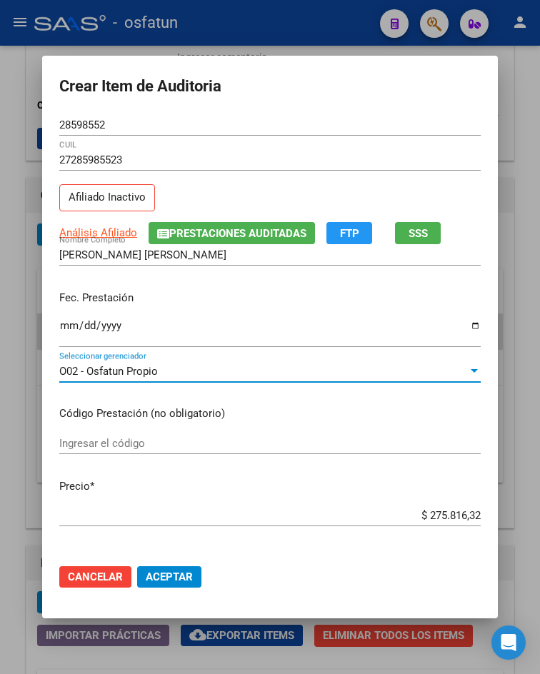
click at [61, 328] on input "Ingresar la fecha" at bounding box center [269, 331] width 421 height 23
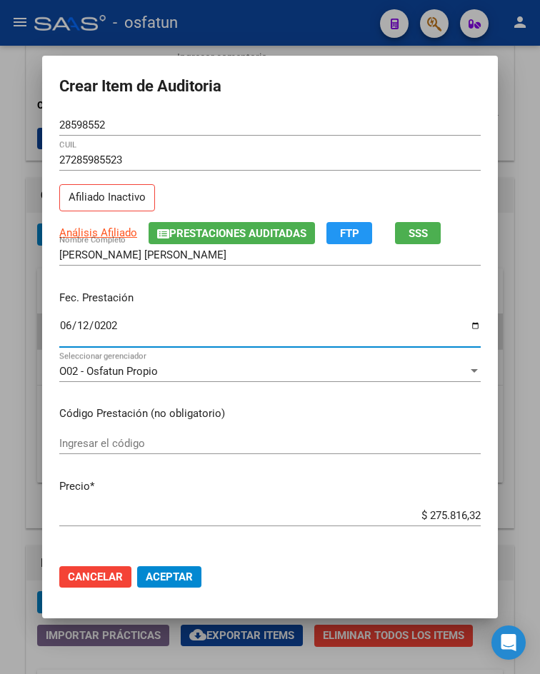
click at [144, 447] on input "Ingresar el código" at bounding box center [269, 443] width 421 height 13
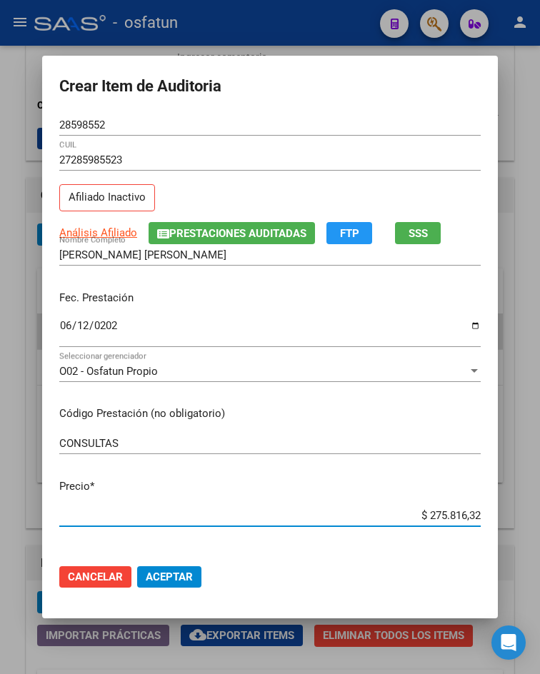
drag, startPoint x: 419, startPoint y: 513, endPoint x: 516, endPoint y: 518, distance: 96.5
click at [516, 518] on div "Crear Item de Auditoria 28598552 Nro Documento 27285985523 CUIL Afiliado Inacti…" at bounding box center [270, 337] width 540 height 674
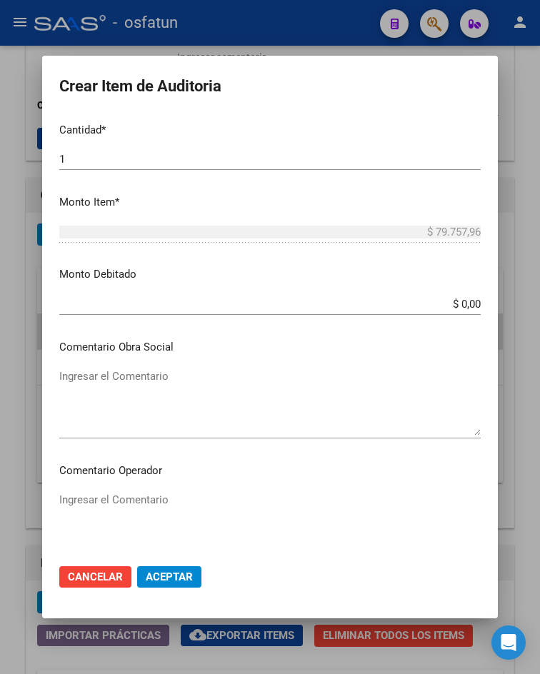
scroll to position [843, 0]
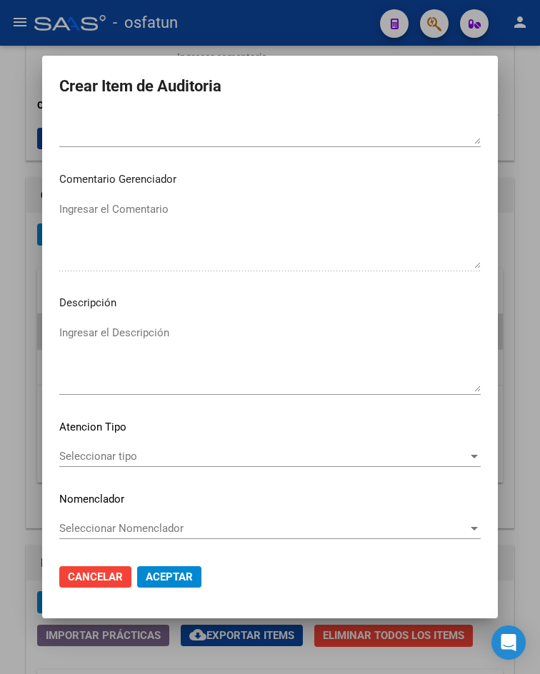
click at [155, 449] on div "Seleccionar tipo Seleccionar tipo" at bounding box center [269, 456] width 421 height 21
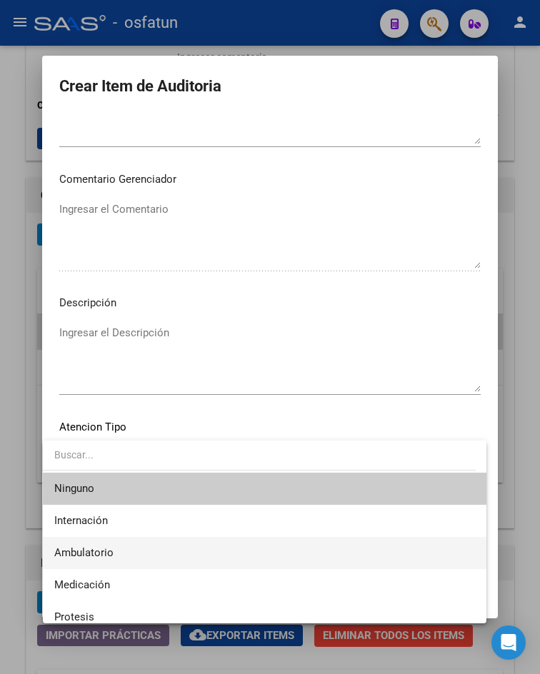
click at [116, 548] on span "Ambulatorio" at bounding box center [264, 553] width 421 height 32
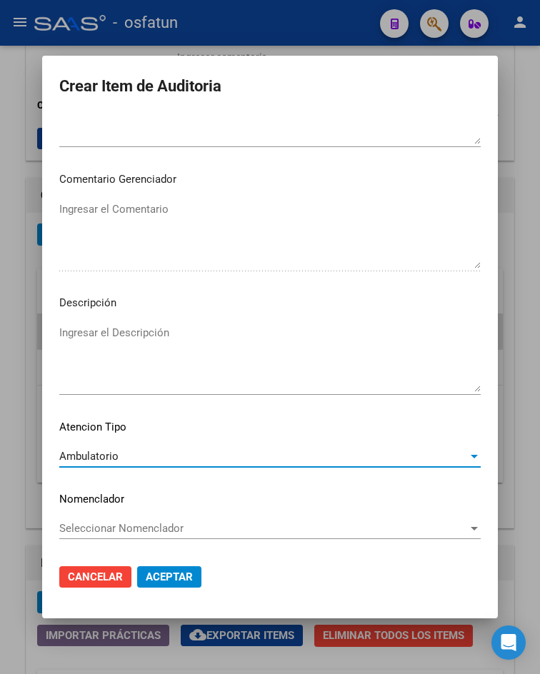
click at [179, 577] on span "Aceptar" at bounding box center [169, 577] width 47 height 13
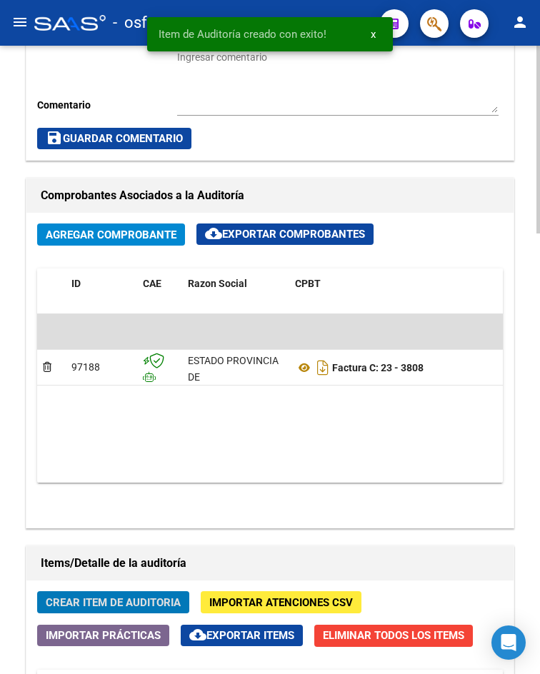
click at [128, 608] on span "Crear Item de Auditoria" at bounding box center [113, 602] width 135 height 13
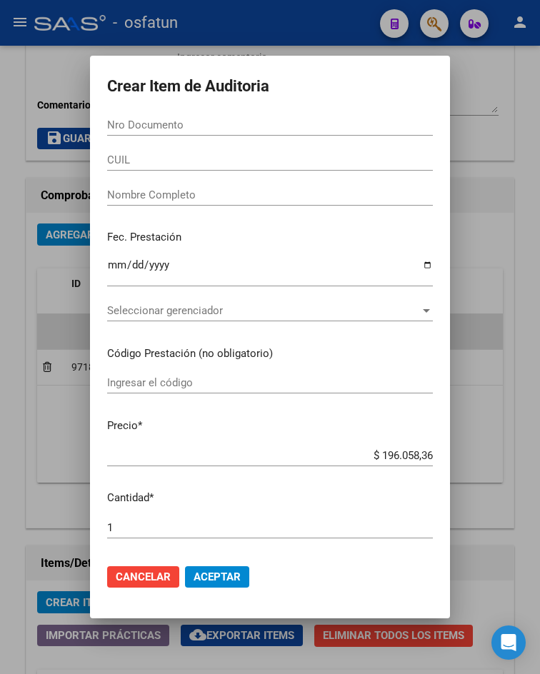
click at [158, 133] on div "Nro Documento" at bounding box center [270, 131] width 326 height 35
click at [164, 125] on input "Nro Documento" at bounding box center [270, 125] width 326 height 13
paste input "37090976"
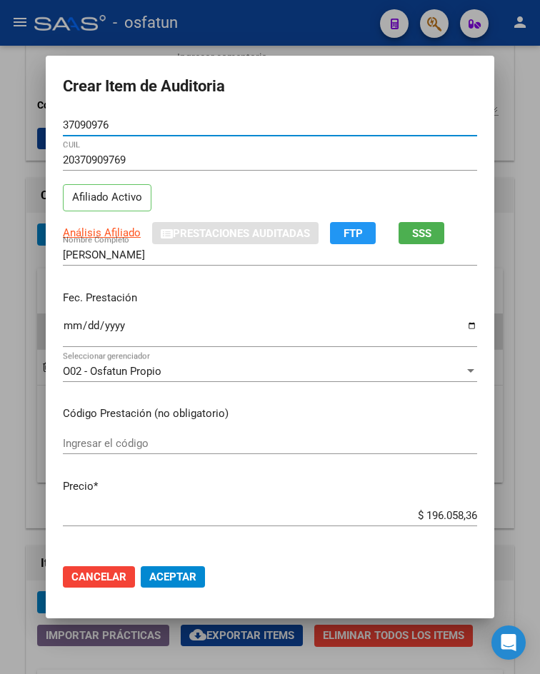
click at [67, 329] on input "Ingresar la fecha" at bounding box center [270, 331] width 414 height 23
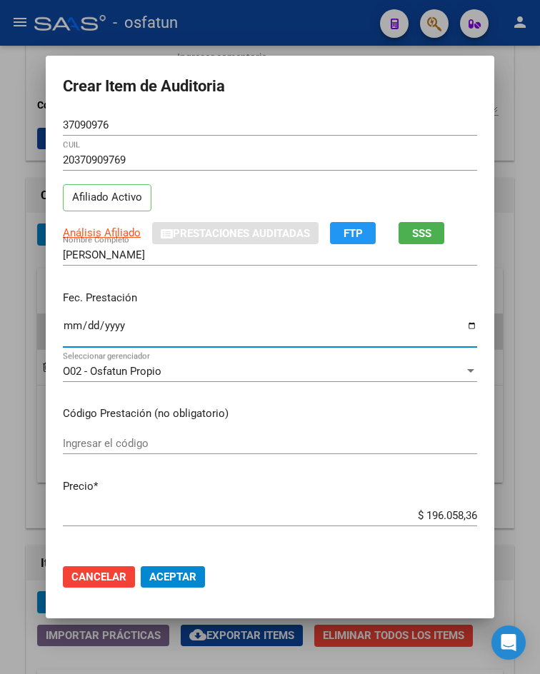
click at [139, 443] on input "Ingresar el código" at bounding box center [270, 443] width 414 height 13
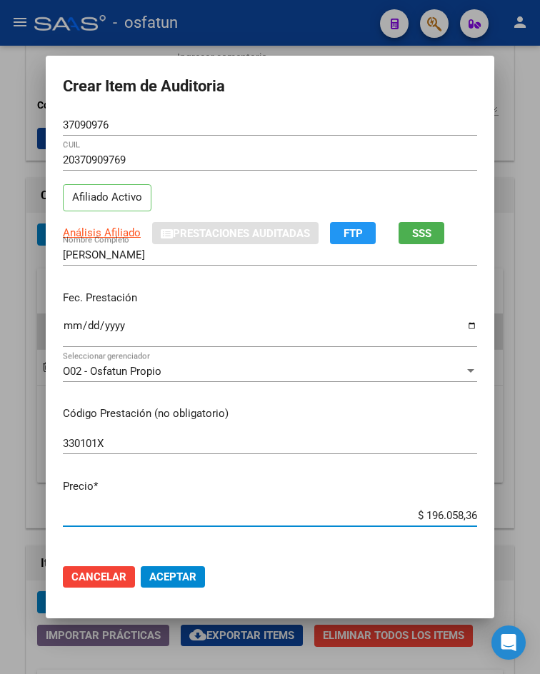
drag, startPoint x: 415, startPoint y: 517, endPoint x: 530, endPoint y: 510, distance: 115.2
click at [530, 510] on div "Crear Item de Auditoria 37090976 Nro Documento 20370909769 CUIL Afiliado Activo…" at bounding box center [270, 337] width 540 height 674
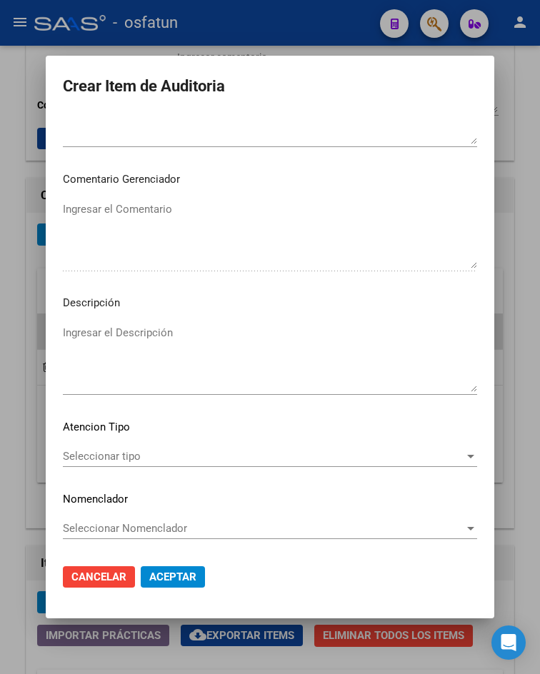
click at [151, 456] on span "Seleccionar tipo" at bounding box center [263, 456] width 401 height 13
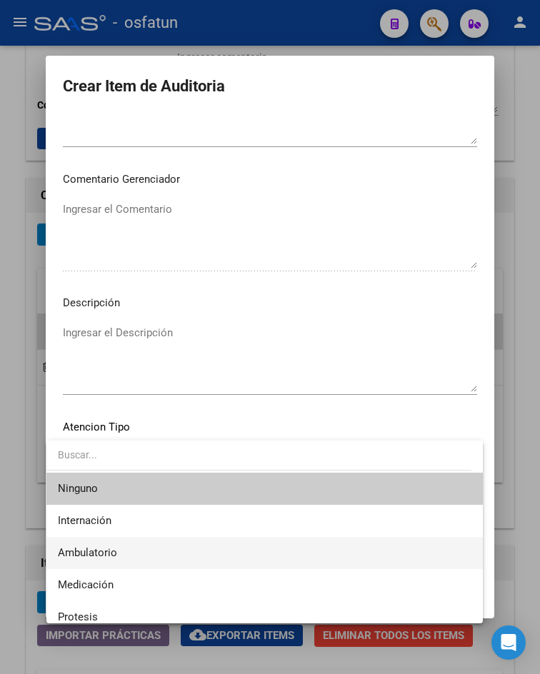
click at [161, 551] on span "Ambulatorio" at bounding box center [264, 553] width 413 height 32
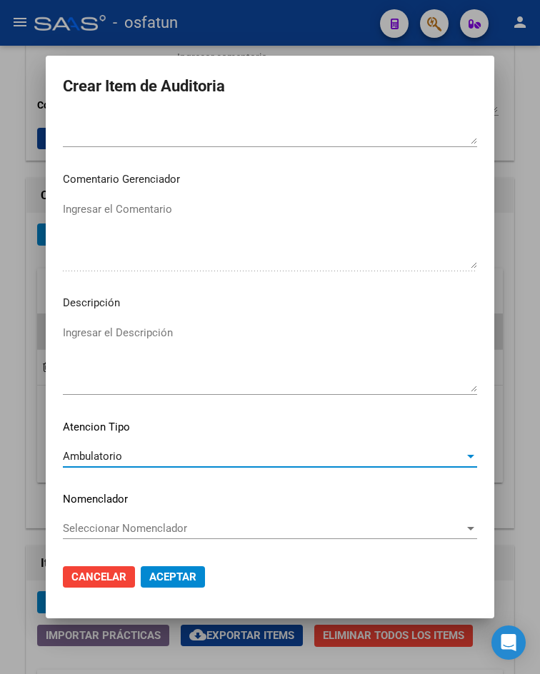
click at [166, 575] on span "Aceptar" at bounding box center [172, 577] width 47 height 13
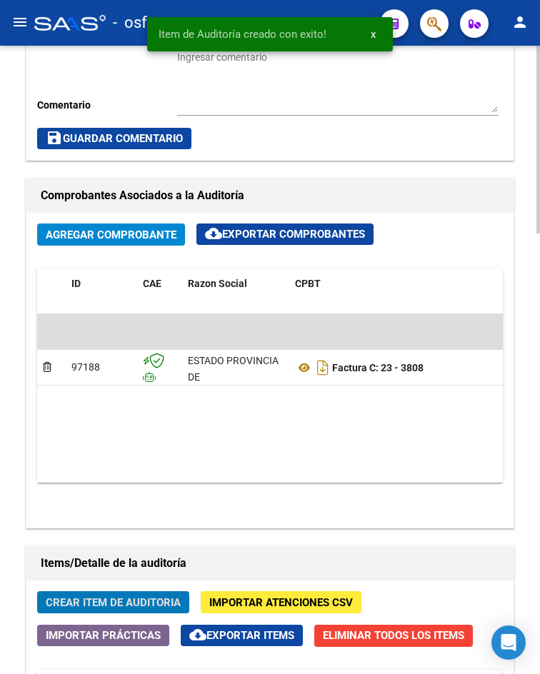
click at [123, 598] on span "Crear Item de Auditoria" at bounding box center [113, 602] width 135 height 13
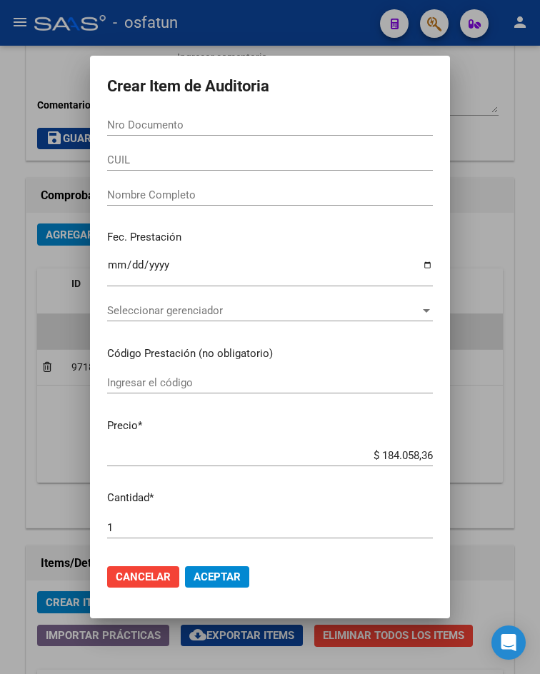
click at [141, 115] on div "Nro Documento" at bounding box center [270, 124] width 326 height 21
paste input "39797667"
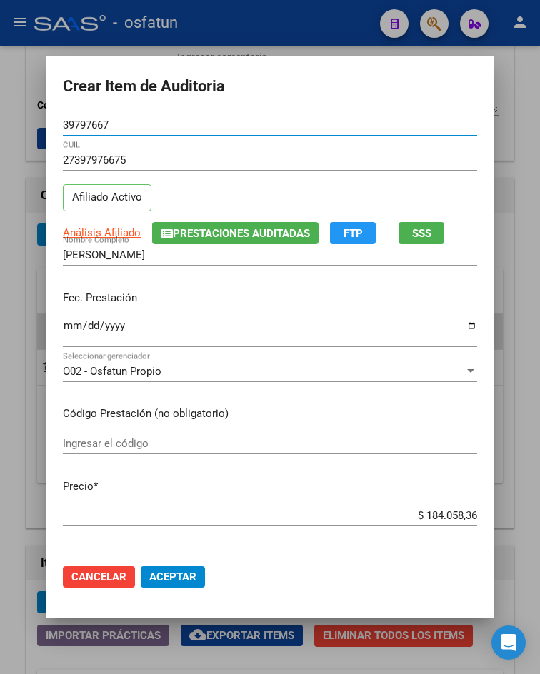
click at [67, 329] on input "Ingresar la fecha" at bounding box center [270, 331] width 414 height 23
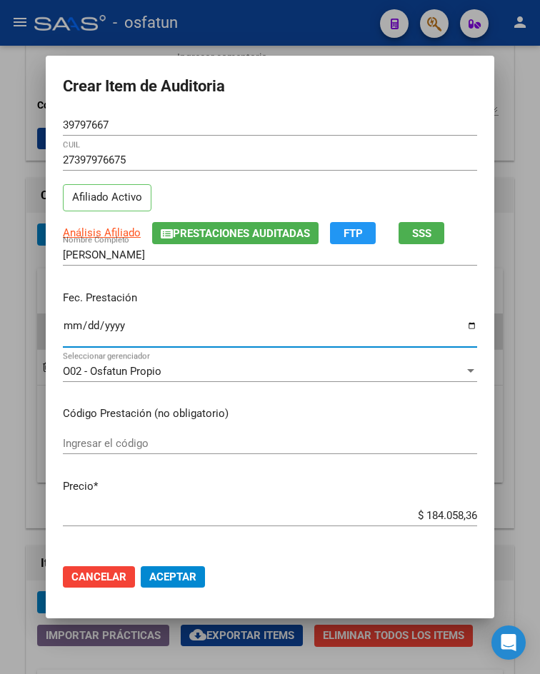
click at [206, 441] on input "Ingresar el código" at bounding box center [270, 443] width 414 height 13
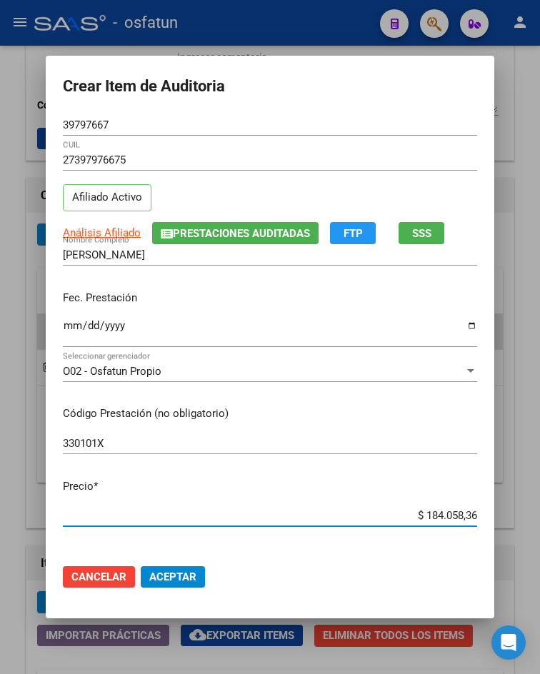
drag, startPoint x: 416, startPoint y: 511, endPoint x: 520, endPoint y: 518, distance: 103.8
click at [520, 518] on div "Crear Item de Auditoria 39797667 Nro Documento 27397976675 CUIL Afiliado Activo…" at bounding box center [270, 337] width 540 height 674
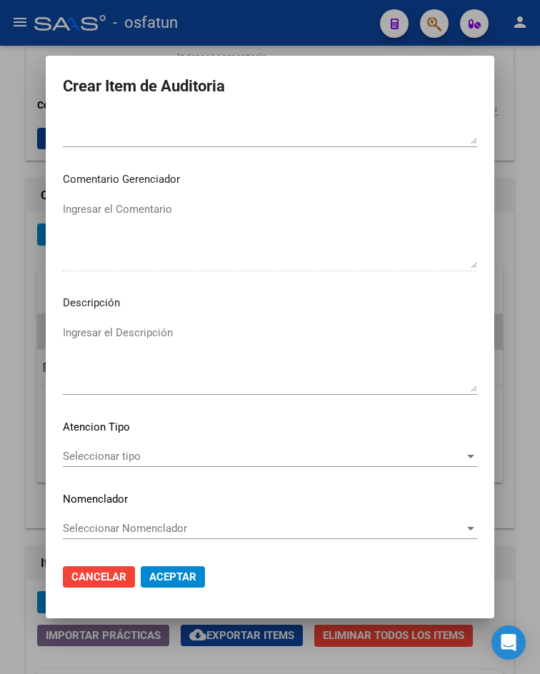
click at [154, 452] on span "Seleccionar tipo" at bounding box center [263, 456] width 401 height 13
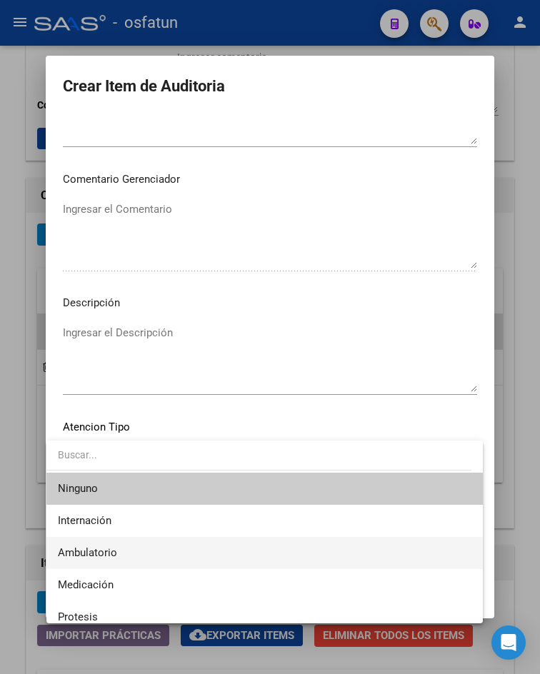
click at [160, 557] on span "Ambulatorio" at bounding box center [264, 553] width 413 height 32
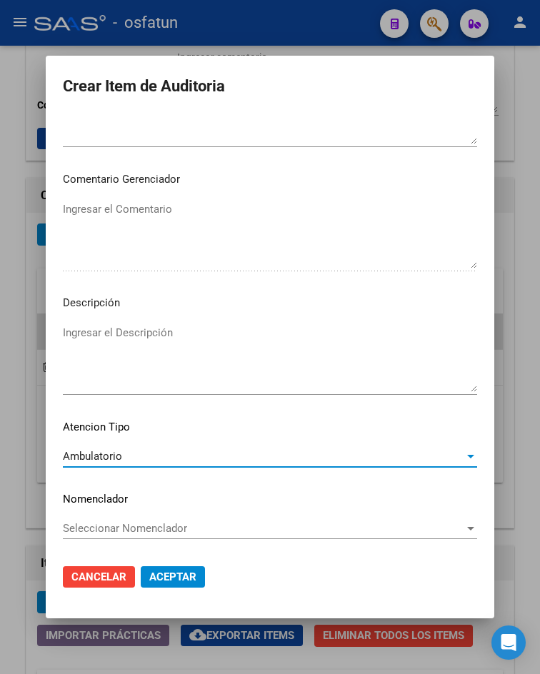
click at [165, 571] on span "Aceptar" at bounding box center [172, 577] width 47 height 13
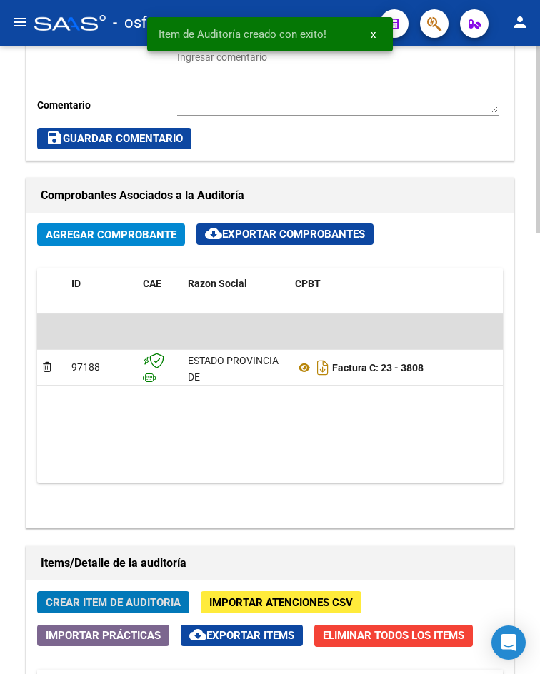
click at [144, 593] on button "Crear Item de Auditoria" at bounding box center [113, 602] width 152 height 22
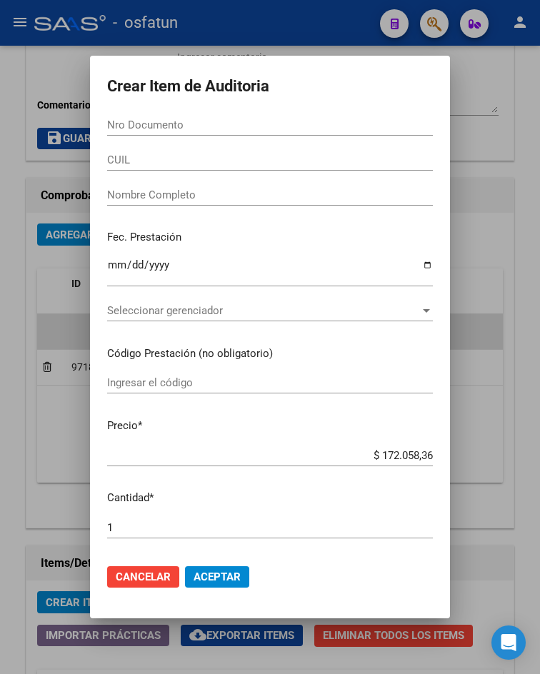
click at [142, 124] on input "Nro Documento" at bounding box center [270, 125] width 326 height 13
paste input "20499751"
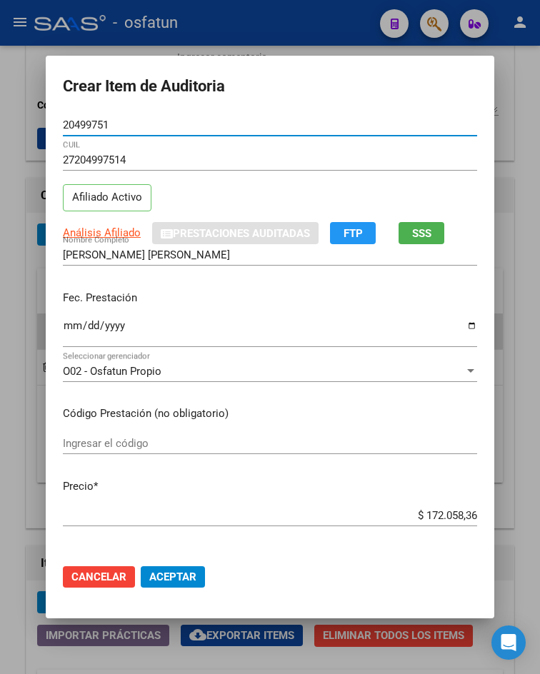
click at [65, 326] on input "Ingresar la fecha" at bounding box center [270, 331] width 414 height 23
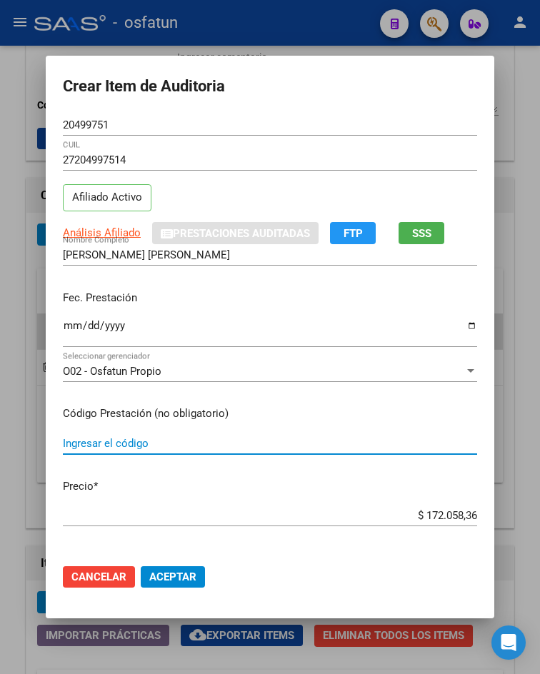
click at [171, 447] on input "Ingresar el código" at bounding box center [270, 443] width 414 height 13
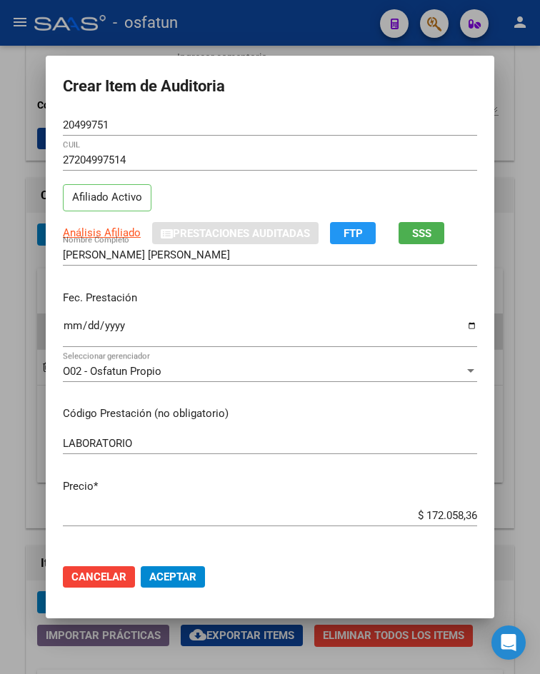
click at [417, 507] on div "$ 172.058,36 Ingresar el precio" at bounding box center [270, 515] width 414 height 21
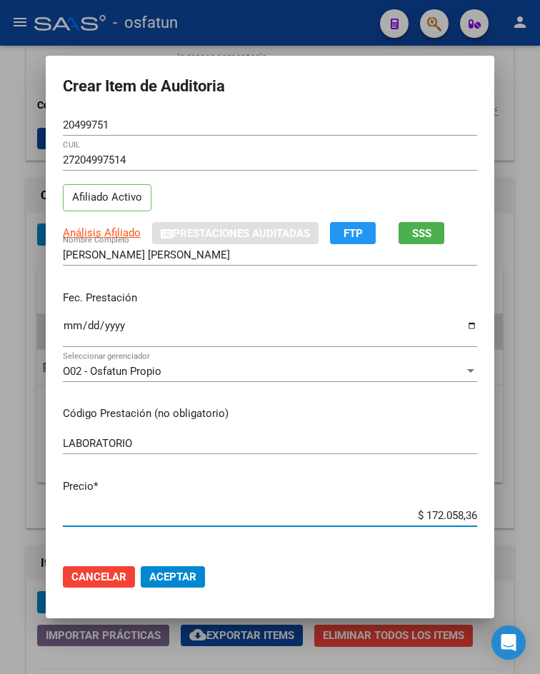
drag, startPoint x: 418, startPoint y: 517, endPoint x: 521, endPoint y: 517, distance: 102.8
click at [521, 517] on div "Crear Item de Auditoria 20499751 Nro Documento 27204997514 CUIL Afiliado Activo…" at bounding box center [270, 337] width 540 height 674
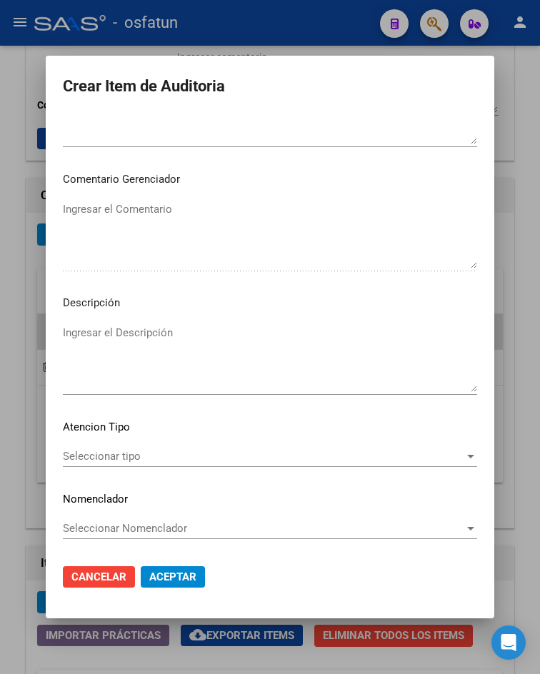
click at [157, 453] on span "Seleccionar tipo" at bounding box center [263, 456] width 401 height 13
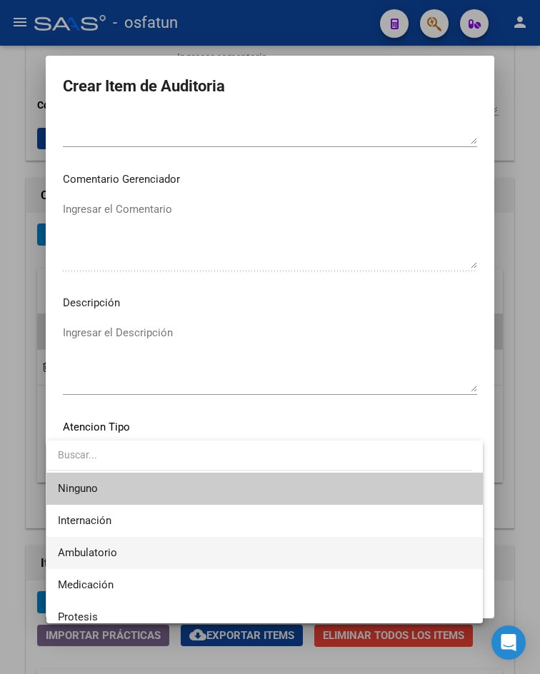
click at [151, 549] on span "Ambulatorio" at bounding box center [264, 553] width 413 height 32
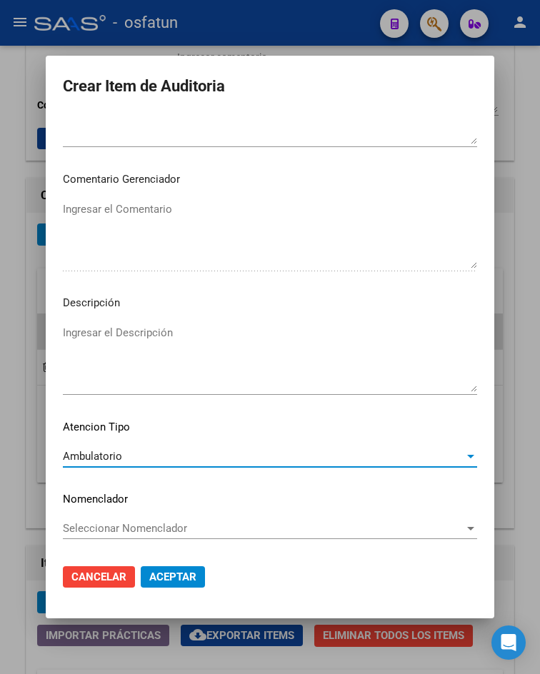
click at [170, 582] on span "Aceptar" at bounding box center [172, 577] width 47 height 13
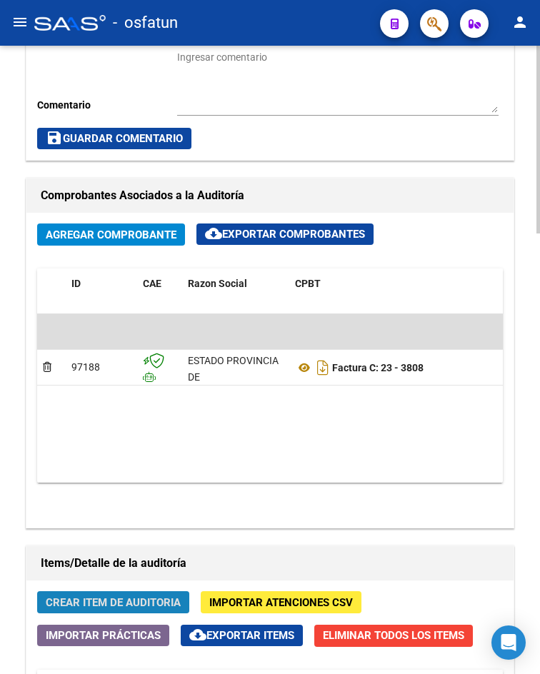
click at [93, 600] on span "Crear Item de Auditoria" at bounding box center [113, 602] width 135 height 13
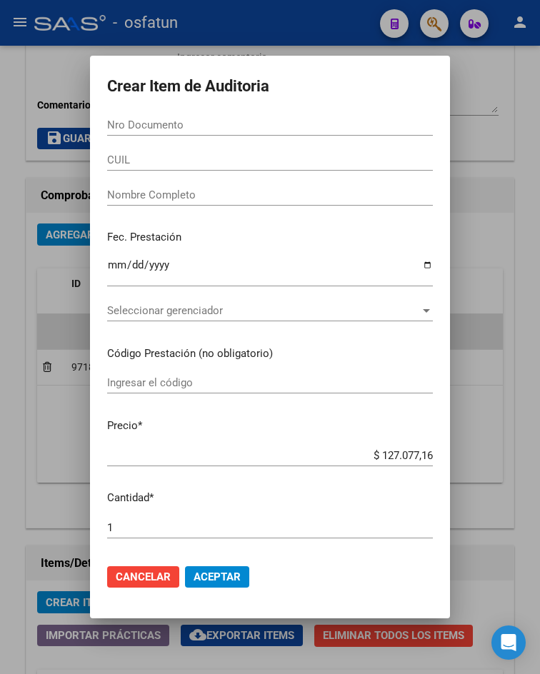
click at [203, 114] on div "Nro Documento" at bounding box center [270, 124] width 326 height 21
paste input "39797667"
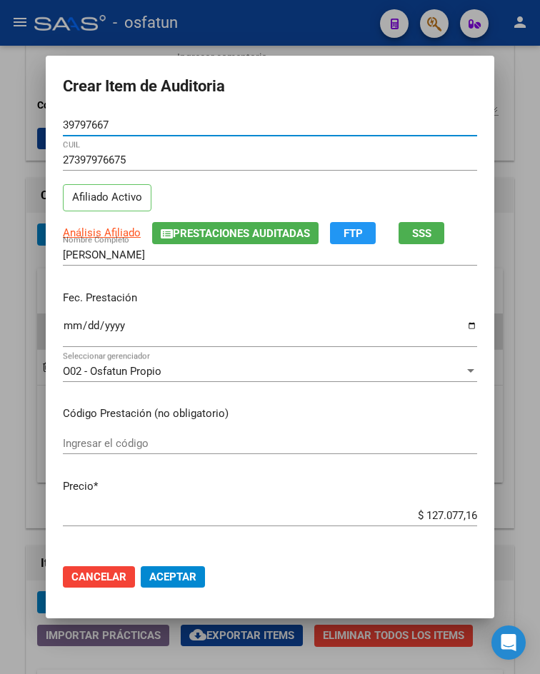
click at [64, 328] on input "Ingresar la fecha" at bounding box center [270, 331] width 414 height 23
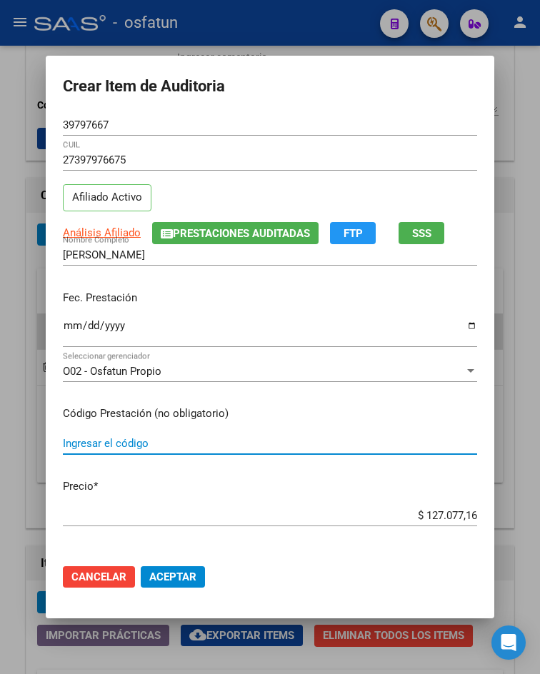
click at [159, 438] on input "Ingresar el código" at bounding box center [270, 443] width 414 height 13
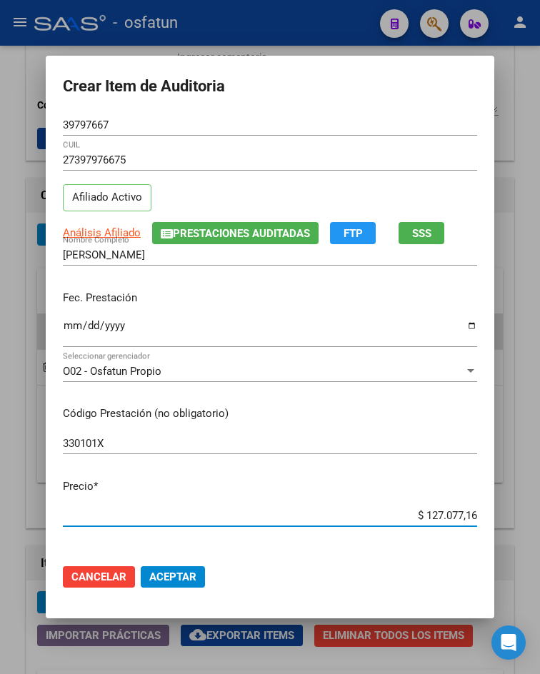
drag, startPoint x: 416, startPoint y: 513, endPoint x: 483, endPoint y: 520, distance: 68.2
click at [483, 520] on mat-dialog-content "39797667 Nro Documento 27397976675 CUIL Afiliado Activo Análisis Afiliado Prest…" at bounding box center [270, 333] width 448 height 438
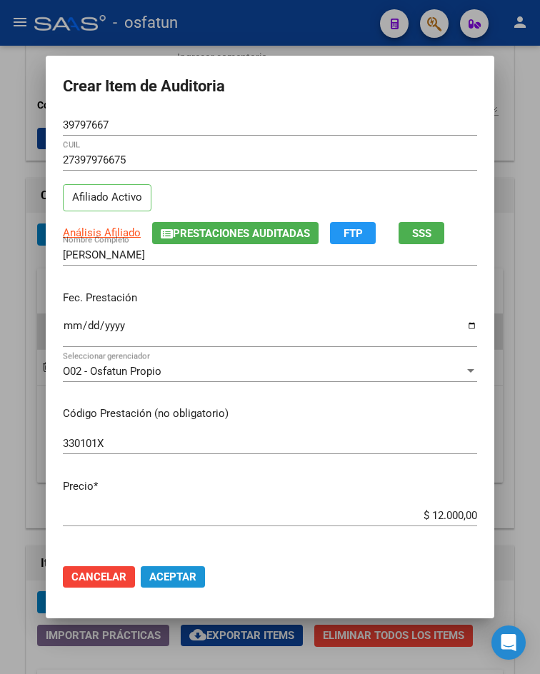
click at [172, 581] on span "Aceptar" at bounding box center [172, 577] width 47 height 13
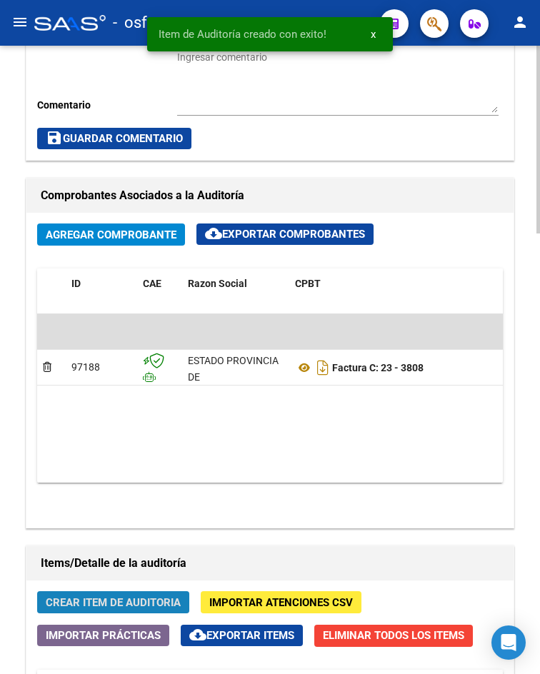
click at [144, 599] on span "Crear Item de Auditoria" at bounding box center [113, 602] width 135 height 13
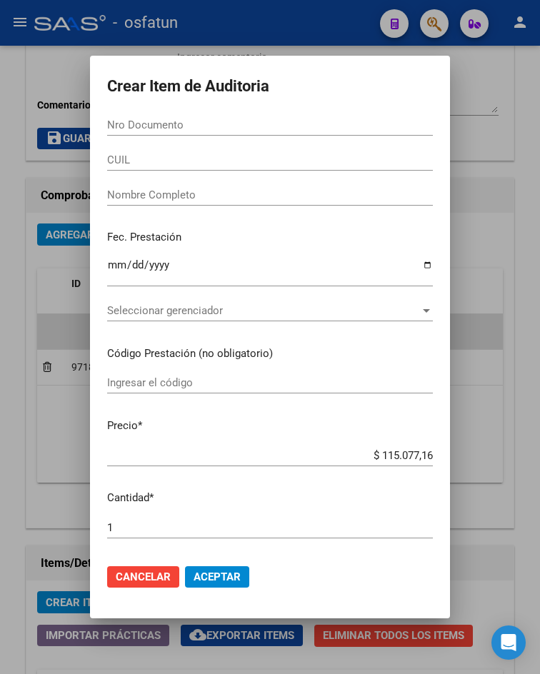
click at [284, 121] on input "Nro Documento" at bounding box center [270, 125] width 326 height 13
paste input "23083646"
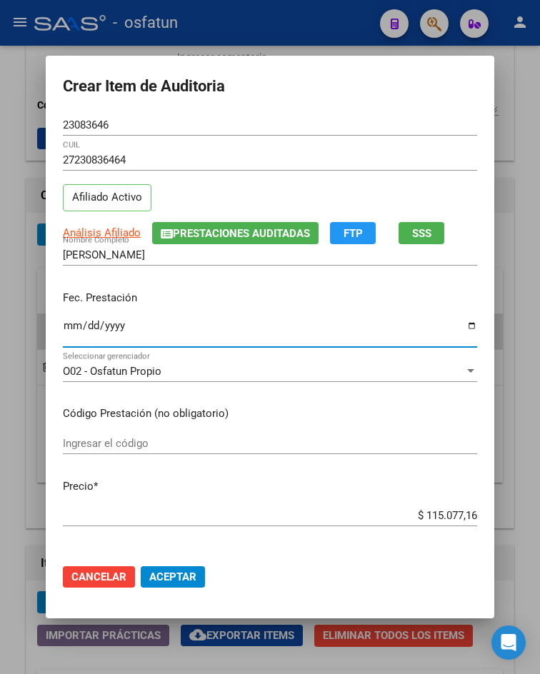
click at [68, 324] on input "Ingresar la fecha" at bounding box center [270, 331] width 414 height 23
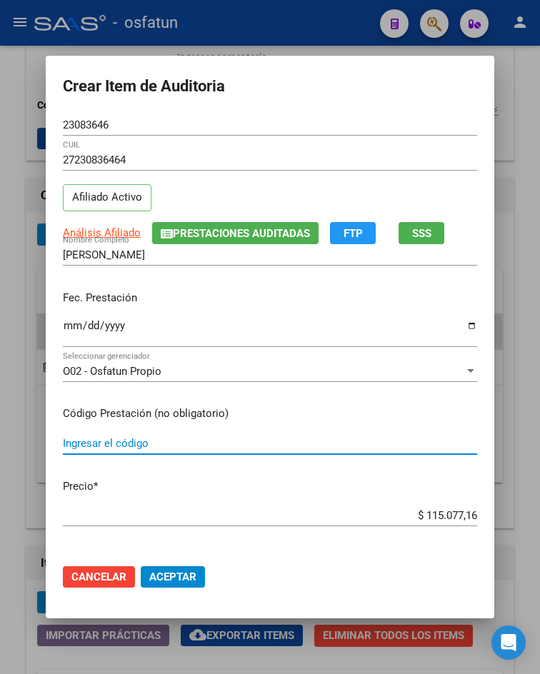
click at [121, 443] on input "Ingresar el código" at bounding box center [270, 443] width 414 height 13
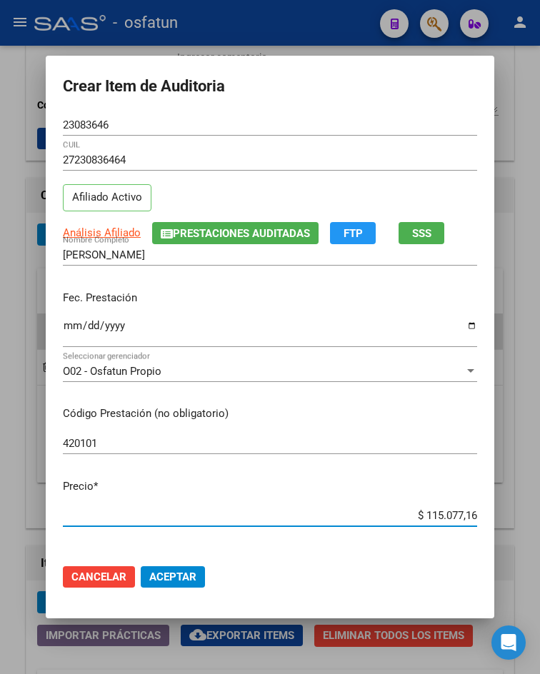
drag, startPoint x: 421, startPoint y: 516, endPoint x: 540, endPoint y: 510, distance: 119.4
click at [540, 510] on html "menu - osfatun person Firma Express Inicio Calendario SSS Instructivos Contacto…" at bounding box center [270, 337] width 540 height 674
click at [181, 572] on span "Aceptar" at bounding box center [172, 577] width 47 height 13
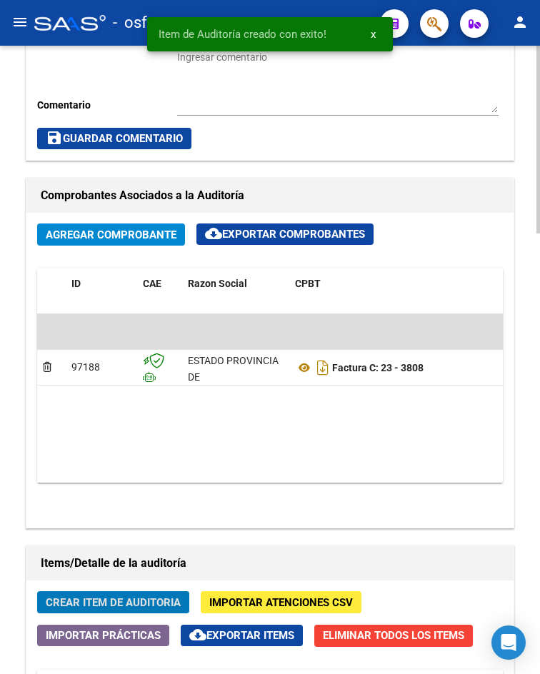
click at [100, 600] on span "Crear Item de Auditoria" at bounding box center [113, 602] width 135 height 13
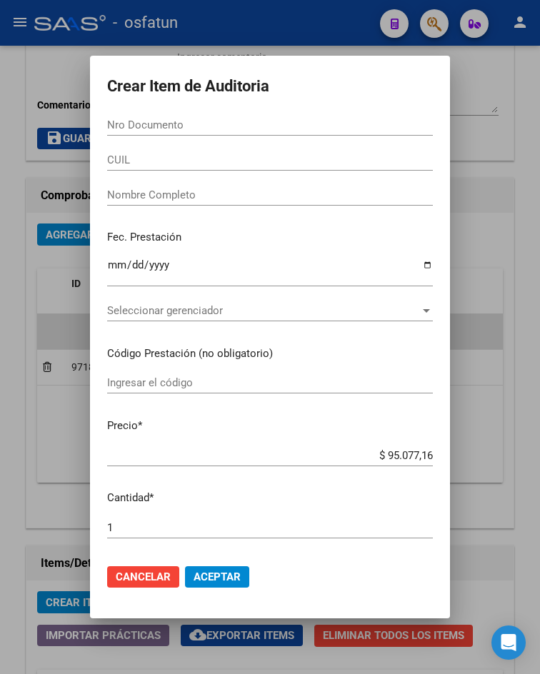
click at [139, 133] on div "Nro Documento" at bounding box center [270, 124] width 326 height 21
paste input "27953747"
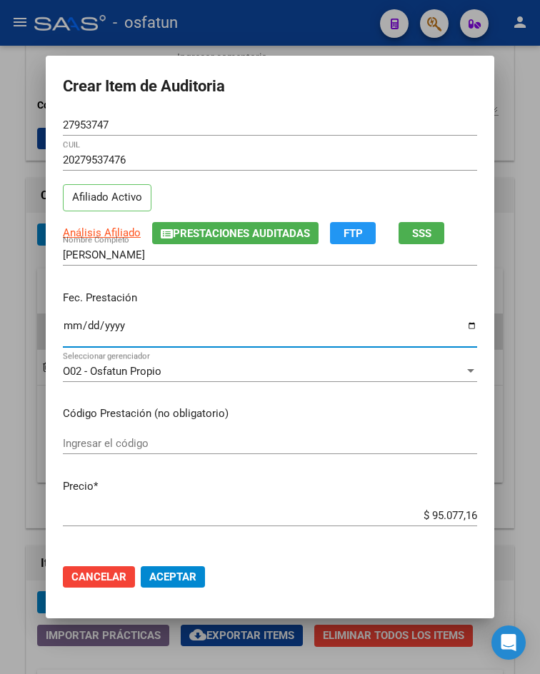
click at [69, 322] on input "Ingresar la fecha" at bounding box center [270, 331] width 414 height 23
click at [128, 455] on div "Ingresar el código" at bounding box center [270, 450] width 414 height 35
click at [125, 446] on input "Ingresar el código" at bounding box center [270, 443] width 414 height 13
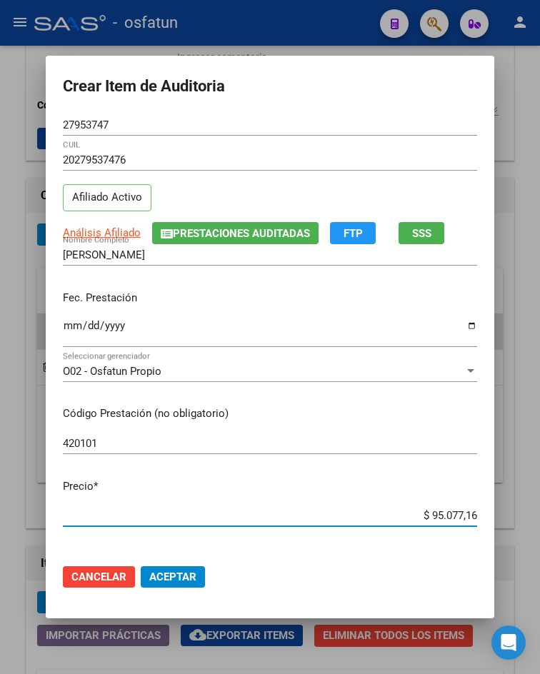
drag, startPoint x: 425, startPoint y: 518, endPoint x: 477, endPoint y: 518, distance: 52.1
click at [477, 518] on app-form-text-field "Precio * $ 95.077,16 Ingresar el precio" at bounding box center [276, 500] width 426 height 44
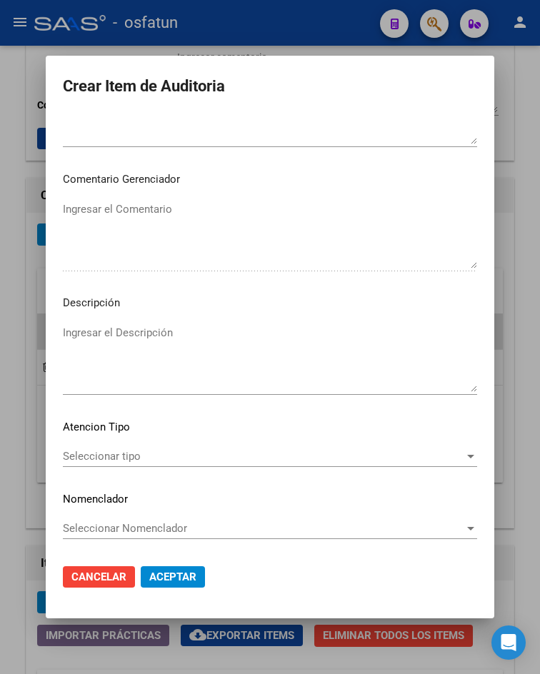
click at [130, 457] on span "Seleccionar tipo" at bounding box center [263, 456] width 401 height 13
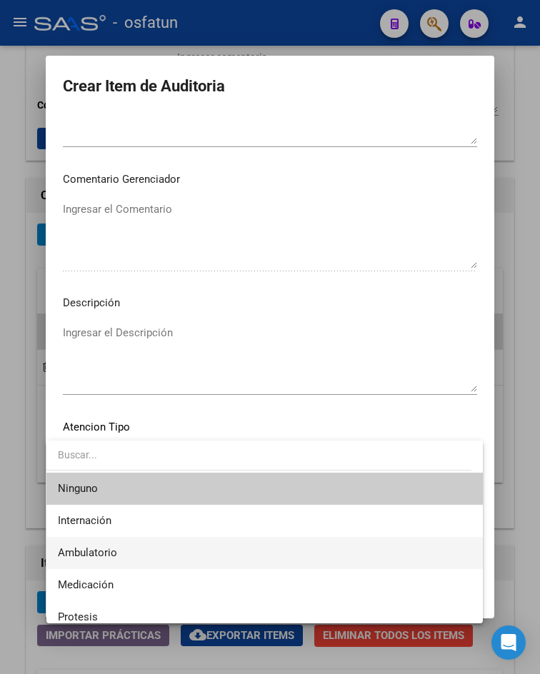
click at [133, 546] on span "Ambulatorio" at bounding box center [264, 553] width 413 height 32
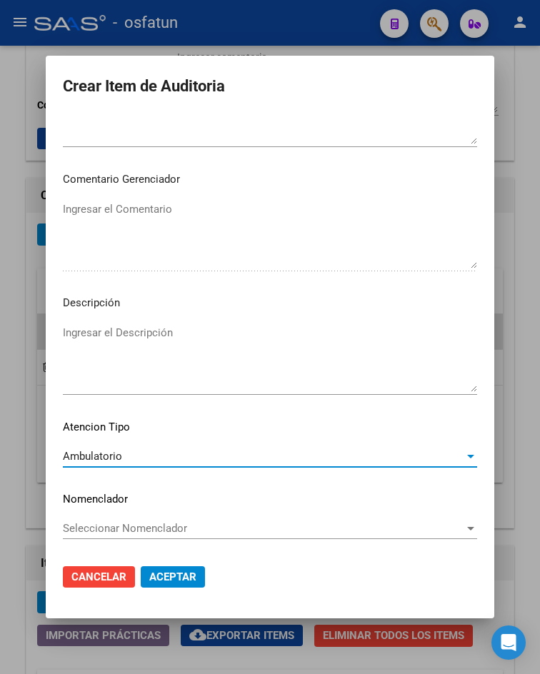
click at [171, 584] on button "Aceptar" at bounding box center [173, 576] width 64 height 21
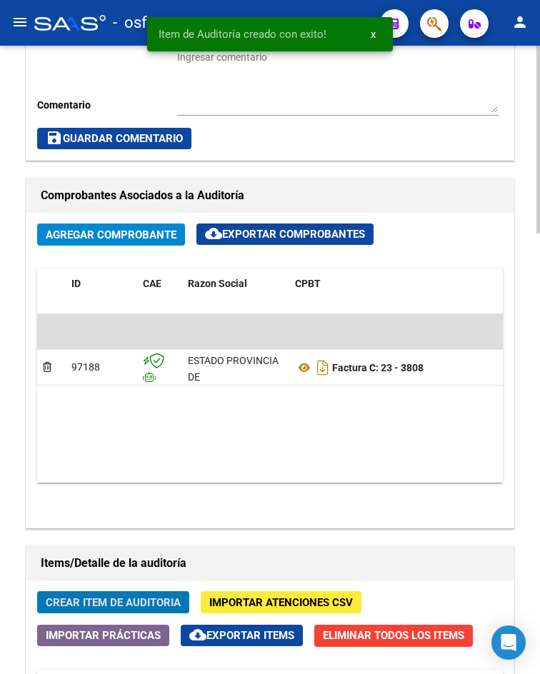
click at [148, 598] on span "Crear Item de Auditoria" at bounding box center [113, 602] width 135 height 13
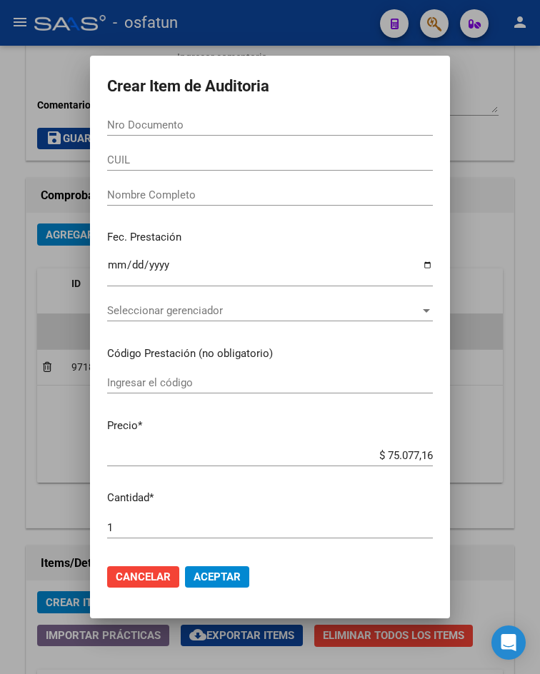
click at [186, 134] on div "Nro Documento" at bounding box center [270, 124] width 326 height 21
paste input "23321111"
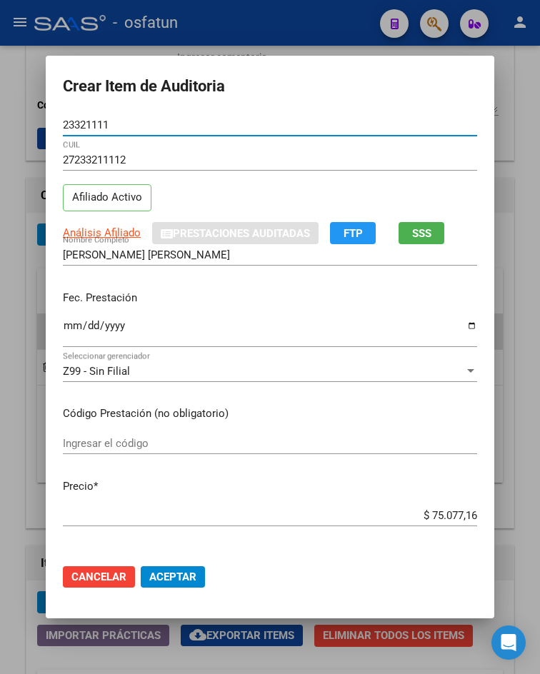
click at [63, 326] on input "Ingresar la fecha" at bounding box center [270, 331] width 414 height 23
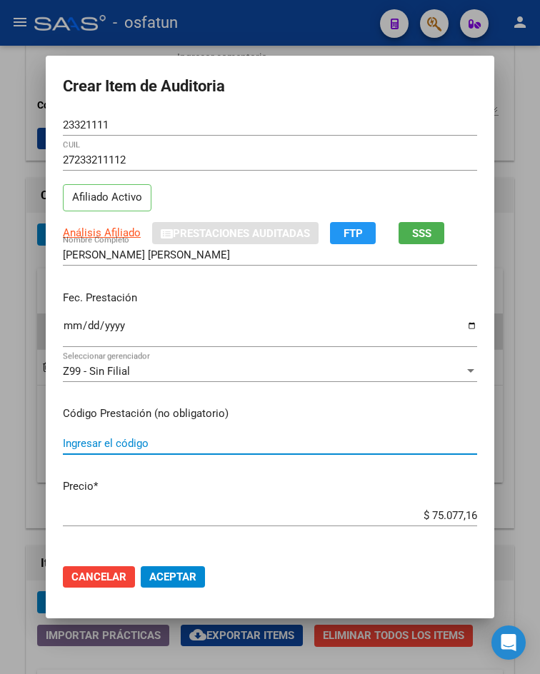
click at [155, 448] on input "Ingresar el código" at bounding box center [270, 443] width 414 height 13
click at [119, 368] on span "Z99 - Sin Filial" at bounding box center [96, 371] width 67 height 13
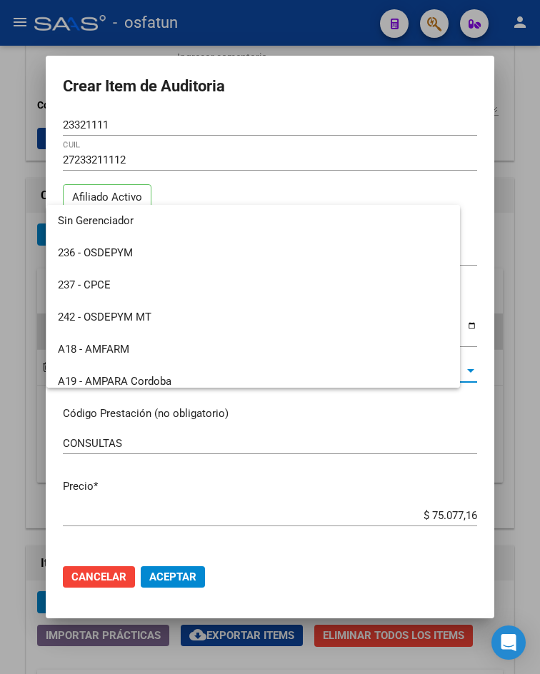
scroll to position [717, 0]
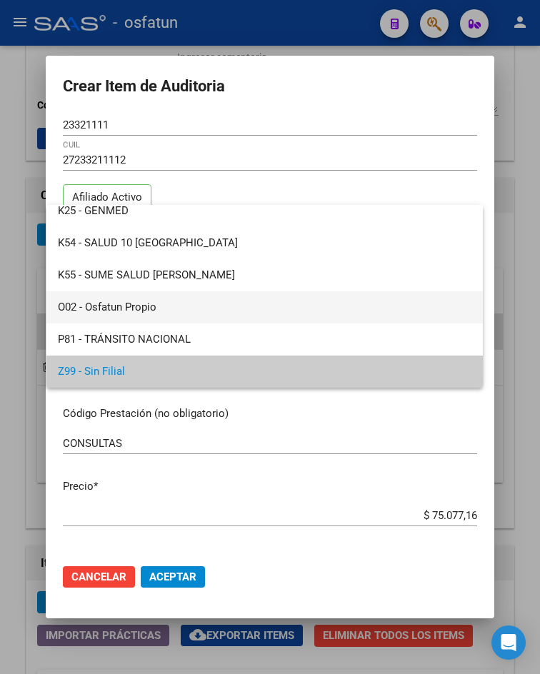
click at [126, 313] on span "O02 - Osfatun Propio" at bounding box center [264, 307] width 413 height 32
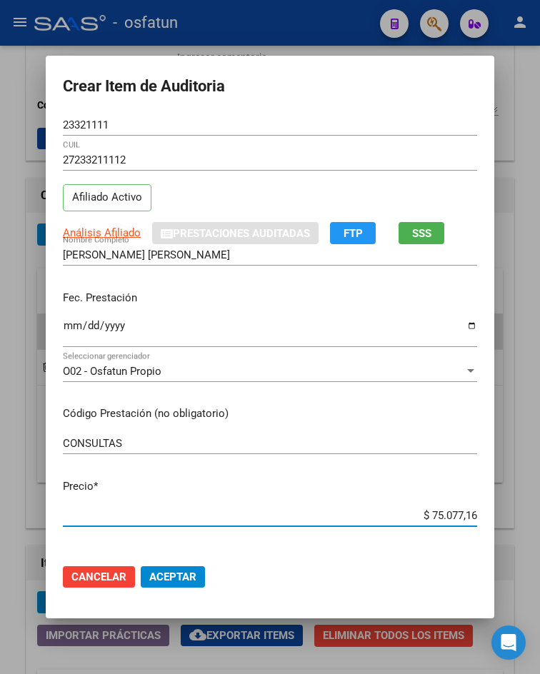
drag, startPoint x: 421, startPoint y: 511, endPoint x: 488, endPoint y: 514, distance: 67.2
click at [488, 514] on mat-dialog-content "23321111 Nro Documento 27233211112 CUIL Afiliado Activo Análisis Afiliado Prest…" at bounding box center [270, 333] width 448 height 438
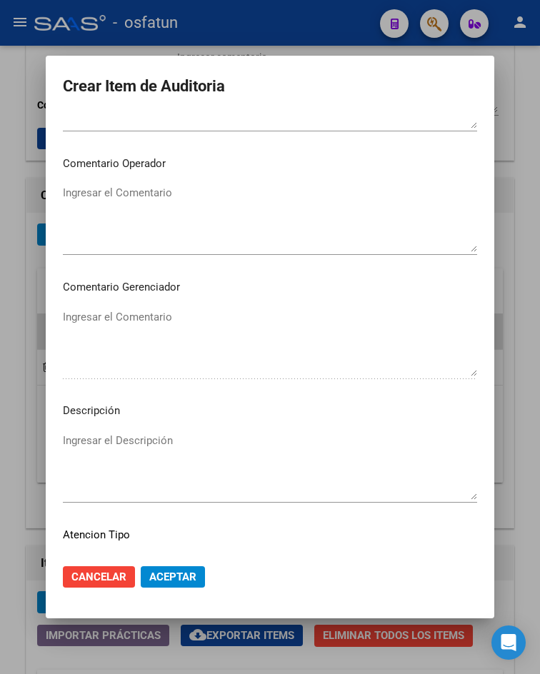
scroll to position [843, 0]
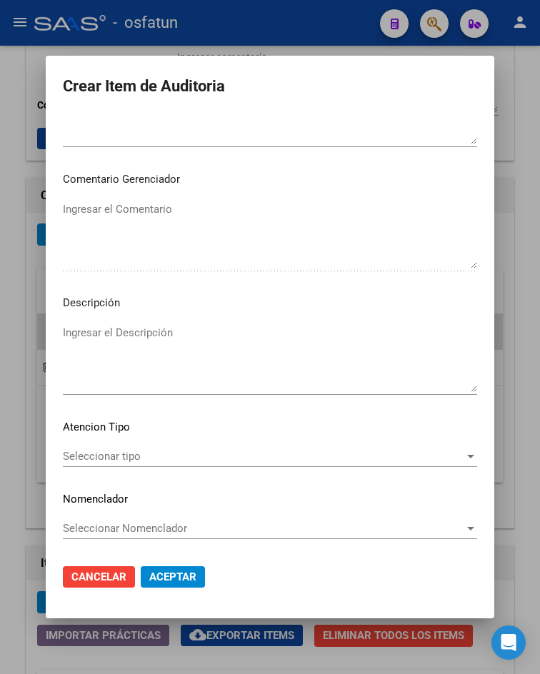
click at [130, 471] on div "Seleccionar tipo Seleccionar tipo" at bounding box center [270, 463] width 414 height 35
click at [181, 453] on span "Seleccionar tipo" at bounding box center [263, 456] width 401 height 13
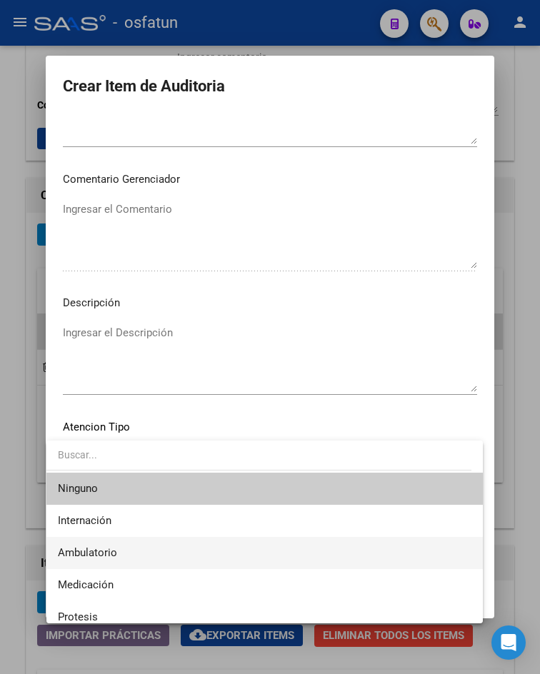
click at [170, 546] on span "Ambulatorio" at bounding box center [264, 553] width 413 height 32
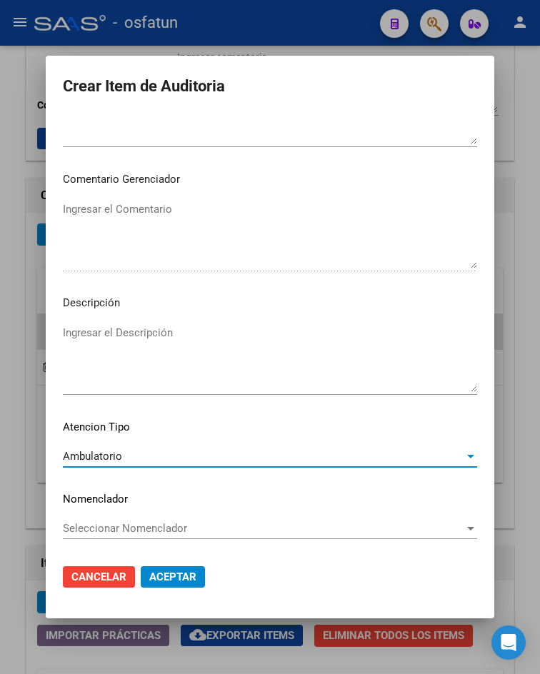
click at [171, 581] on span "Aceptar" at bounding box center [172, 577] width 47 height 13
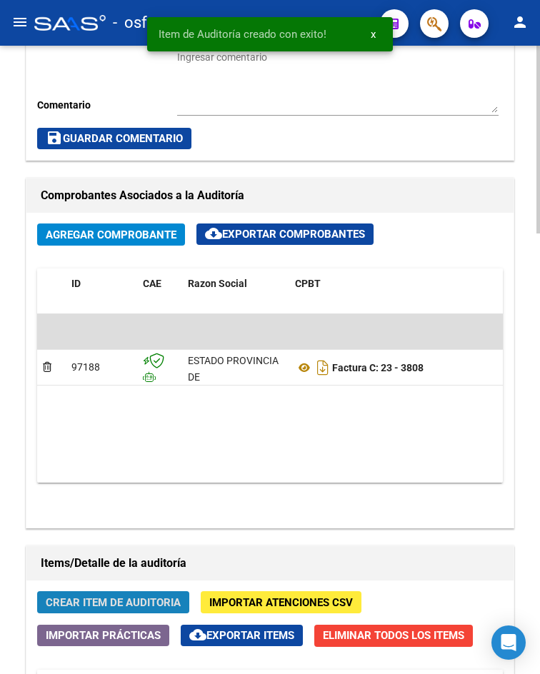
click at [148, 593] on button "Crear Item de Auditoria" at bounding box center [113, 602] width 152 height 22
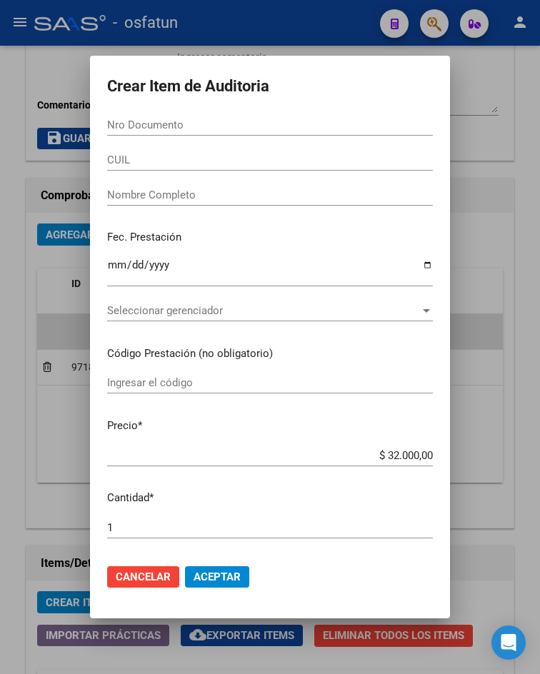
click at [144, 111] on form "Crear Item de Auditoria Nro Documento CUIL Nombre Completo Fec. Prestación Ingr…" at bounding box center [270, 337] width 326 height 528
click at [147, 115] on div "Nro Documento" at bounding box center [270, 124] width 326 height 21
click at [149, 120] on input "Nro Documento" at bounding box center [270, 125] width 326 height 13
paste input "39797667"
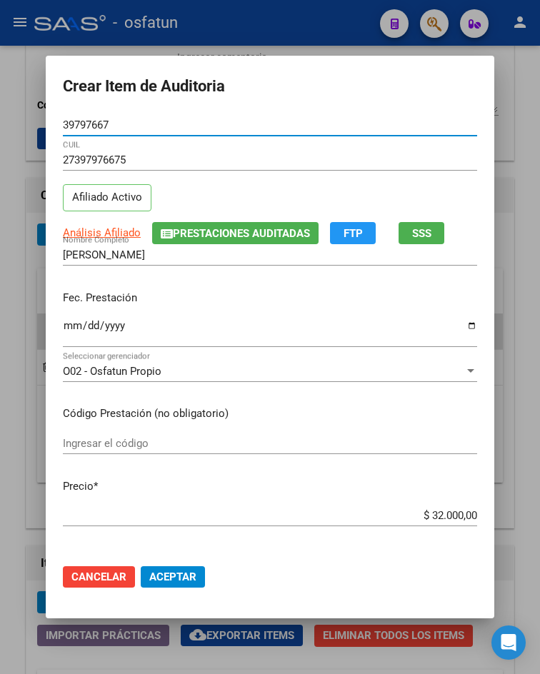
click at [66, 331] on input "Ingresar la fecha" at bounding box center [270, 331] width 414 height 23
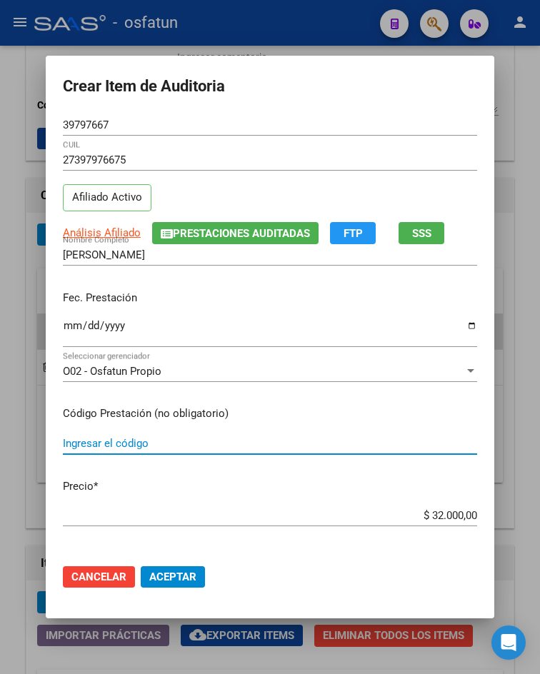
click at [139, 448] on input "Ingresar el código" at bounding box center [270, 443] width 414 height 13
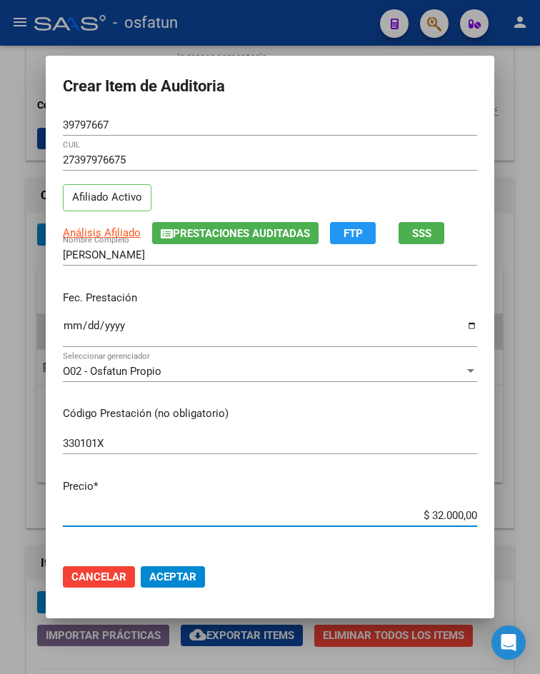
drag, startPoint x: 427, startPoint y: 513, endPoint x: 494, endPoint y: 512, distance: 67.1
click at [494, 512] on mat-dialog-content "39797667 Nro Documento 27397976675 CUIL Afiliado Activo Análisis Afiliado Prest…" at bounding box center [270, 333] width 448 height 438
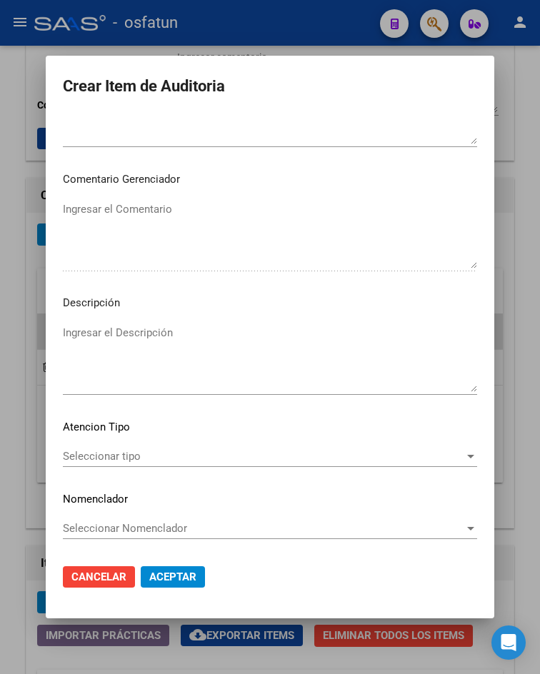
click at [160, 453] on span "Seleccionar tipo" at bounding box center [263, 456] width 401 height 13
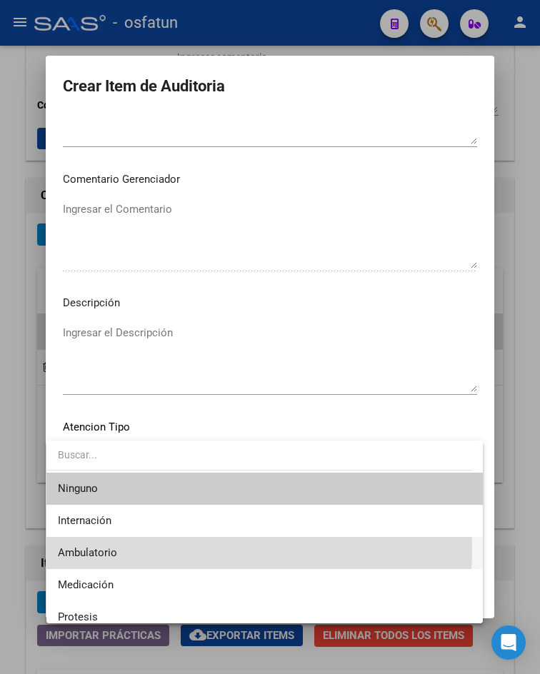
click at [164, 550] on span "Ambulatorio" at bounding box center [264, 553] width 413 height 32
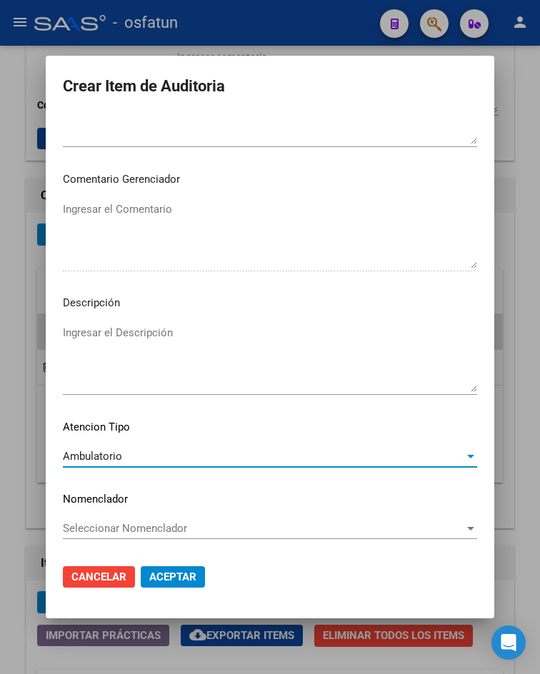
click at [184, 577] on span "Aceptar" at bounding box center [172, 577] width 47 height 13
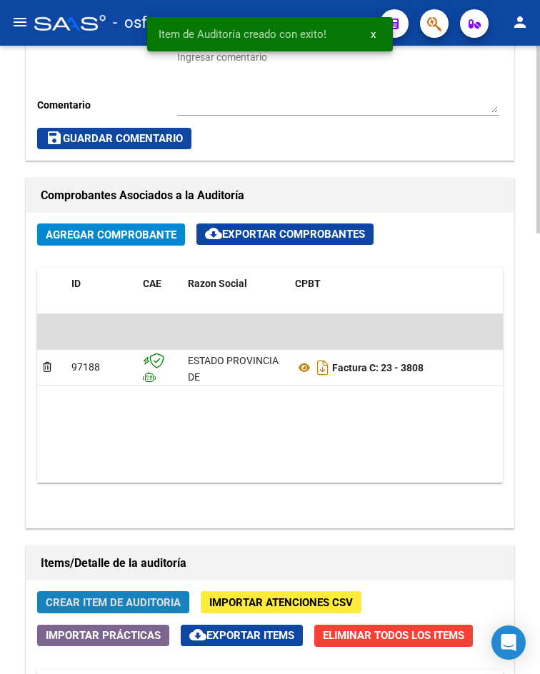
click at [121, 601] on span "Crear Item de Auditoria" at bounding box center [113, 602] width 135 height 13
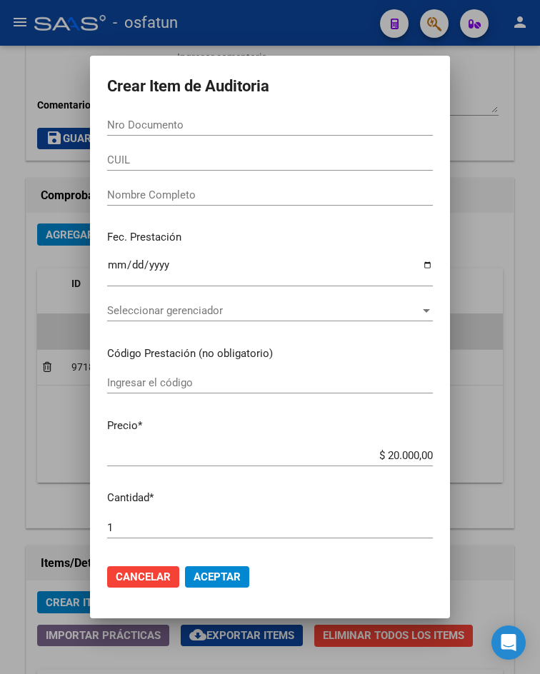
click at [185, 126] on input "Nro Documento" at bounding box center [270, 125] width 326 height 13
paste input "17748136"
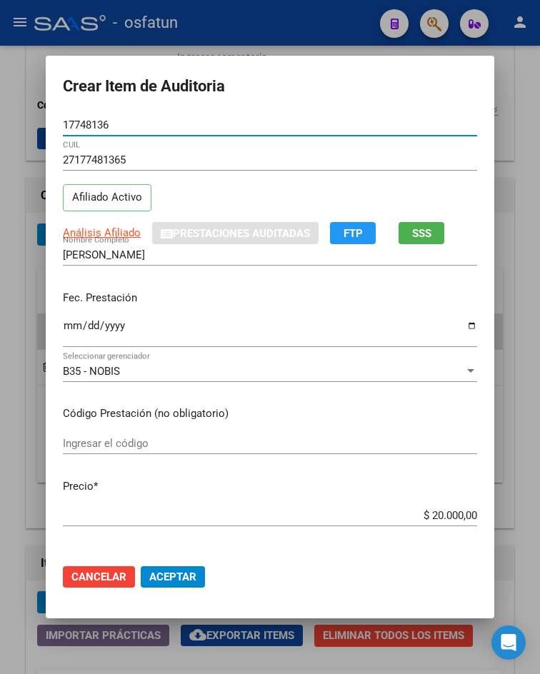
click at [103, 445] on input "Ingresar el código" at bounding box center [270, 443] width 414 height 13
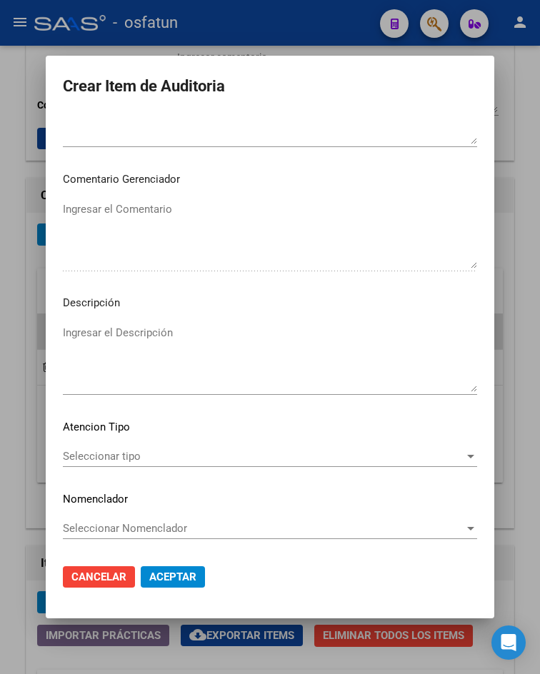
click at [113, 471] on div "Seleccionar tipo Seleccionar tipo" at bounding box center [270, 463] width 414 height 35
click at [109, 460] on span "Seleccionar tipo" at bounding box center [263, 456] width 401 height 13
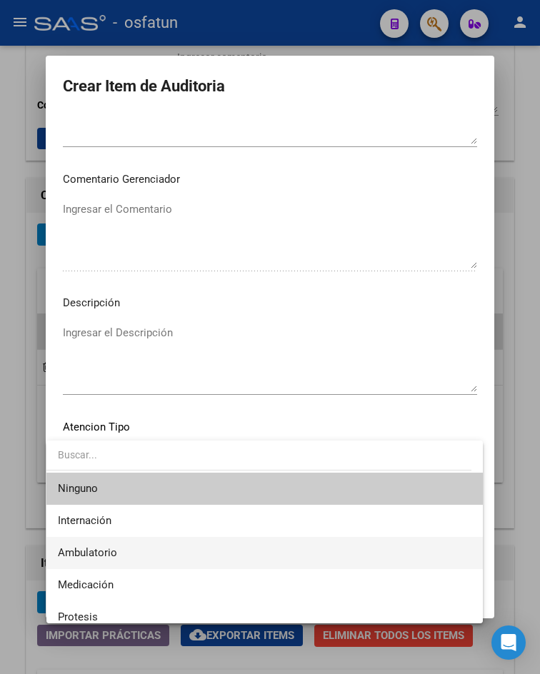
click at [128, 553] on span "Ambulatorio" at bounding box center [264, 553] width 413 height 32
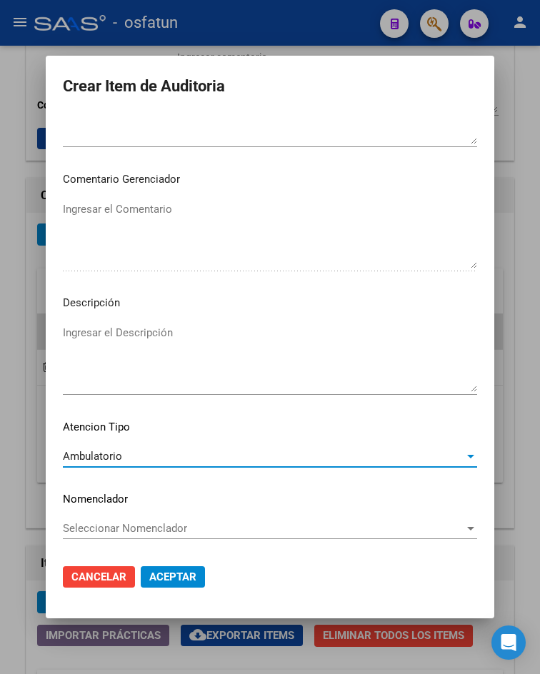
click at [149, 573] on span "Aceptar" at bounding box center [172, 577] width 47 height 13
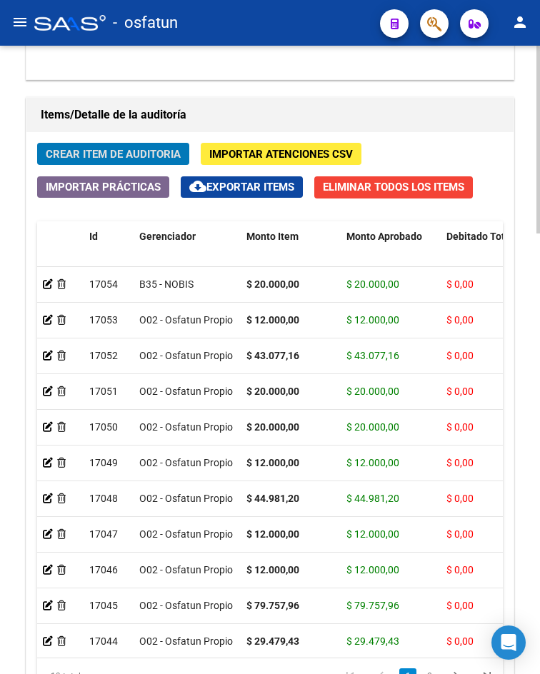
scroll to position [1472, 0]
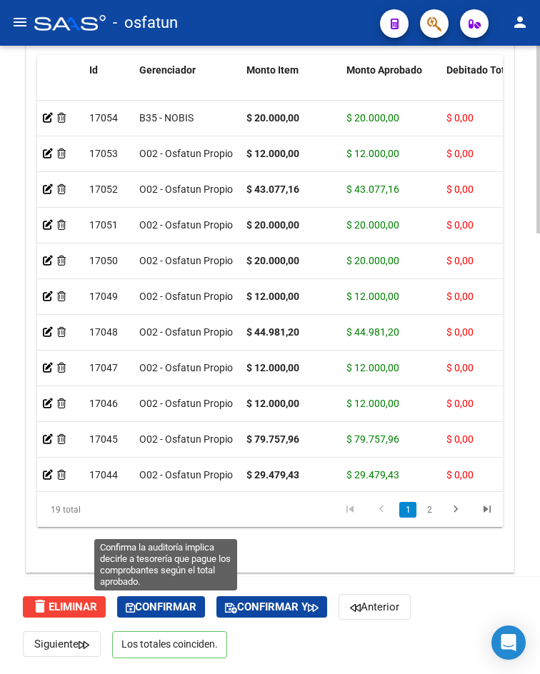
click at [179, 608] on span "Confirmar" at bounding box center [161, 607] width 71 height 13
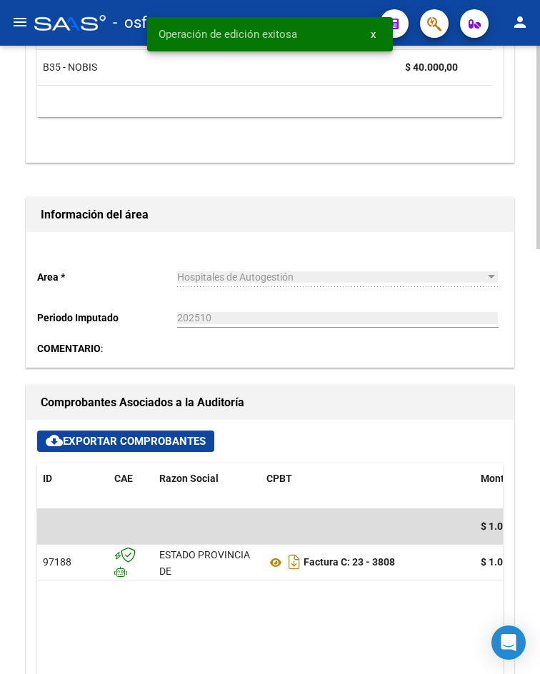
scroll to position [0, 0]
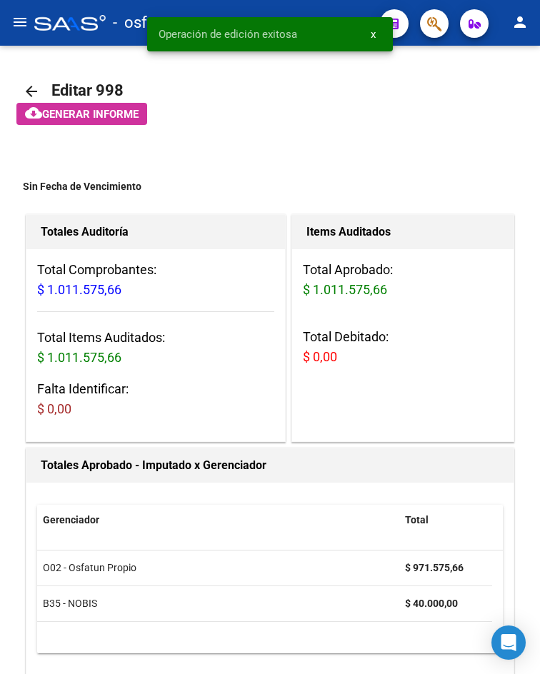
click at [23, 26] on mat-icon "menu" at bounding box center [19, 22] width 17 height 17
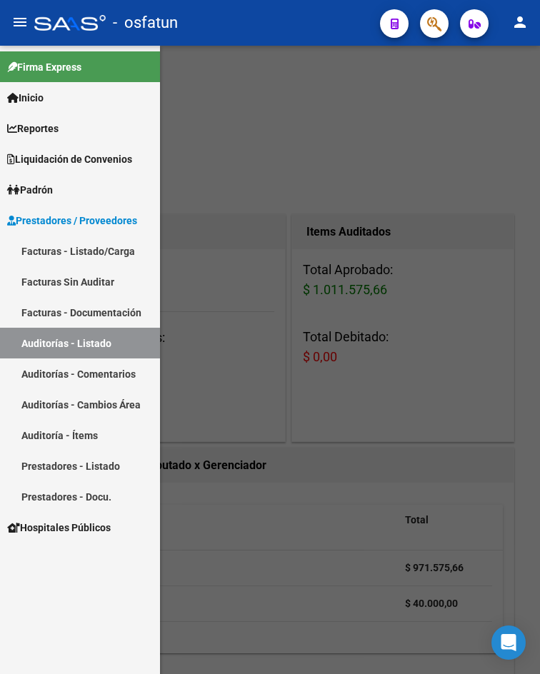
drag, startPoint x: 81, startPoint y: 248, endPoint x: 58, endPoint y: 263, distance: 26.9
click at [81, 248] on link "Facturas - Listado/Carga" at bounding box center [80, 251] width 160 height 31
